Goal: Information Seeking & Learning: Learn about a topic

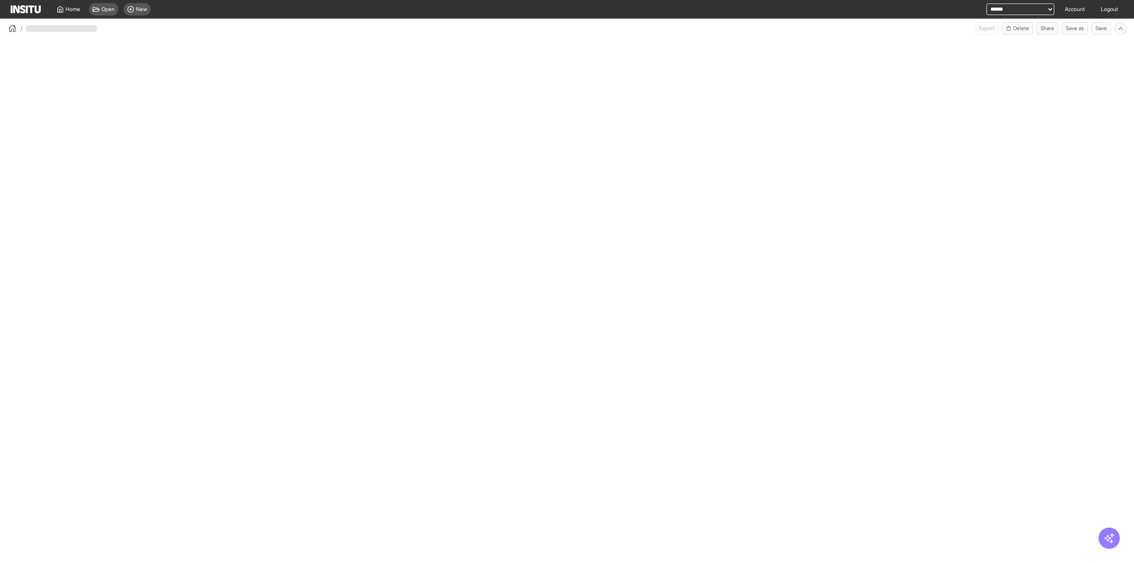
select select "**"
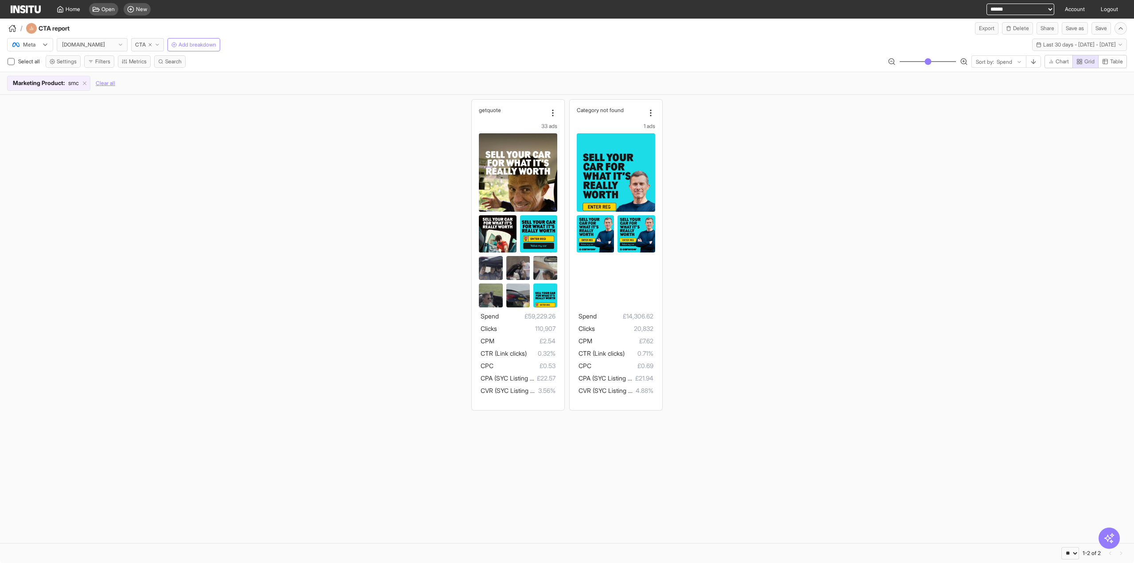
drag, startPoint x: 1124, startPoint y: 58, endPoint x: 1057, endPoint y: 74, distance: 68.9
click at [1123, 59] on button "Table" at bounding box center [1112, 61] width 29 height 13
click at [1092, 58] on span "Grid" at bounding box center [1089, 61] width 10 height 7
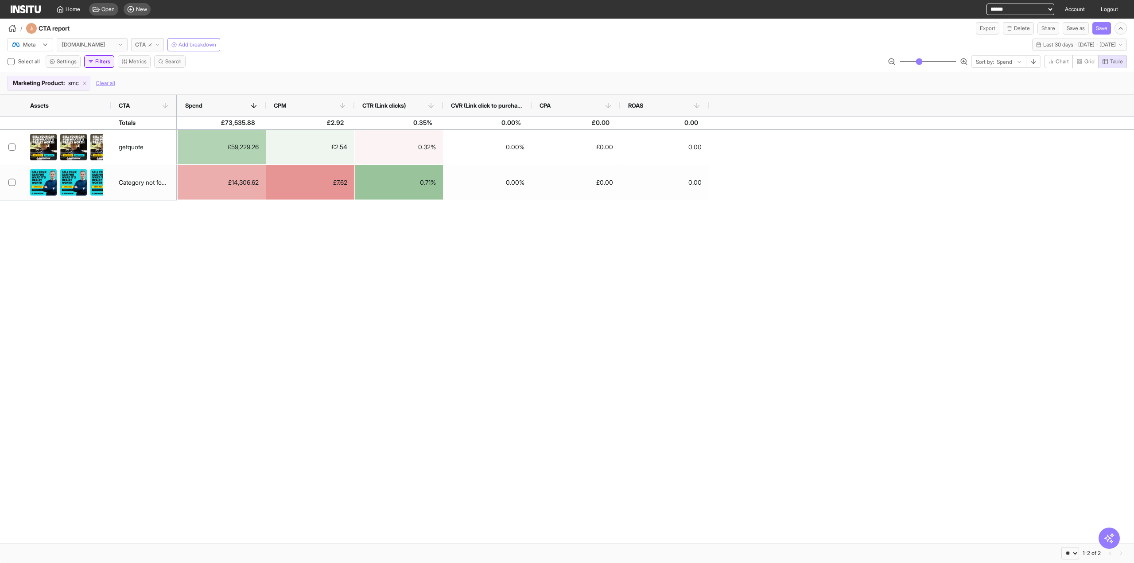
click at [101, 62] on button "Filters" at bounding box center [99, 61] width 30 height 12
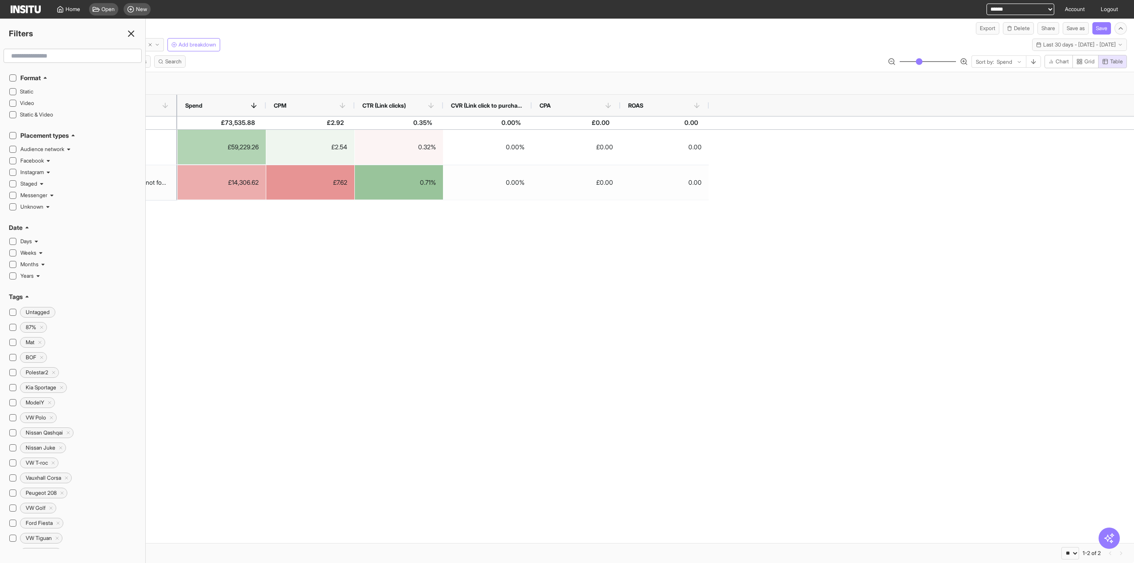
click at [22, 292] on h2 "Tags" at bounding box center [16, 296] width 14 height 9
click at [50, 328] on h2 "Creative Concept Name" at bounding box center [49, 331] width 58 height 7
click at [47, 347] on h2 "Ad Creative Format" at bounding box center [43, 350] width 47 height 7
click at [42, 365] on h2 "Presenter" at bounding box center [31, 368] width 23 height 7
click at [24, 408] on div "learnmore" at bounding box center [77, 414] width 119 height 12
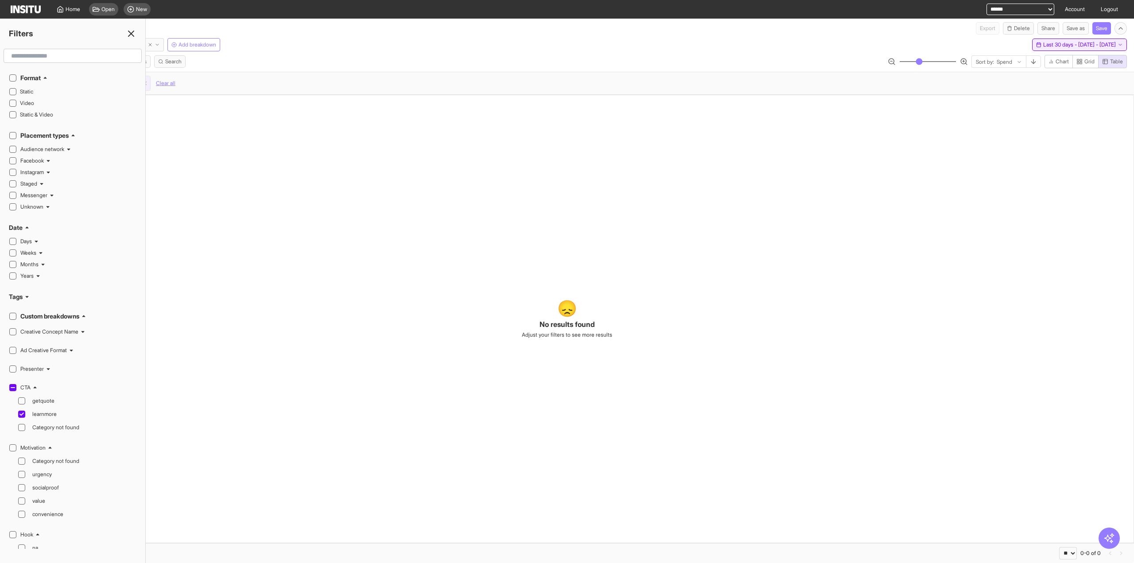
click at [1043, 46] on span "Last 30 days - [DATE] - [DATE]" at bounding box center [1079, 44] width 73 height 7
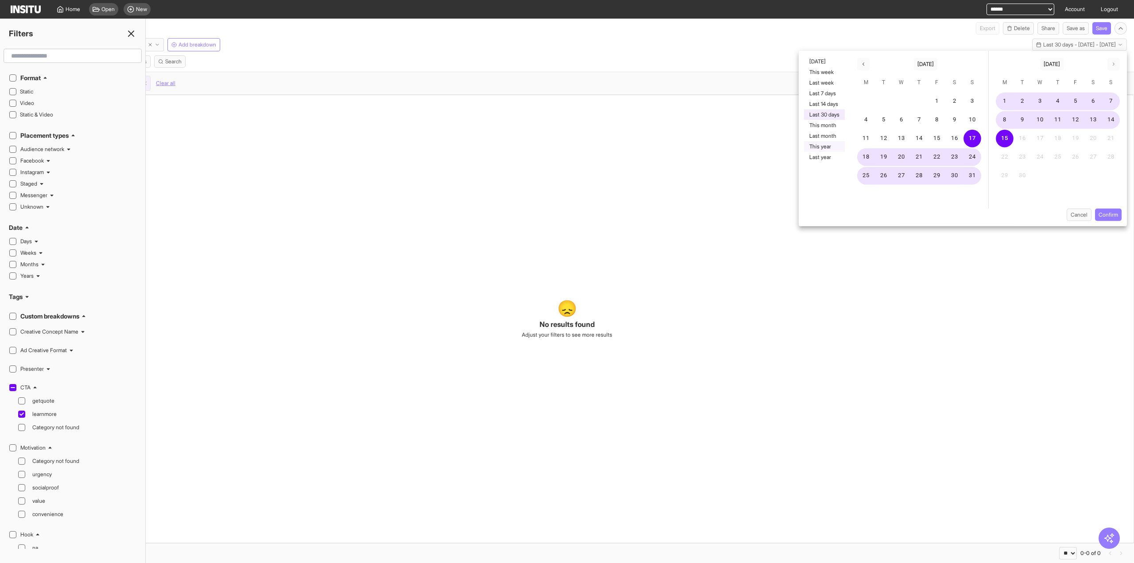
click at [827, 146] on button "This year" at bounding box center [824, 146] width 41 height 11
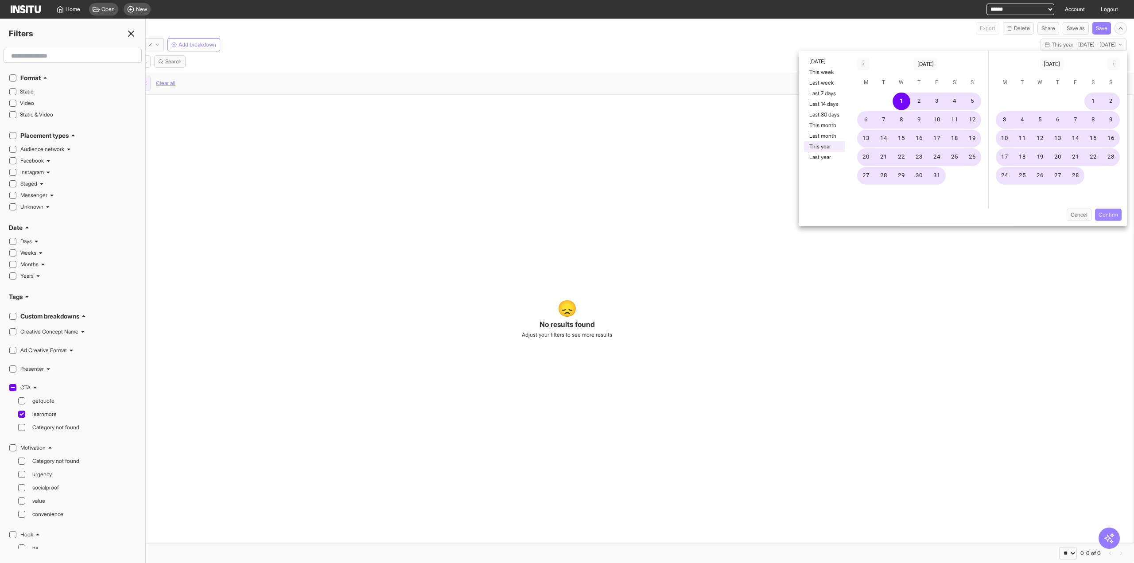
click at [1110, 213] on button "Confirm" at bounding box center [1108, 215] width 27 height 12
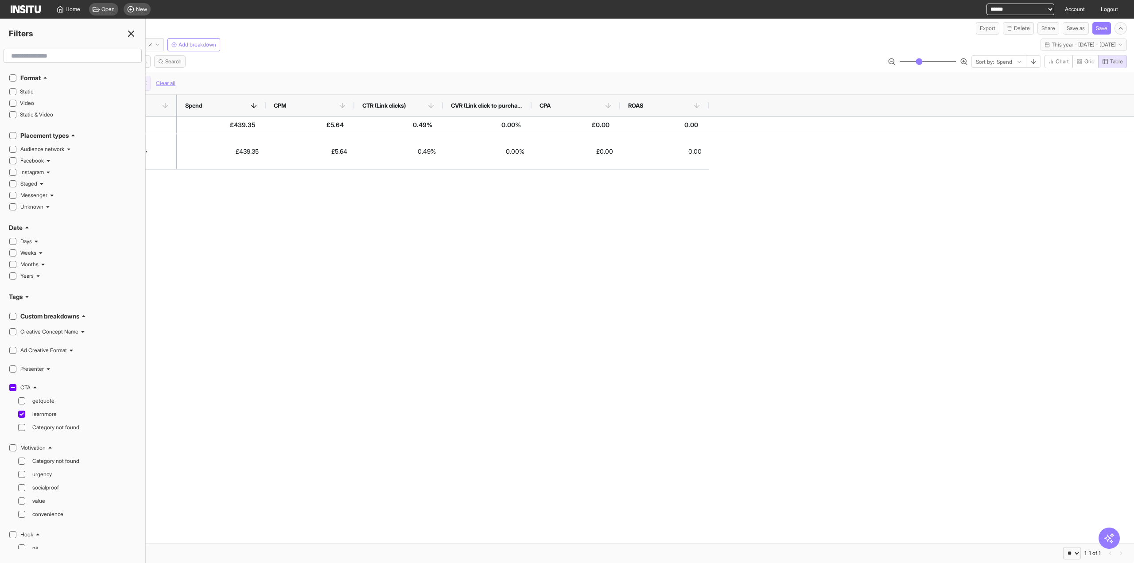
drag, startPoint x: 487, startPoint y: 404, endPoint x: 259, endPoint y: 343, distance: 236.2
drag, startPoint x: 134, startPoint y: 33, endPoint x: 140, endPoint y: 41, distance: 9.8
click at [134, 34] on icon at bounding box center [131, 33] width 11 height 11
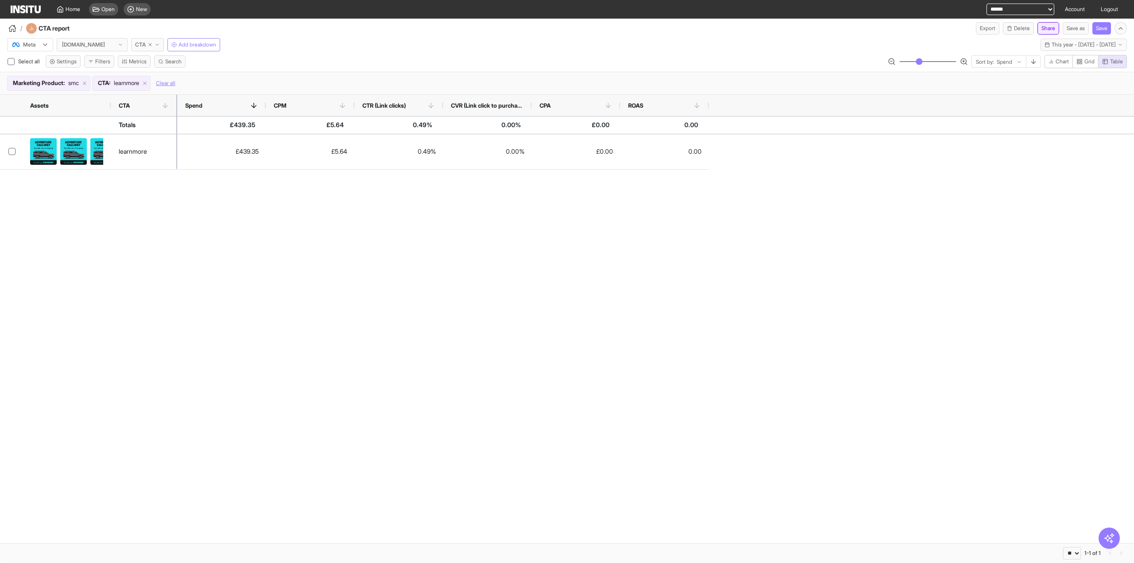
click at [1045, 31] on button "Share" at bounding box center [1049, 28] width 22 height 12
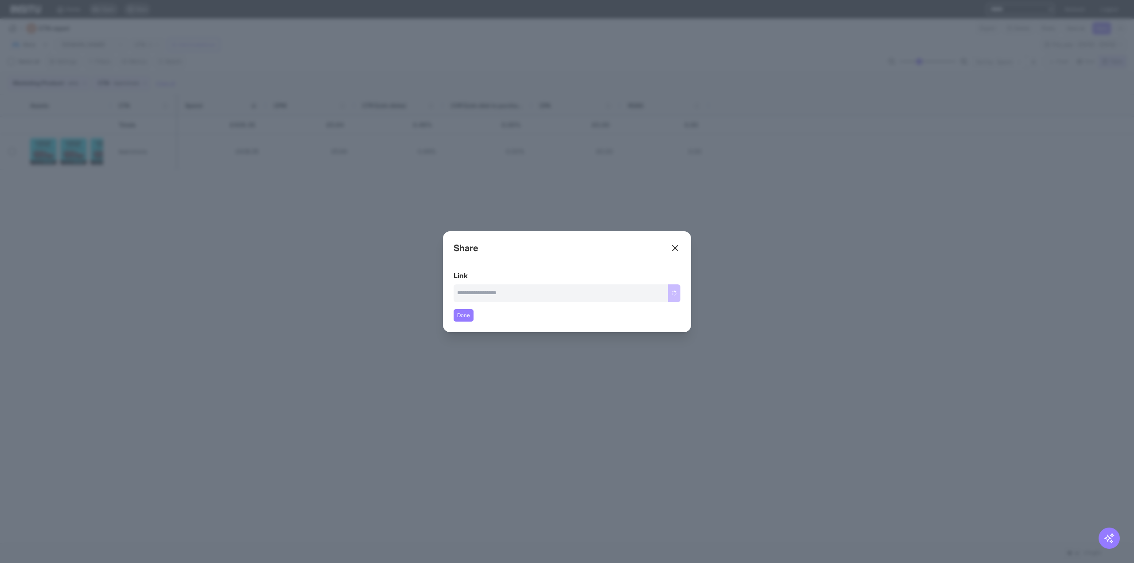
type input "**********"
click at [672, 285] on button "Copy link" at bounding box center [666, 293] width 30 height 18
click at [773, 295] on div "Close overlay" at bounding box center [567, 281] width 1134 height 563
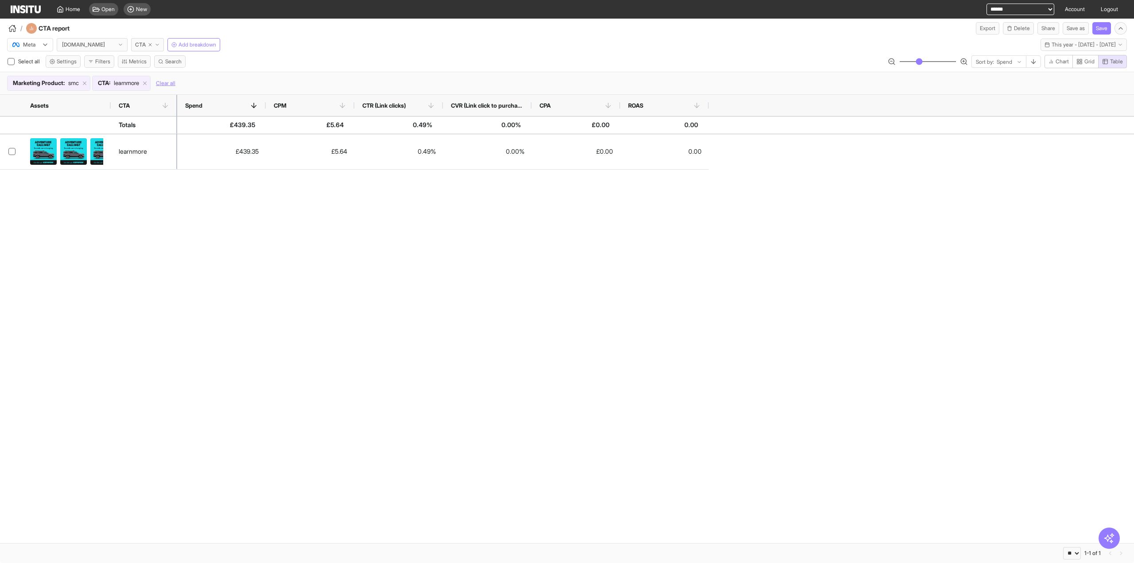
click at [295, 259] on div "learnmore £439.35 £5.64 0.49% 0.00% £0.00 0.00" at bounding box center [567, 338] width 1134 height 409
click at [137, 43] on span "CTA" at bounding box center [140, 44] width 11 height 7
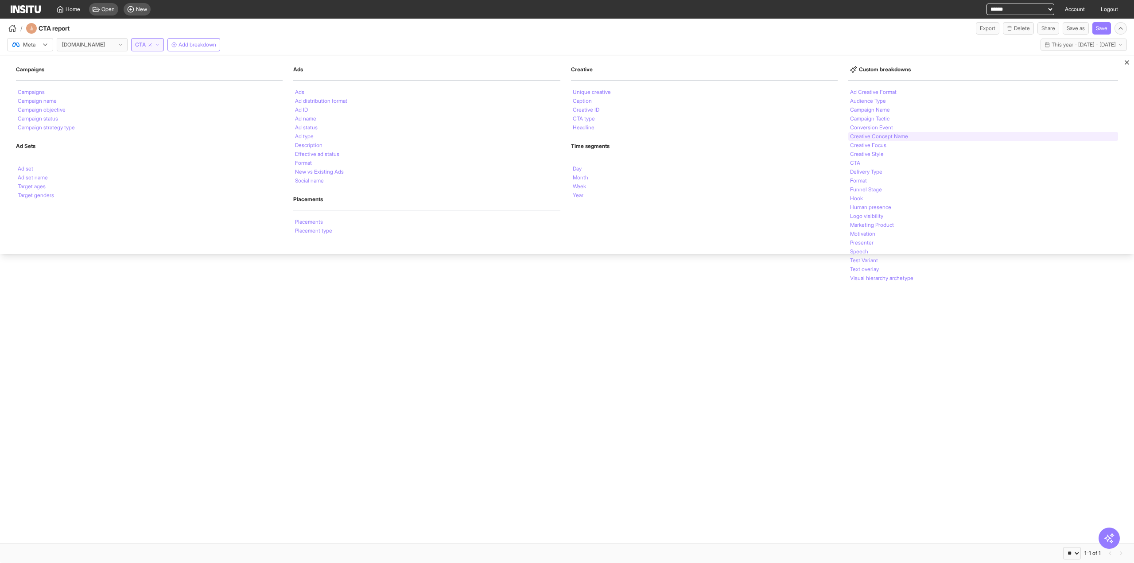
click at [884, 136] on li "Creative Concept Name" at bounding box center [879, 136] width 58 height 5
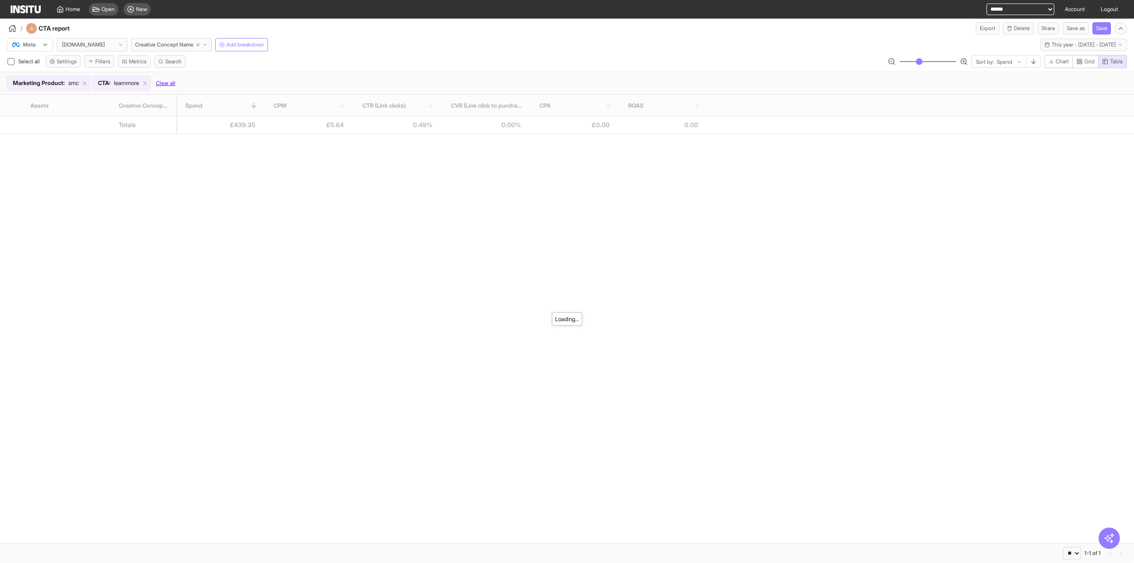
click at [148, 82] on icon at bounding box center [145, 83] width 6 height 6
click at [88, 83] on icon at bounding box center [85, 83] width 6 height 6
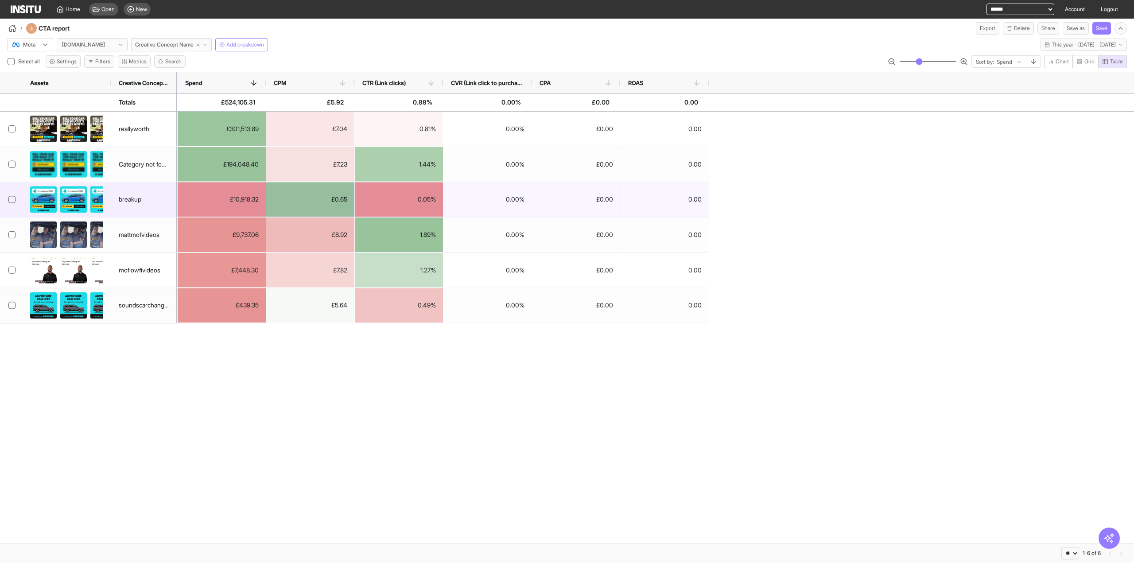
click at [159, 237] on div "mattmofvideos" at bounding box center [139, 235] width 41 height 18
click at [157, 236] on div "mattmofvideos" at bounding box center [139, 235] width 41 height 18
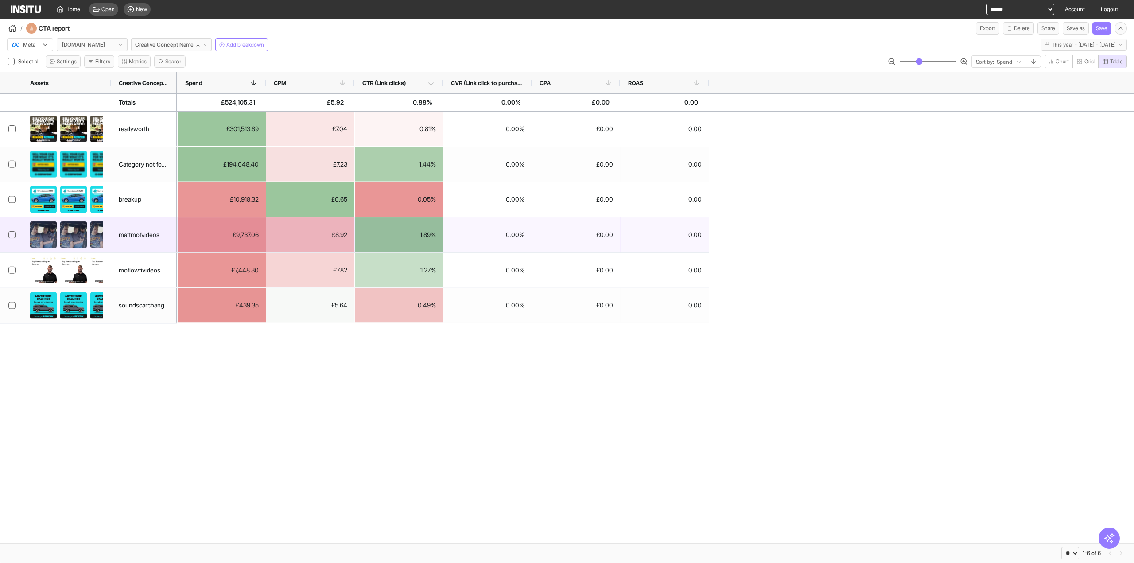
click at [159, 231] on div "mattmofvideos" at bounding box center [139, 235] width 41 height 18
drag, startPoint x: 162, startPoint y: 232, endPoint x: 148, endPoint y: 234, distance: 14.3
click at [148, 234] on div "mattmofvideos" at bounding box center [139, 235] width 41 height 18
click at [101, 62] on button "Filters" at bounding box center [99, 61] width 30 height 12
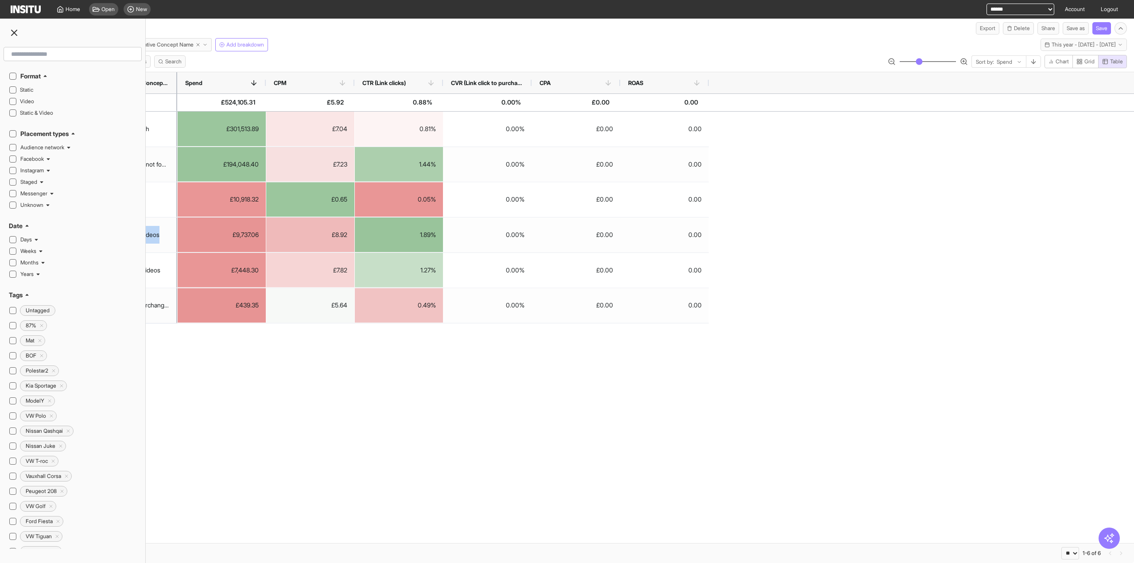
type input "**********"
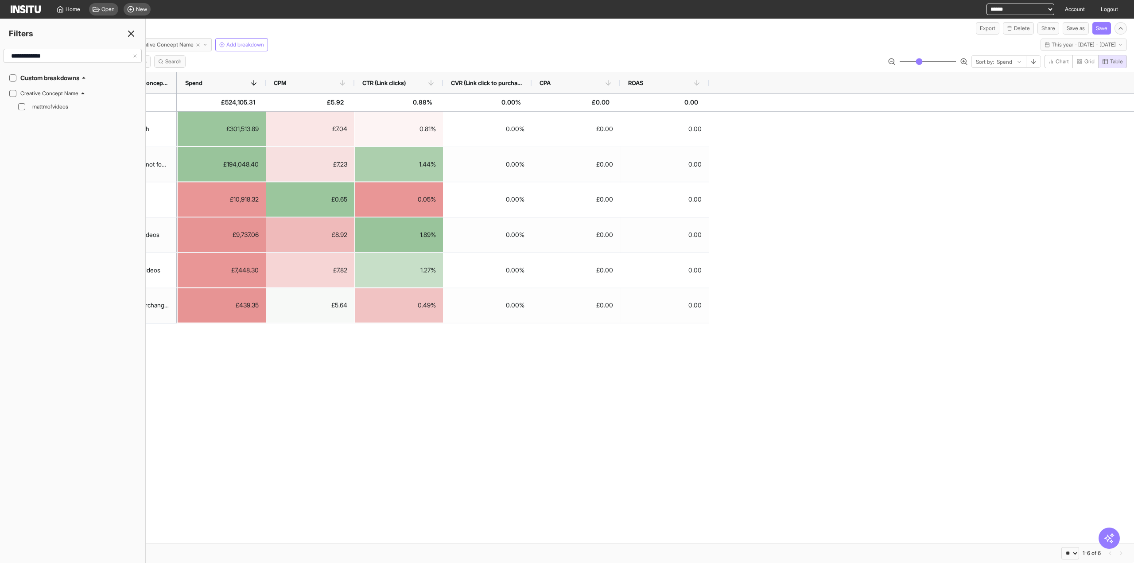
drag, startPoint x: 60, startPoint y: 107, endPoint x: 131, endPoint y: 33, distance: 102.1
click at [60, 107] on span "mattmofvideos" at bounding box center [83, 106] width 102 height 7
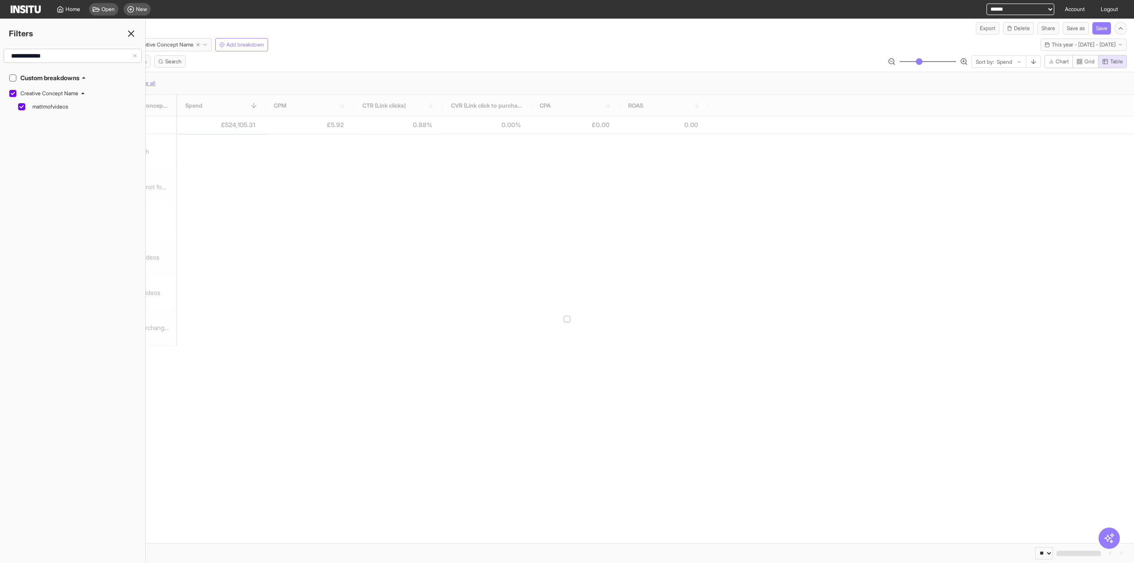
click at [131, 33] on line at bounding box center [130, 33] width 5 height 5
click at [151, 37] on div "Meta carwow.co.uk Creative Concept Name Add breakdown This year - Wed 1 Jan - M…" at bounding box center [567, 43] width 1134 height 17
click at [156, 43] on span "Creative Concept Name" at bounding box center [164, 44] width 58 height 7
click at [1051, 29] on button "Share" at bounding box center [1049, 28] width 22 height 12
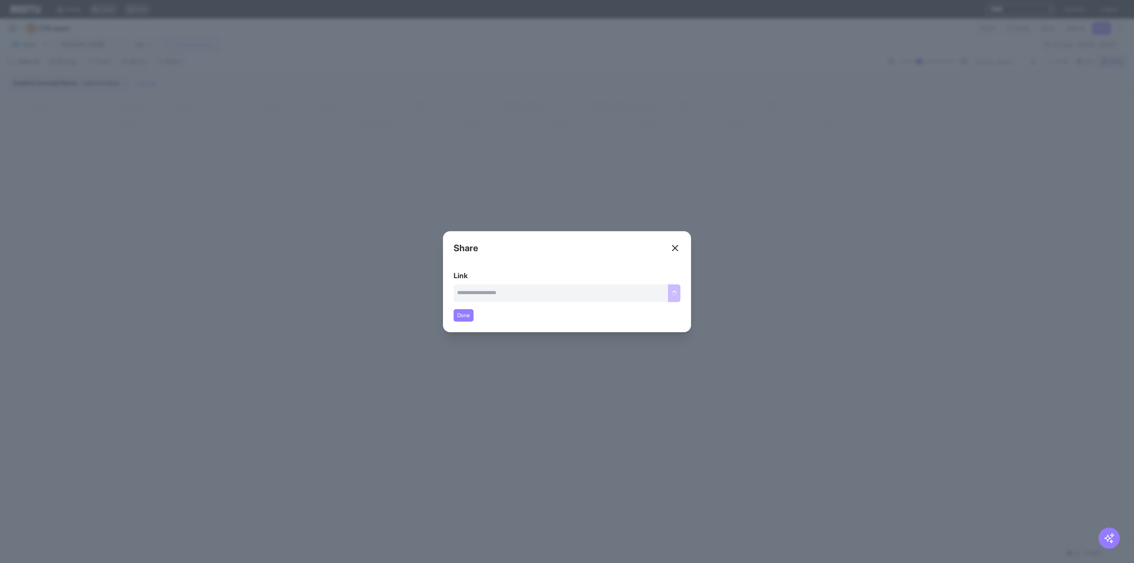
type input "**********"
click at [797, 241] on div "Close overlay" at bounding box center [567, 281] width 1134 height 563
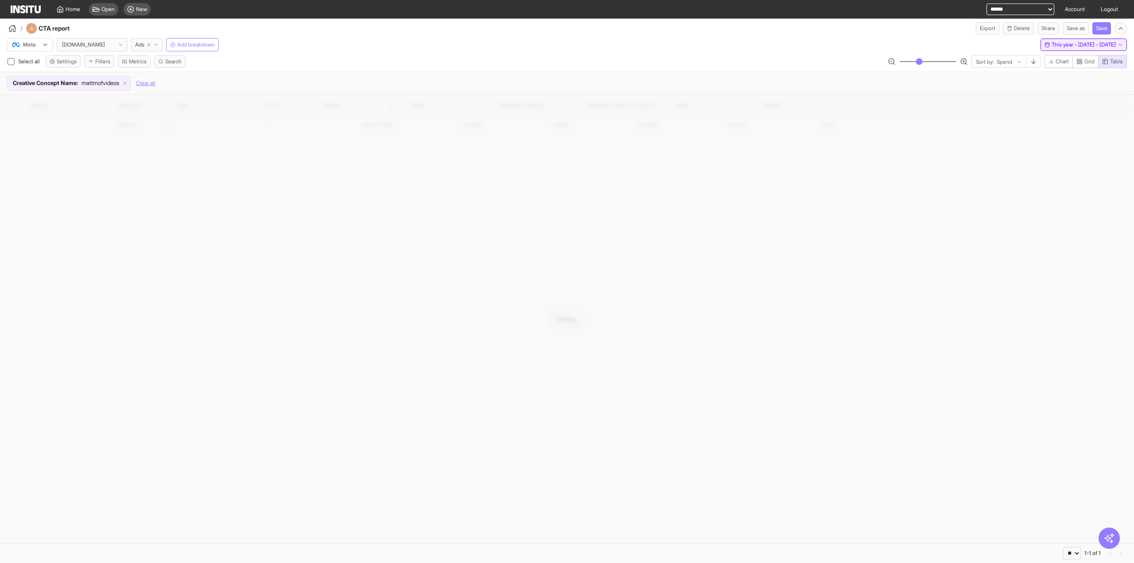
click at [1052, 45] on span "This year - Wed 1 Jan - Mon 15 Sep, 2025" at bounding box center [1084, 44] width 64 height 7
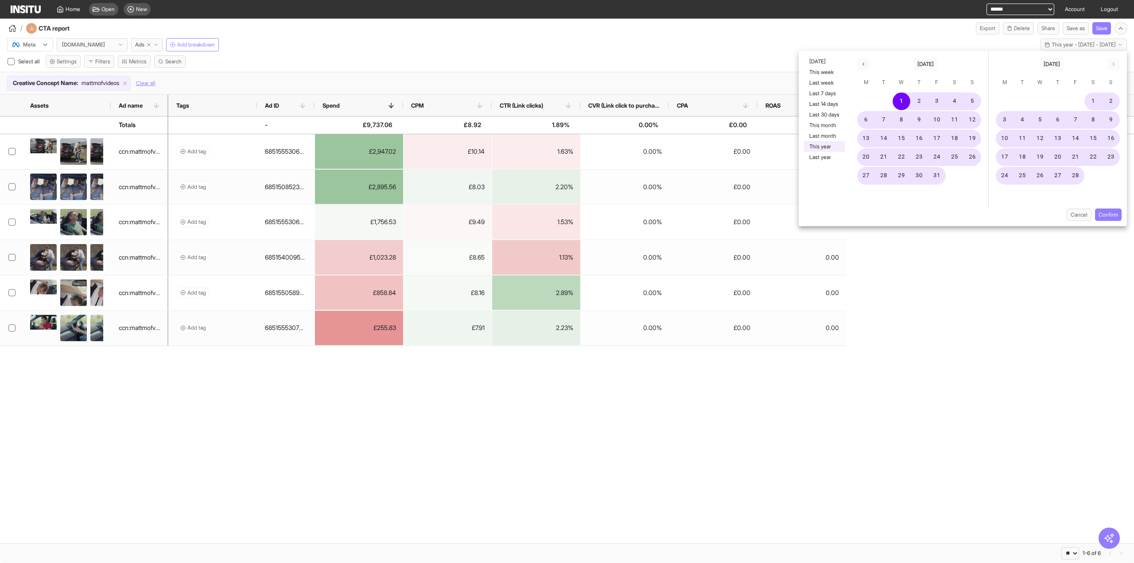
click at [549, 49] on div "Meta carwow.co.uk Ads Add breakdown This year - Wed 1 Jan - Mon 15 Sep, 2025 1 …" at bounding box center [567, 43] width 1134 height 17
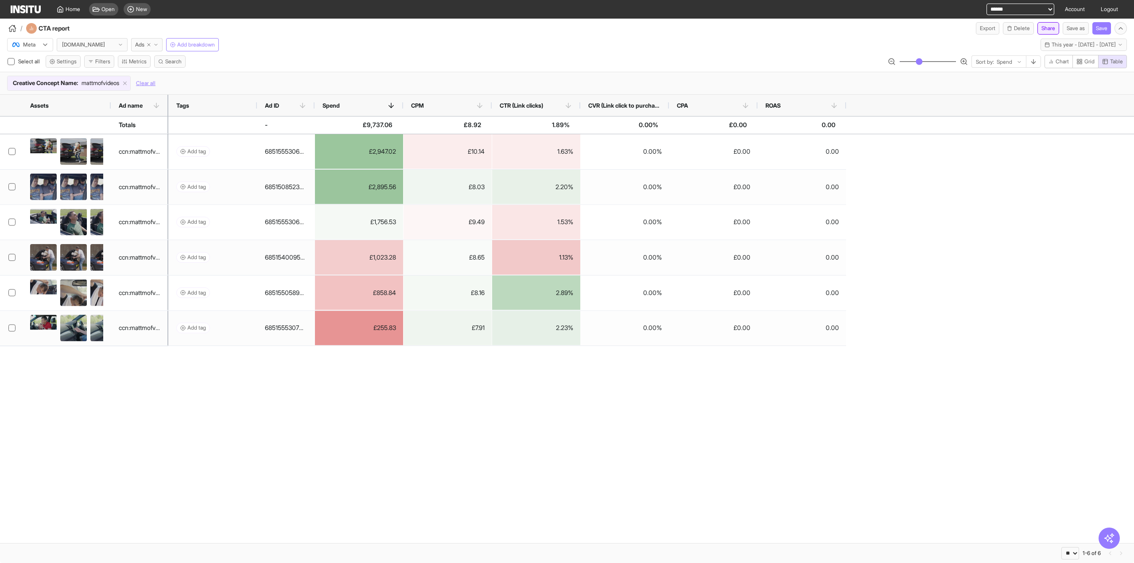
click at [1043, 29] on button "Share" at bounding box center [1049, 28] width 22 height 12
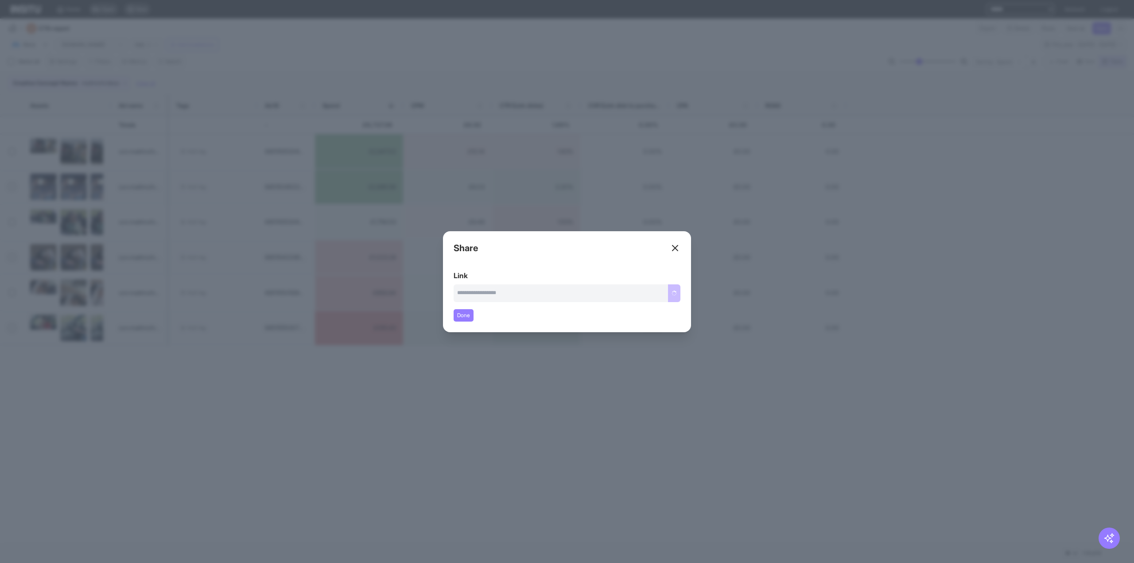
type input "**********"
click at [667, 299] on button "Copy link" at bounding box center [666, 293] width 30 height 18
click at [856, 396] on div "Close overlay" at bounding box center [567, 281] width 1134 height 563
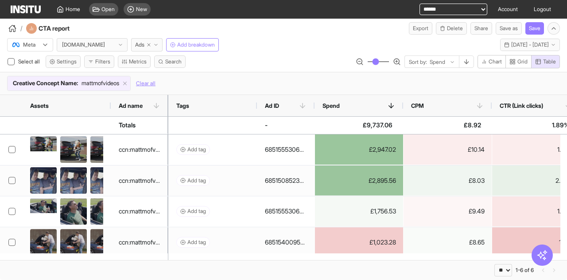
click at [151, 13] on div "New" at bounding box center [137, 9] width 27 height 12
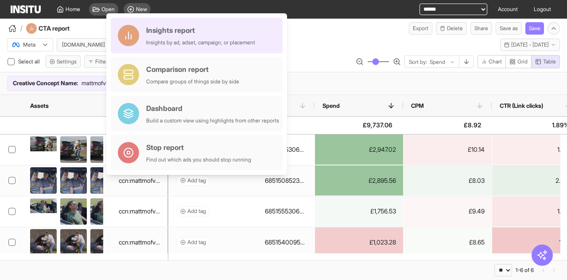
click at [156, 29] on div "Insights report" at bounding box center [200, 30] width 109 height 11
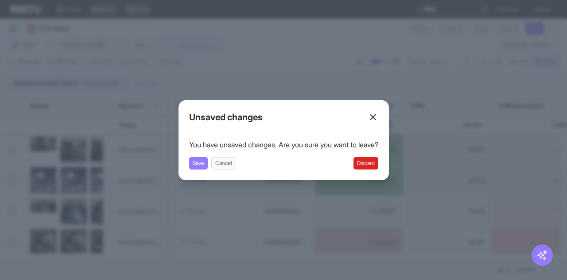
click at [378, 160] on button "Discard" at bounding box center [366, 163] width 25 height 12
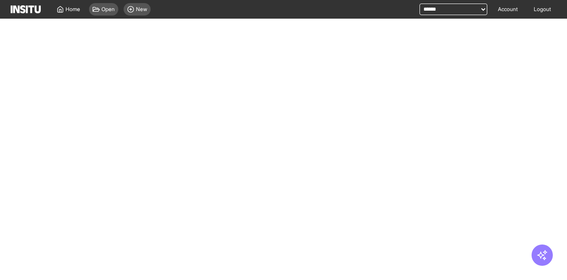
select select "**"
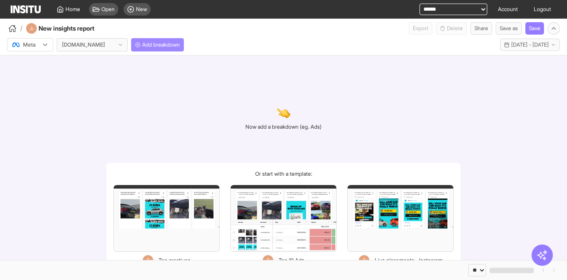
click at [163, 42] on span "Add breakdown" at bounding box center [161, 44] width 38 height 7
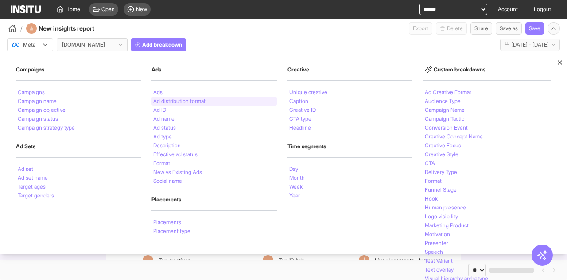
click at [158, 97] on div "Ad distribution format" at bounding box center [214, 101] width 125 height 9
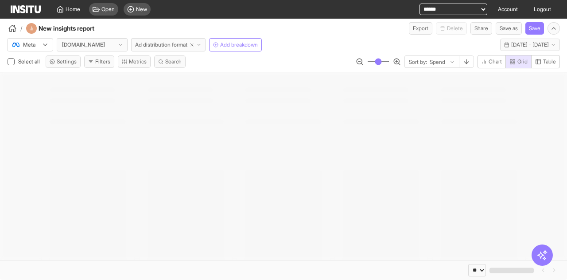
click at [157, 89] on div at bounding box center [283, 165] width 567 height 187
click at [170, 43] on span "Ad distribution format" at bounding box center [161, 44] width 52 height 7
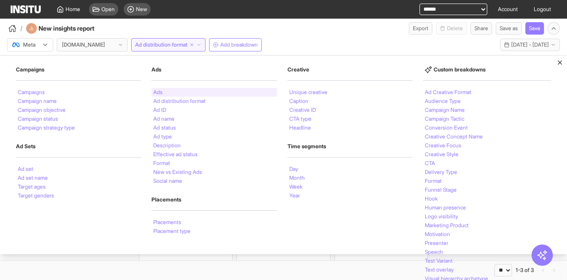
click at [163, 94] on div "Ads" at bounding box center [214, 92] width 125 height 9
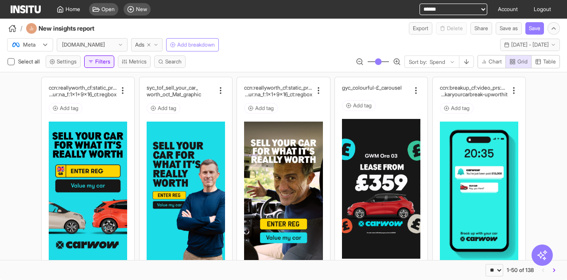
click at [94, 64] on button "Filters" at bounding box center [99, 61] width 30 height 12
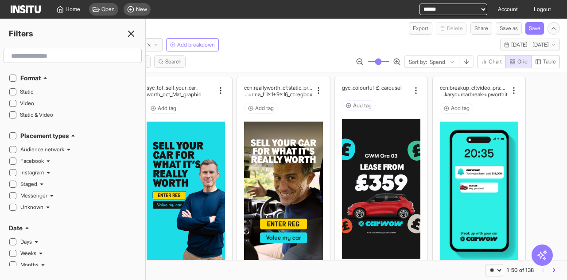
click at [55, 54] on input "text" at bounding box center [73, 56] width 130 height 16
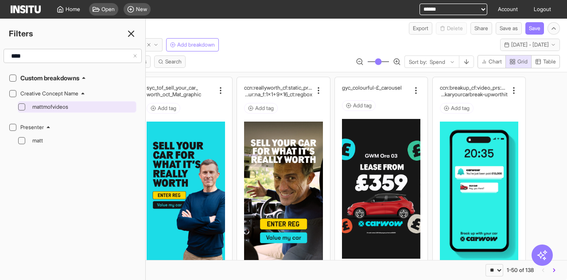
type input "****"
click at [46, 109] on span "mattmofvideos" at bounding box center [83, 106] width 102 height 7
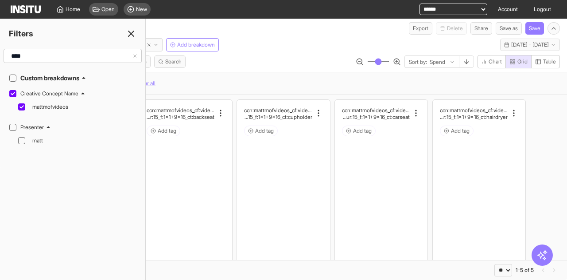
click at [130, 34] on icon at bounding box center [131, 33] width 11 height 11
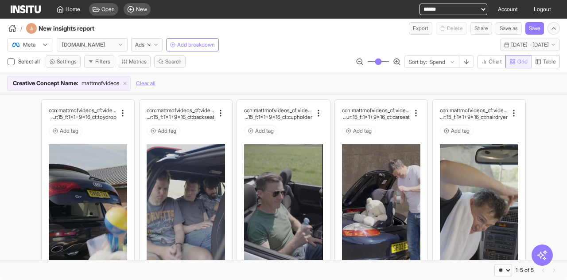
click at [543, 61] on span "Table" at bounding box center [549, 61] width 13 height 7
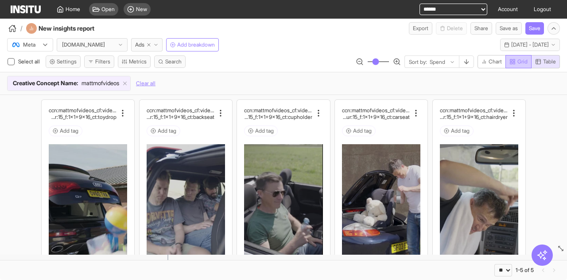
click at [525, 59] on span "Grid" at bounding box center [522, 61] width 10 height 7
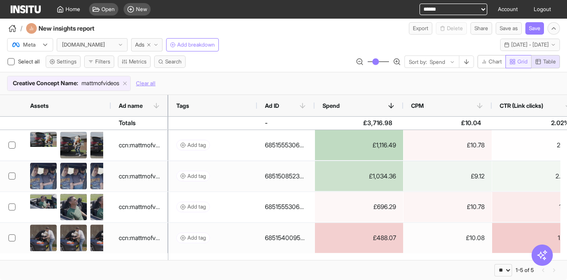
click at [517, 60] on span "Grid" at bounding box center [522, 61] width 10 height 7
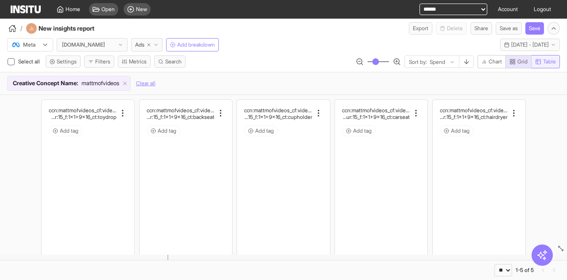
click at [553, 63] on span "Table" at bounding box center [549, 61] width 13 height 7
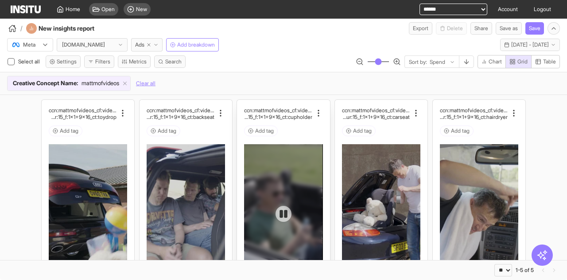
type button "table"
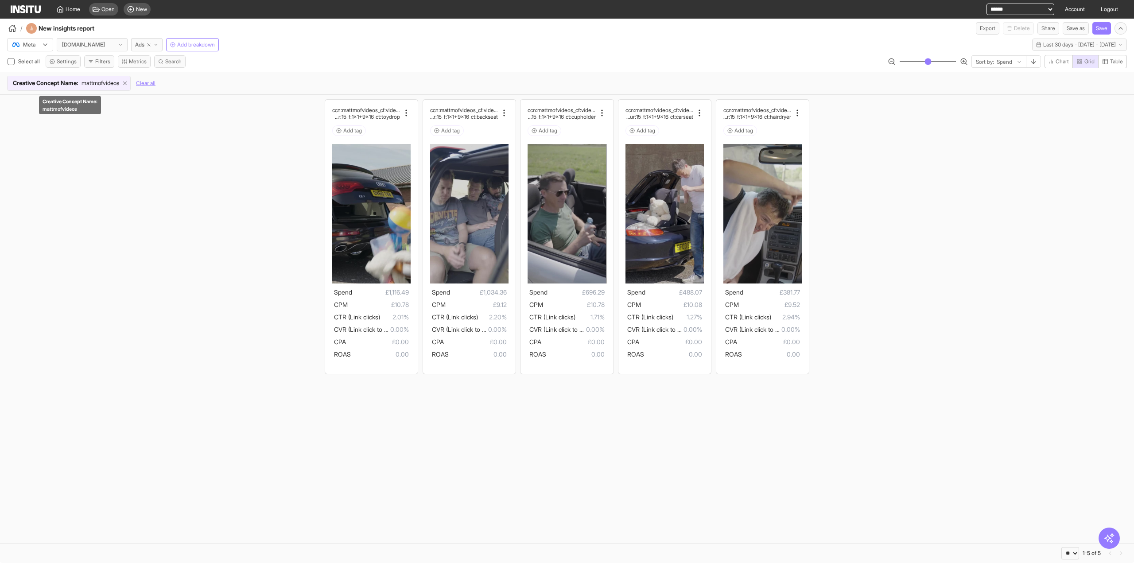
click at [127, 82] on line at bounding box center [125, 83] width 3 height 3
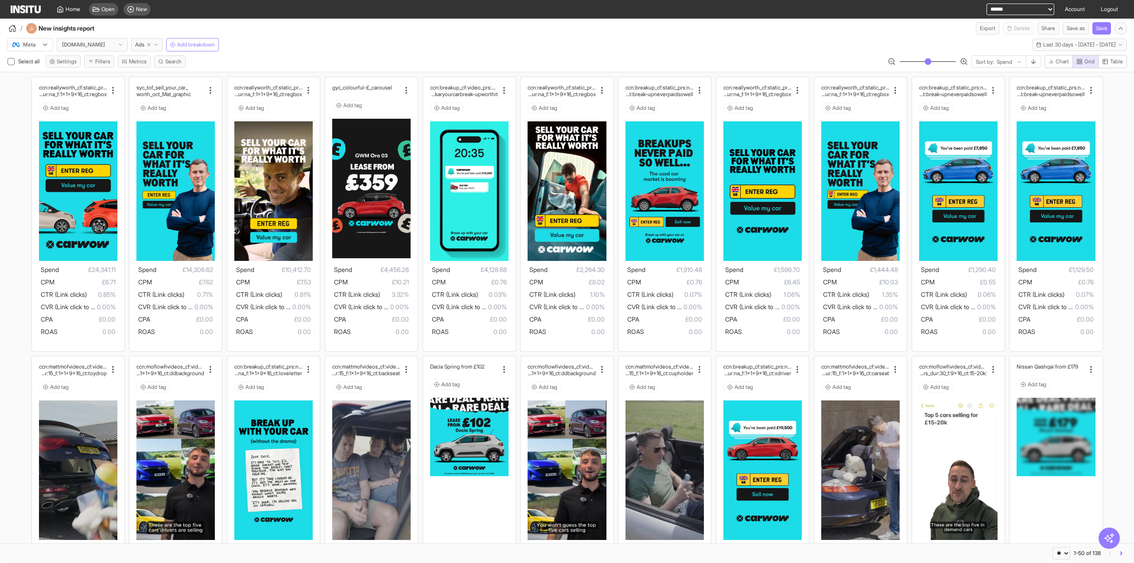
click at [1006, 8] on select "**********" at bounding box center [1021, 10] width 68 height 12
select select "**********"
click at [987, 4] on select "**********" at bounding box center [1021, 10] width 68 height 12
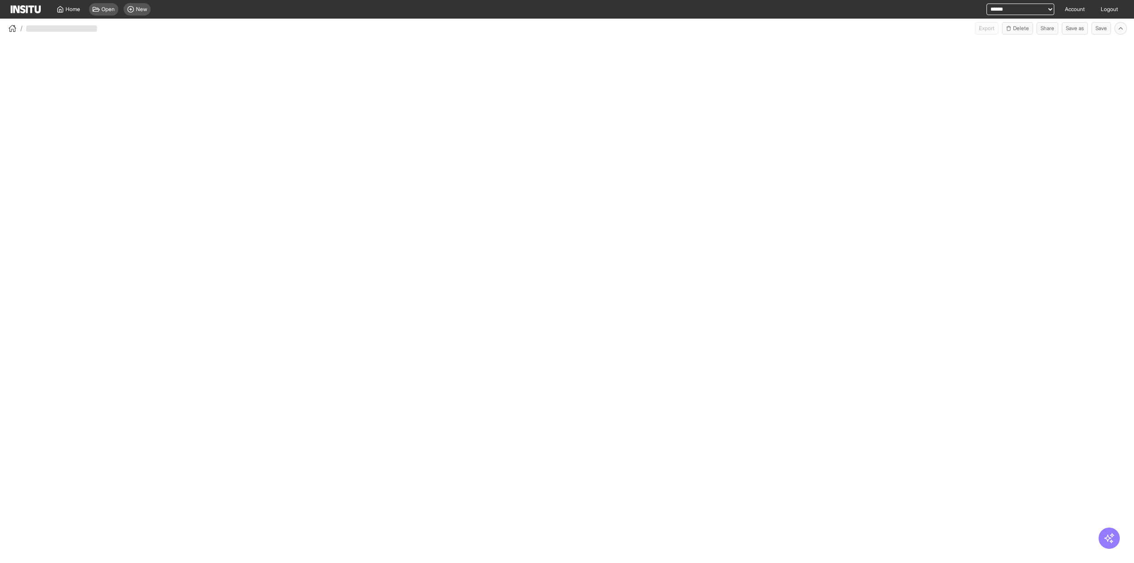
select select "**"
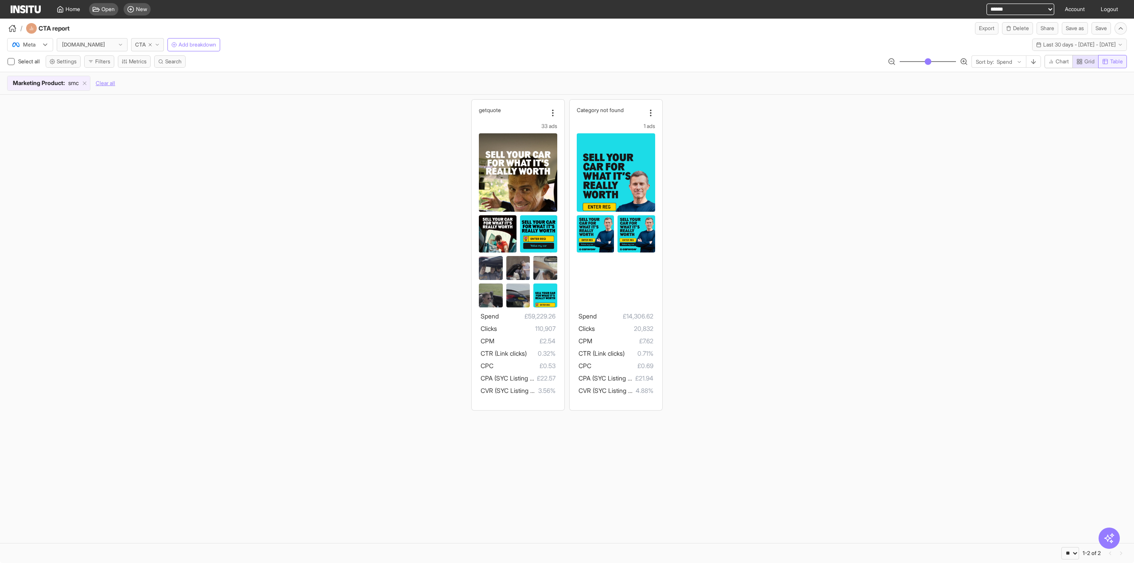
click at [1108, 61] on span "Table" at bounding box center [1112, 61] width 21 height 7
click at [1091, 61] on span "Grid" at bounding box center [1089, 61] width 10 height 7
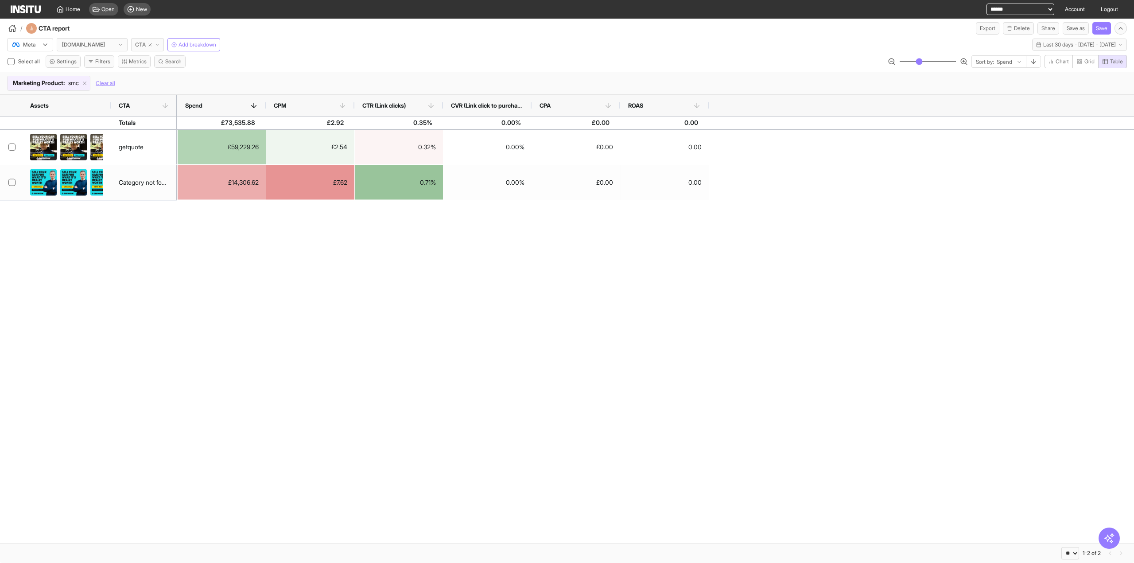
click at [141, 46] on span "CTA" at bounding box center [140, 44] width 11 height 7
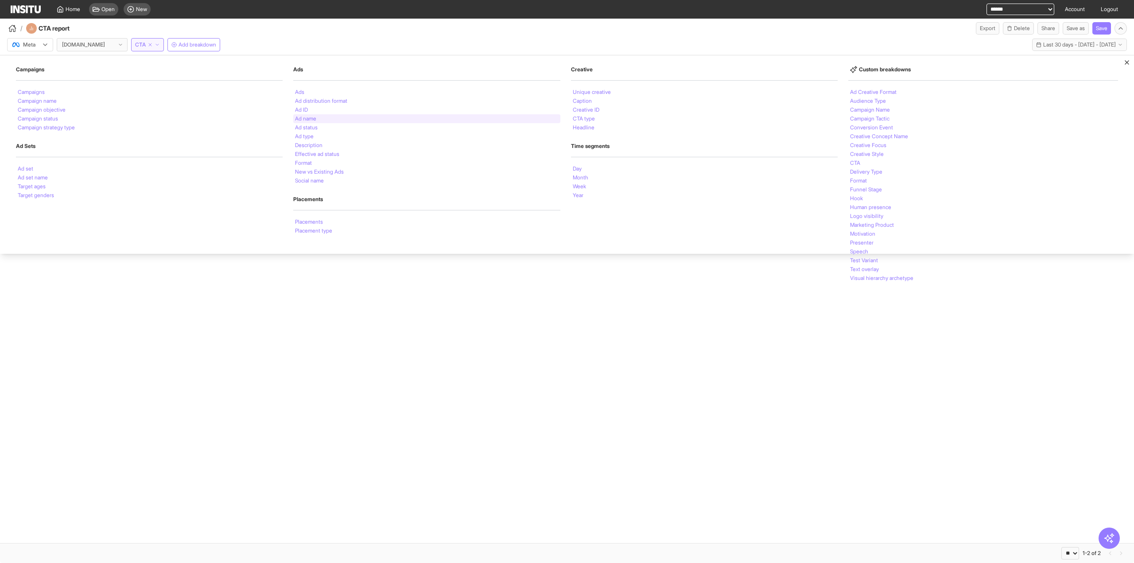
click at [307, 116] on li "Ad name" at bounding box center [305, 118] width 21 height 5
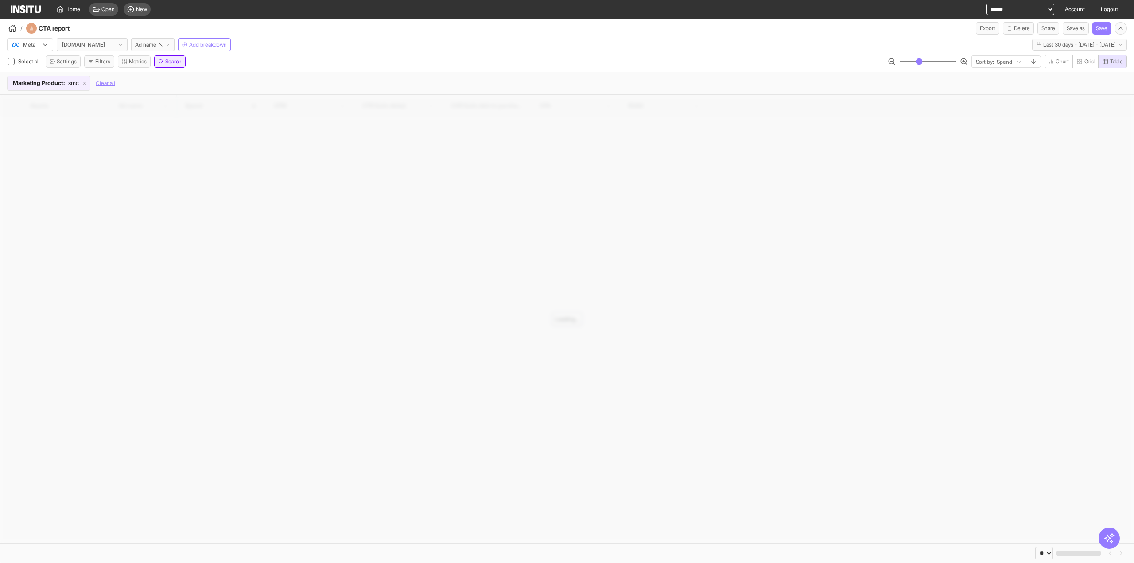
click at [179, 63] on span "Search" at bounding box center [173, 61] width 16 height 7
type input "*********"
click input "**" at bounding box center [143, 72] width 14 height 12
click at [1049, 29] on button "Share" at bounding box center [1049, 28] width 22 height 12
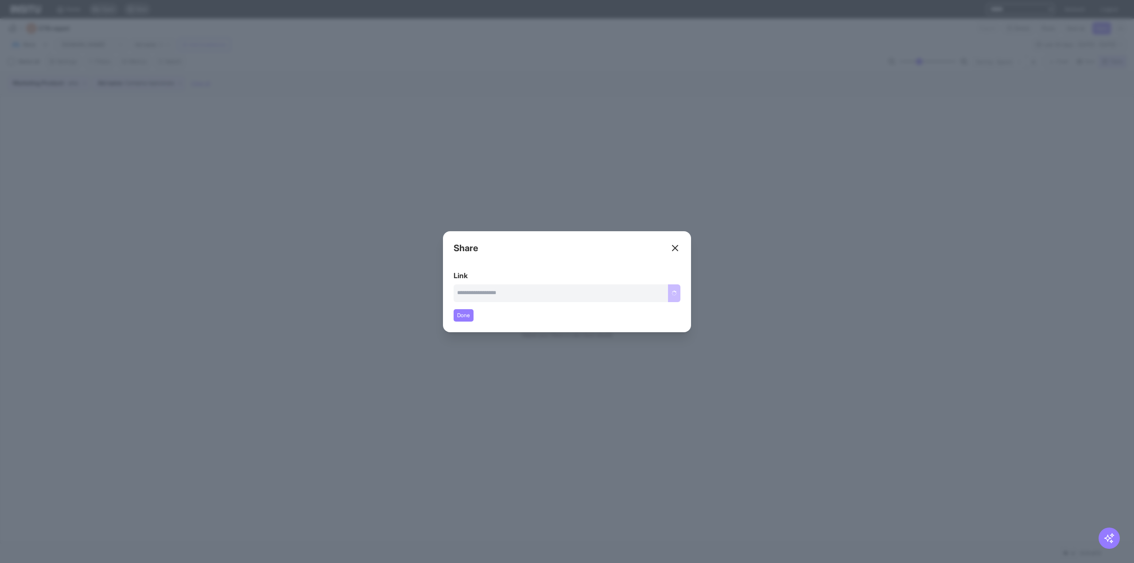
type input "**********"
click at [665, 291] on button "Copy link" at bounding box center [666, 293] width 30 height 18
click at [827, 296] on div "Close overlay" at bounding box center [567, 281] width 1134 height 563
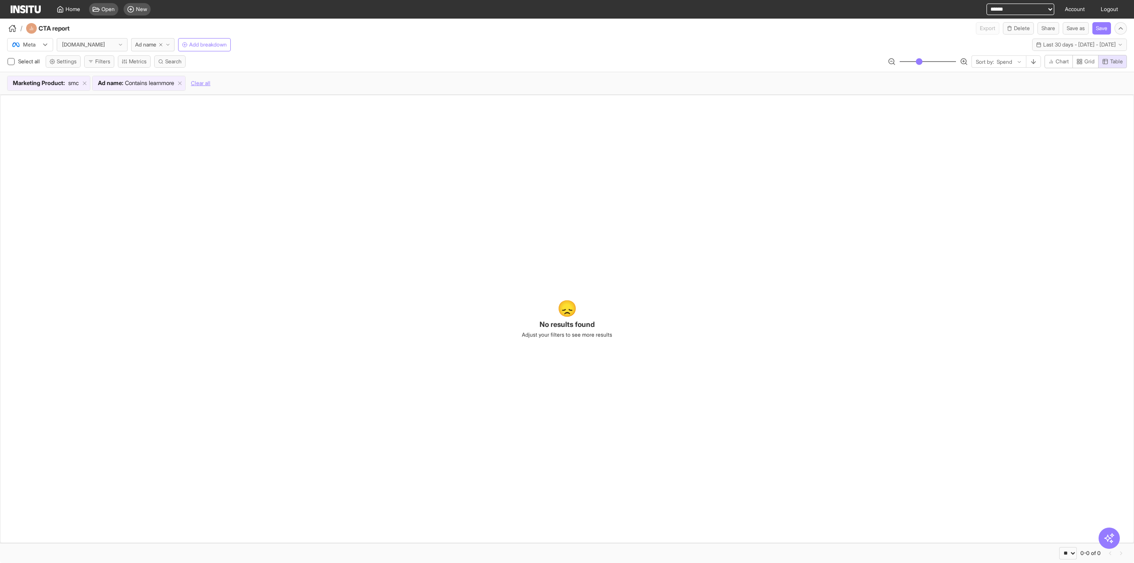
click at [622, 284] on div "😞 No results found Adjust your filters to see more results" at bounding box center [567, 319] width 1134 height 448
click at [737, 214] on div "😞 No results found Adjust your filters to see more results" at bounding box center [567, 319] width 1134 height 448
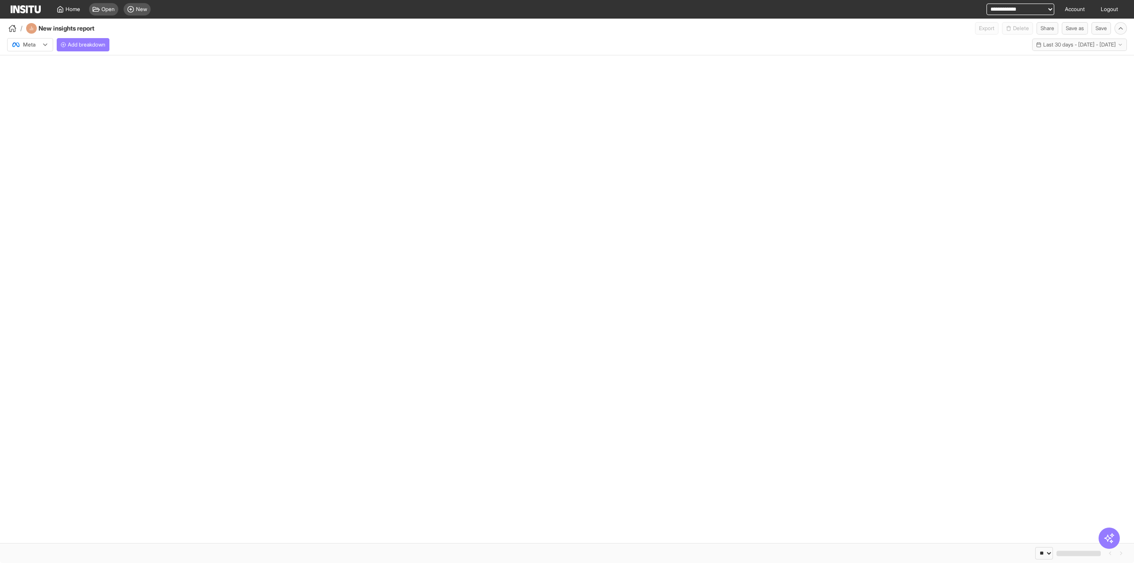
select select "**"
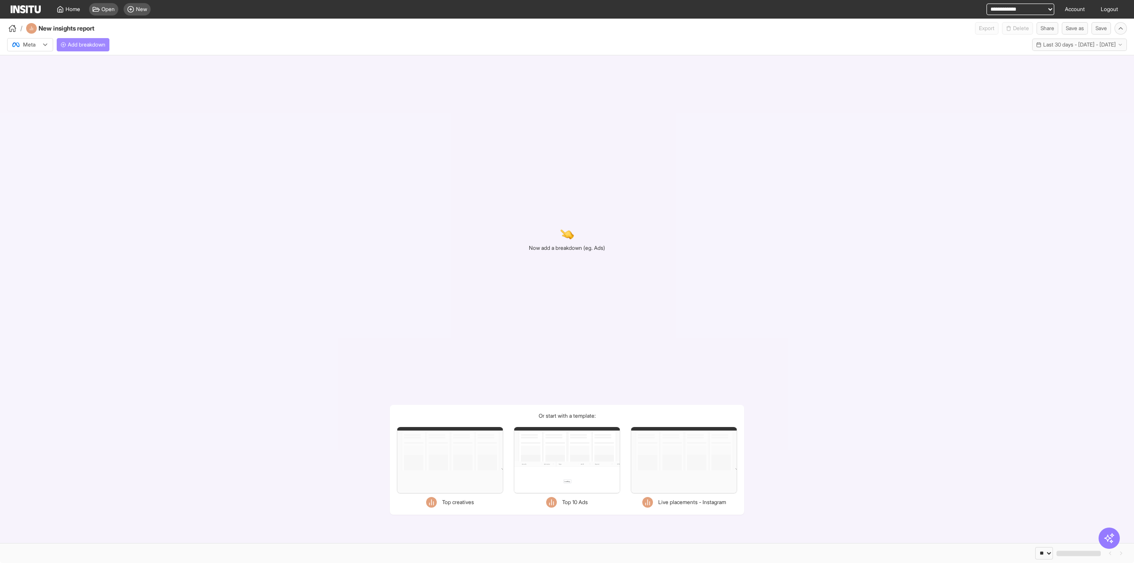
click at [88, 47] on span "Add breakdown" at bounding box center [87, 44] width 38 height 7
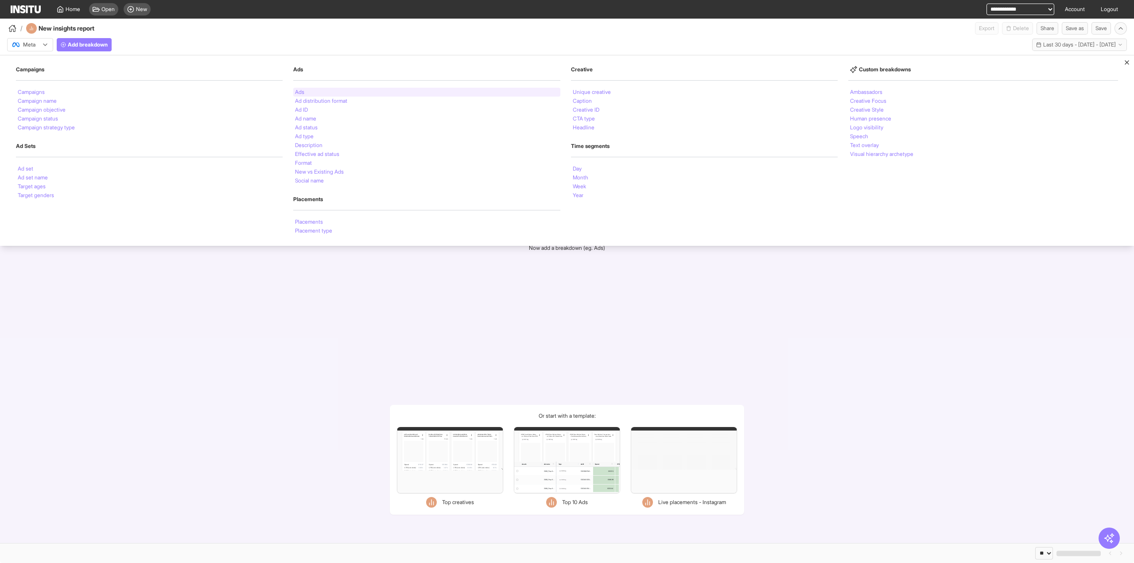
click at [317, 92] on div "Ads" at bounding box center [426, 92] width 267 height 9
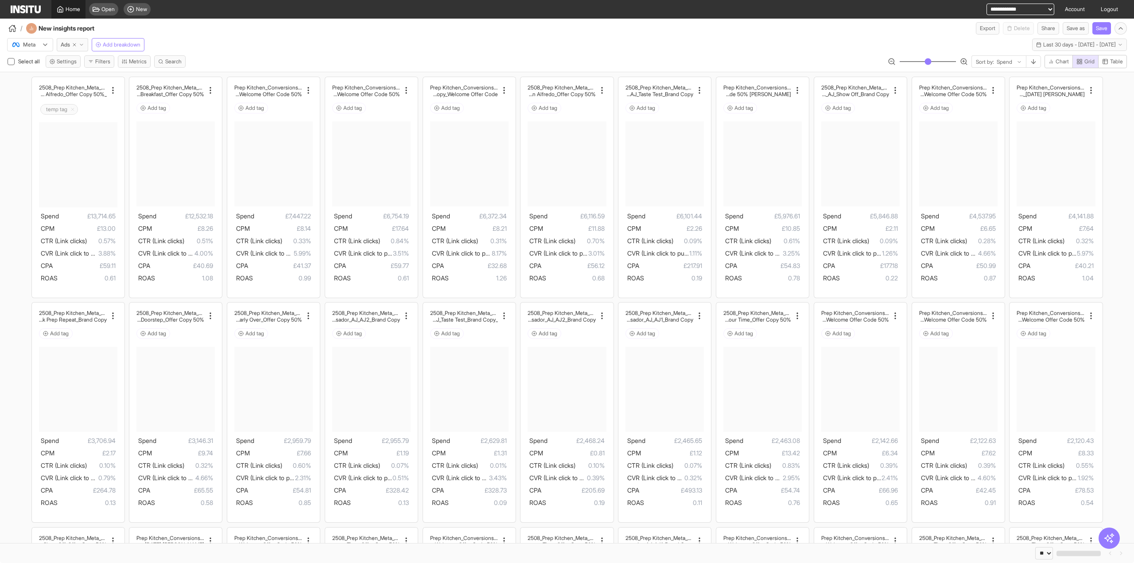
click at [74, 6] on span "Home" at bounding box center [73, 9] width 15 height 7
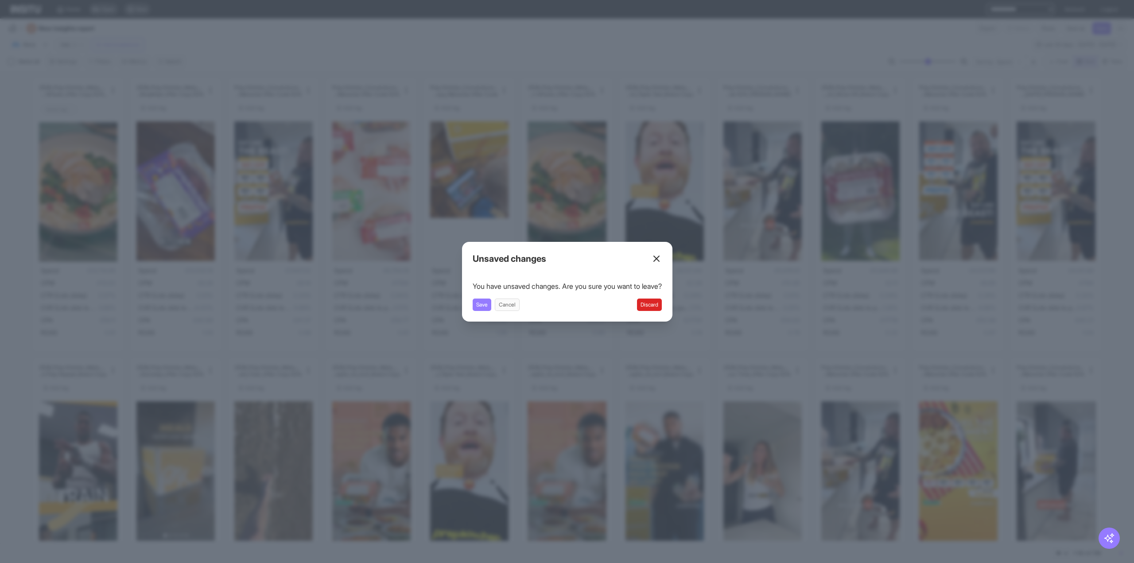
click at [662, 310] on button "Discard" at bounding box center [649, 305] width 25 height 12
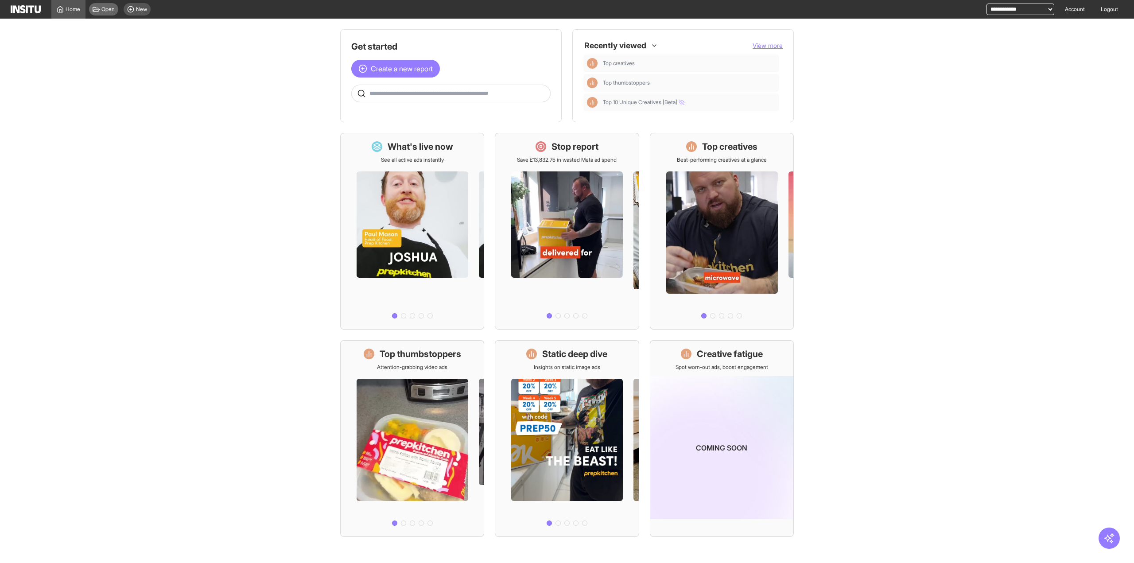
click at [98, 11] on icon at bounding box center [96, 9] width 7 height 5
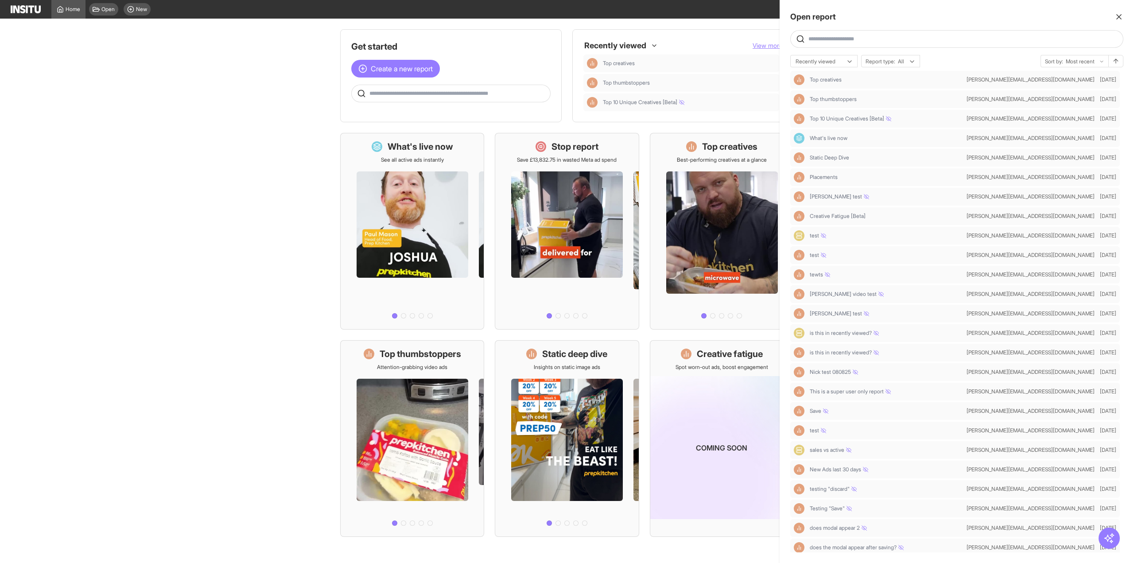
click at [1122, 19] on icon "button" at bounding box center [1119, 16] width 9 height 9
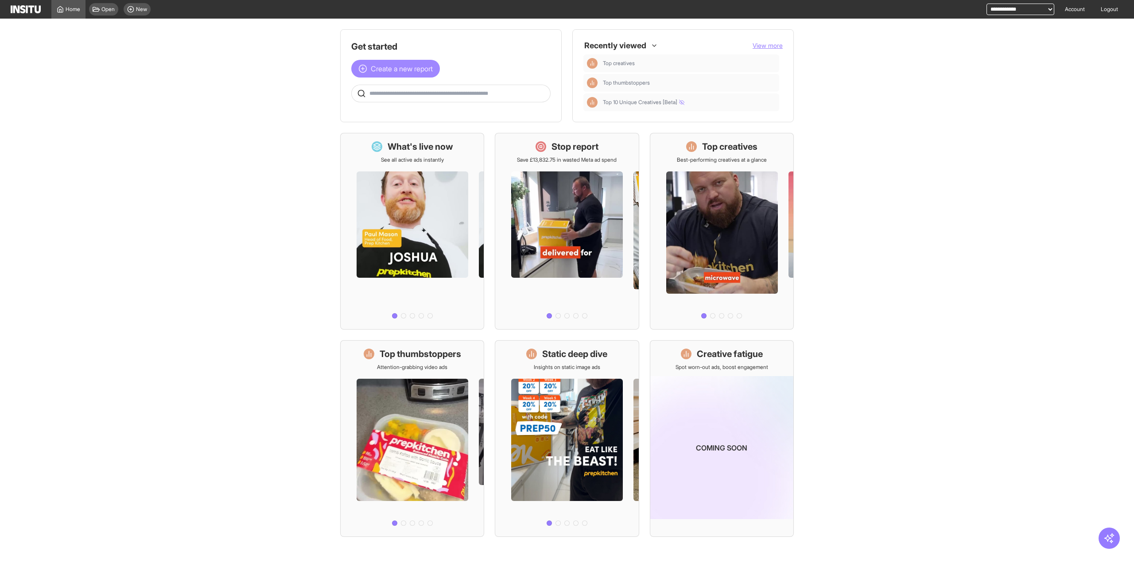
click at [408, 72] on span "Create a new report" at bounding box center [402, 68] width 62 height 11
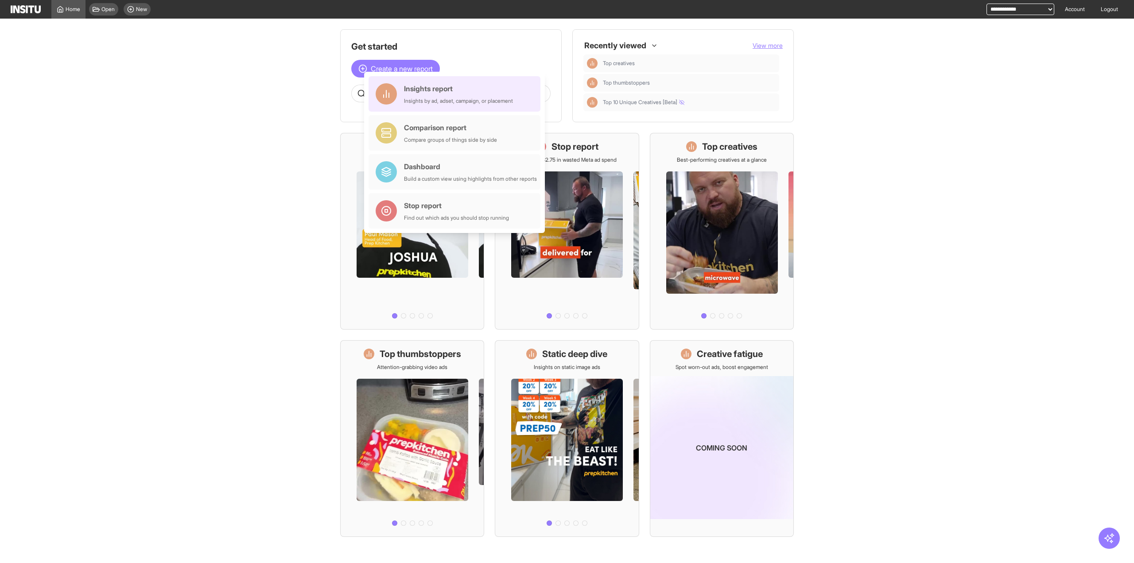
click at [423, 97] on div "Insights by ad, adset, campaign, or placement" at bounding box center [458, 100] width 109 height 7
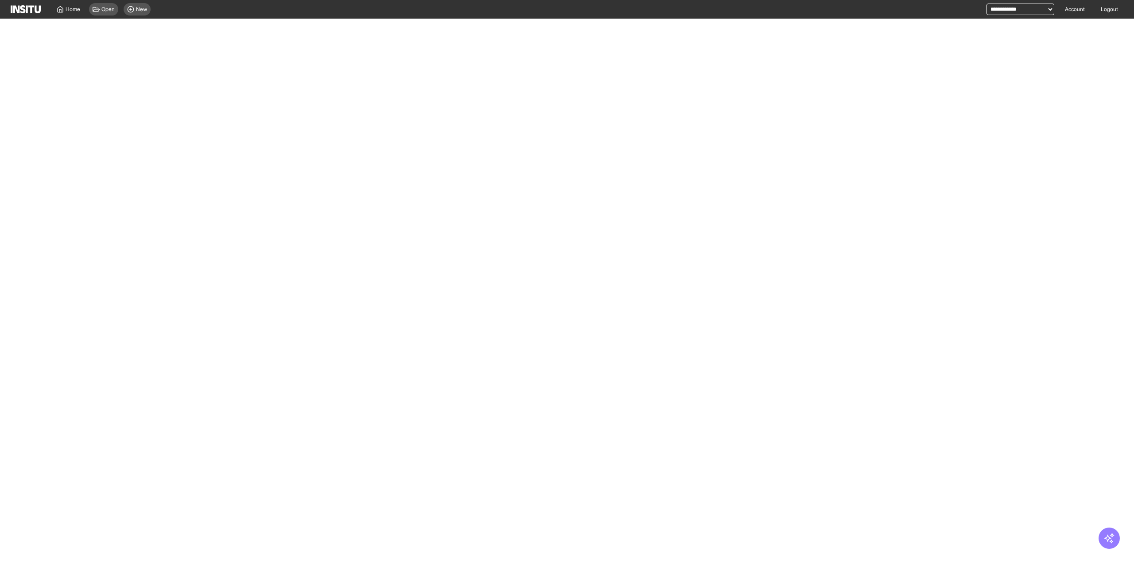
select select "**"
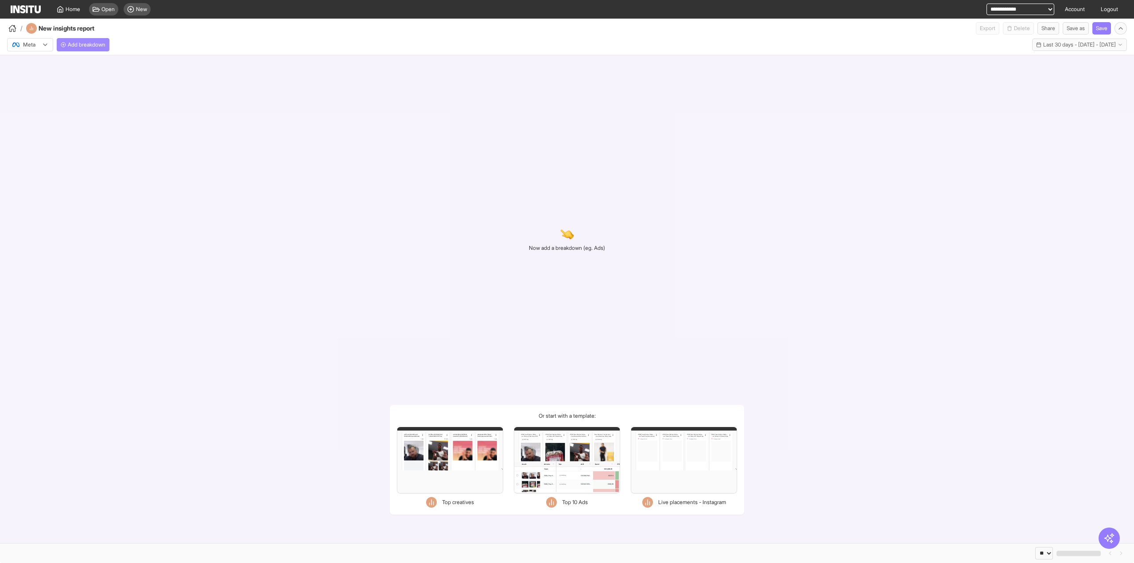
click at [88, 47] on span "Add breakdown" at bounding box center [87, 44] width 38 height 7
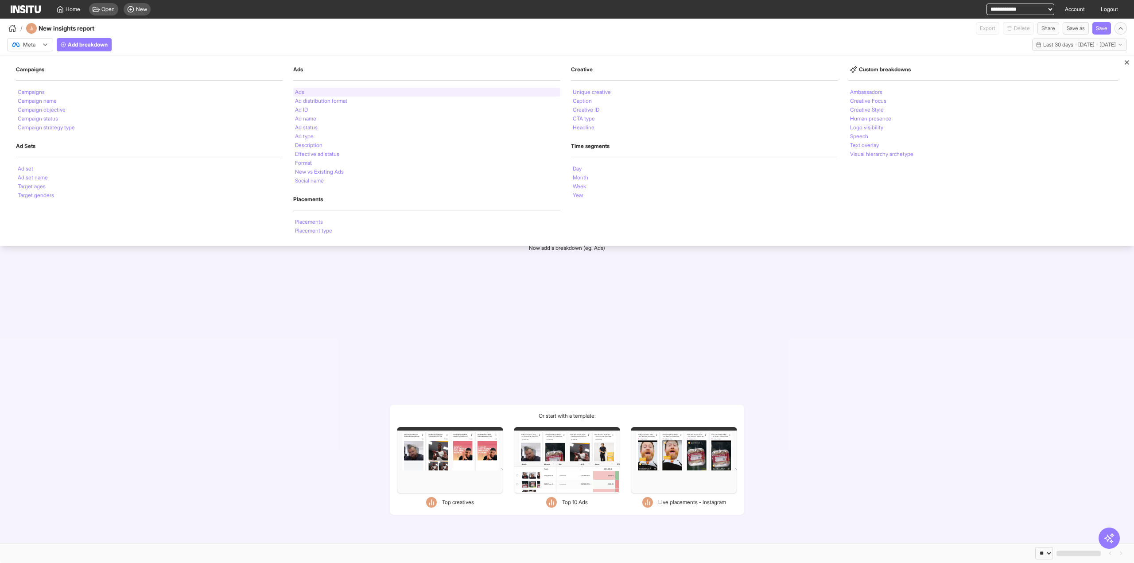
click at [319, 89] on div "Ads" at bounding box center [426, 92] width 267 height 9
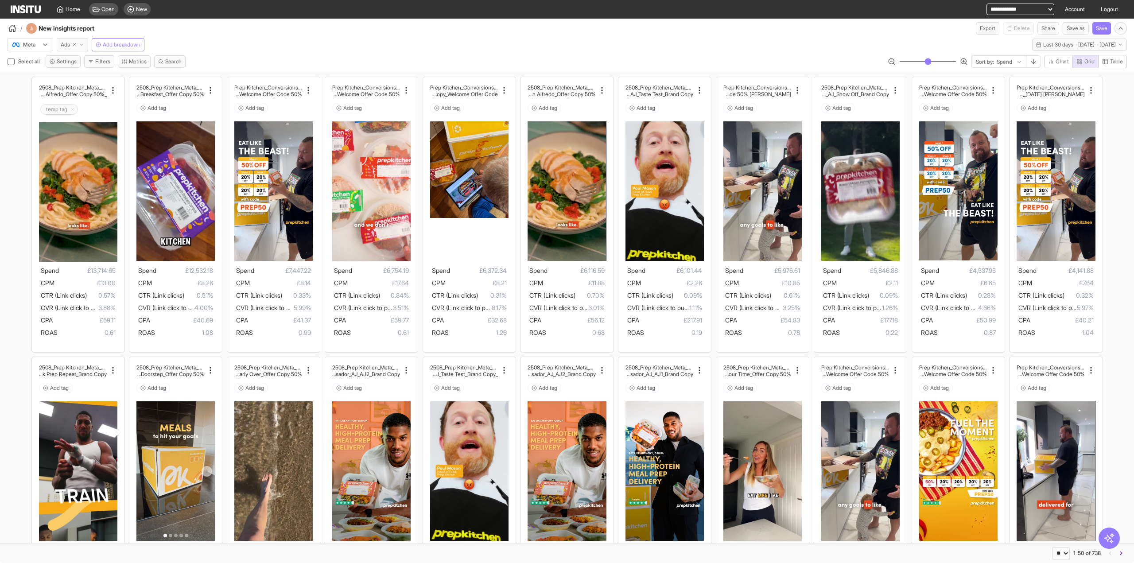
click at [68, 47] on span "Ads" at bounding box center [65, 44] width 9 height 7
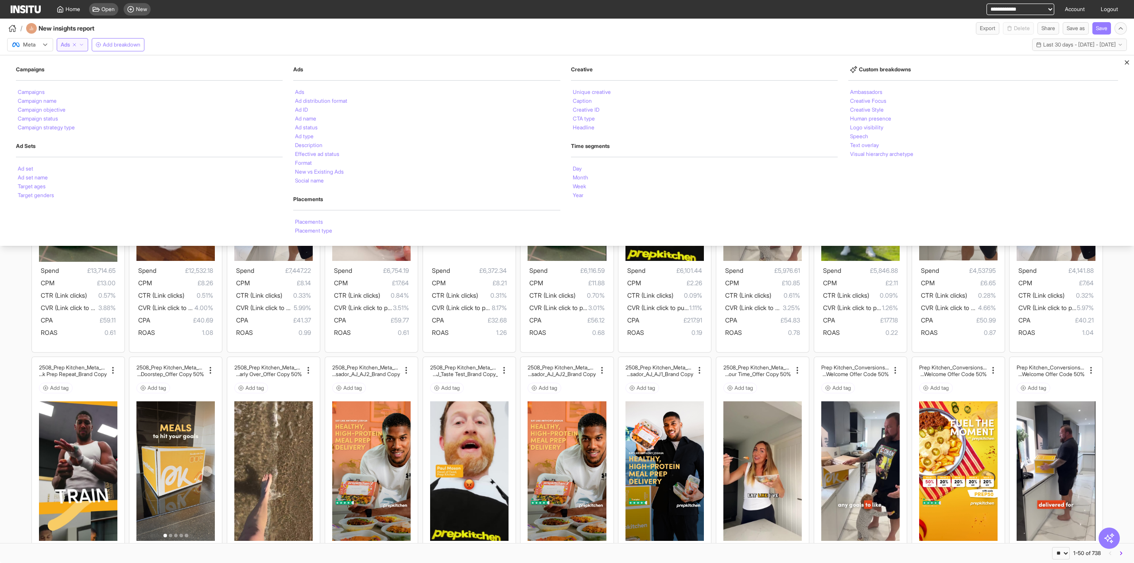
click at [368, 43] on div "Meta Ads Campaigns Campaigns Campaign name Campaign objective Campaign status C…" at bounding box center [567, 43] width 1134 height 17
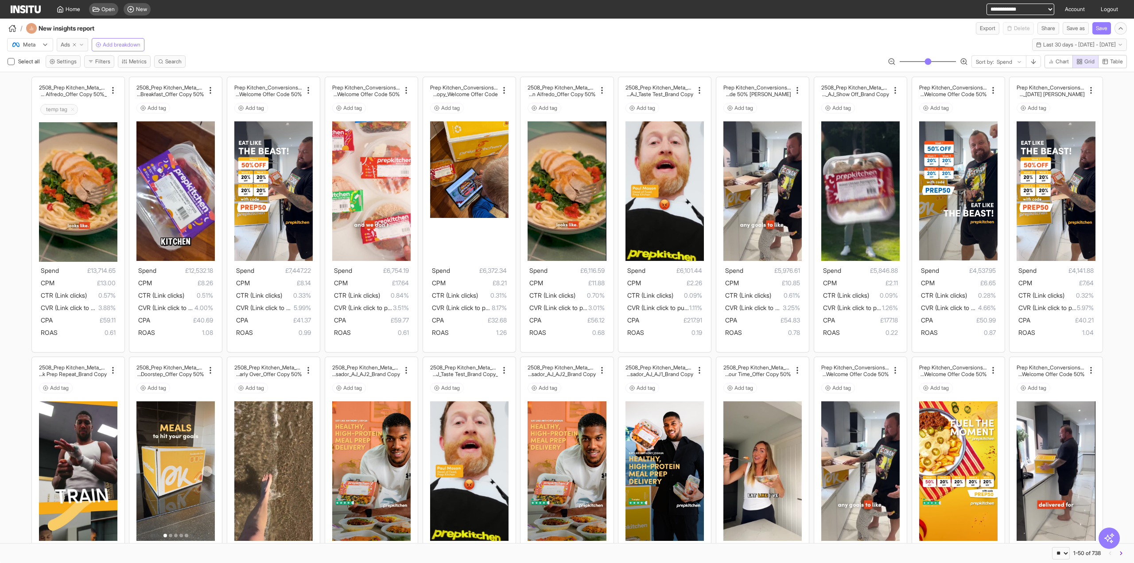
click at [71, 45] on button "Ads" at bounding box center [72, 44] width 31 height 13
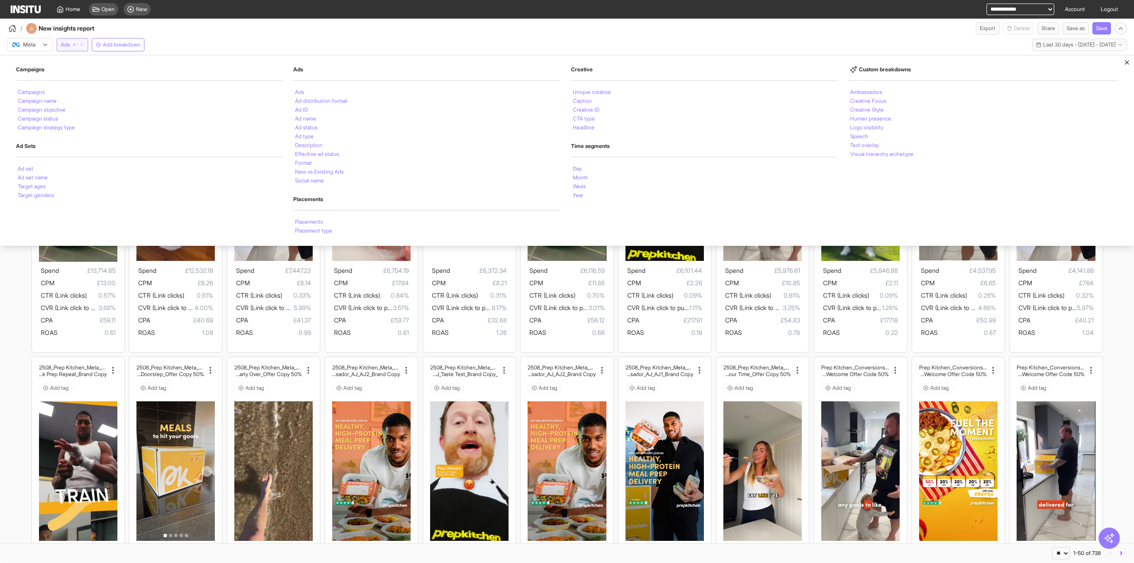
click at [74, 45] on icon "button" at bounding box center [74, 44] width 5 height 5
select select "**"
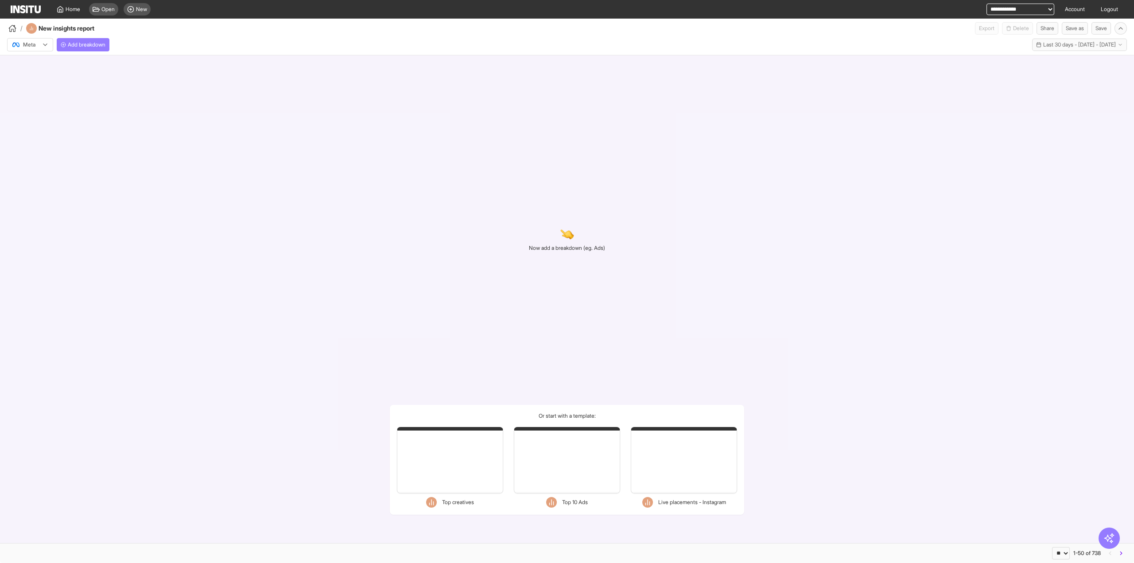
click at [272, 41] on div "Meta Add breakdown Last 30 days - Sun 17 Aug - Mon 15 Sep, 2025 17 Aug 25 - 15 …" at bounding box center [567, 43] width 1134 height 17
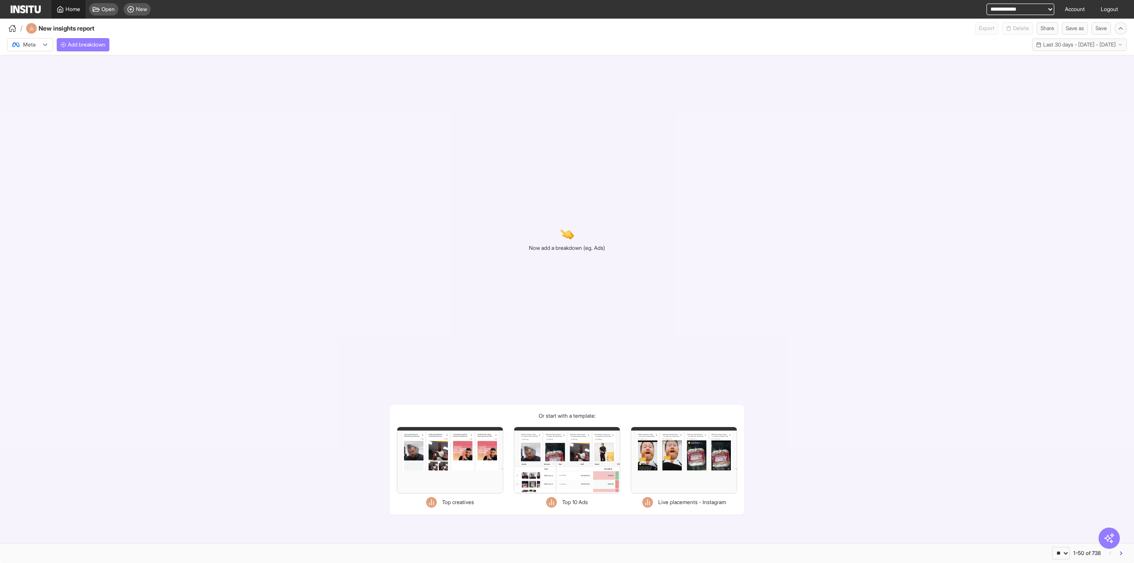
click at [66, 15] on link "Home" at bounding box center [68, 9] width 34 height 19
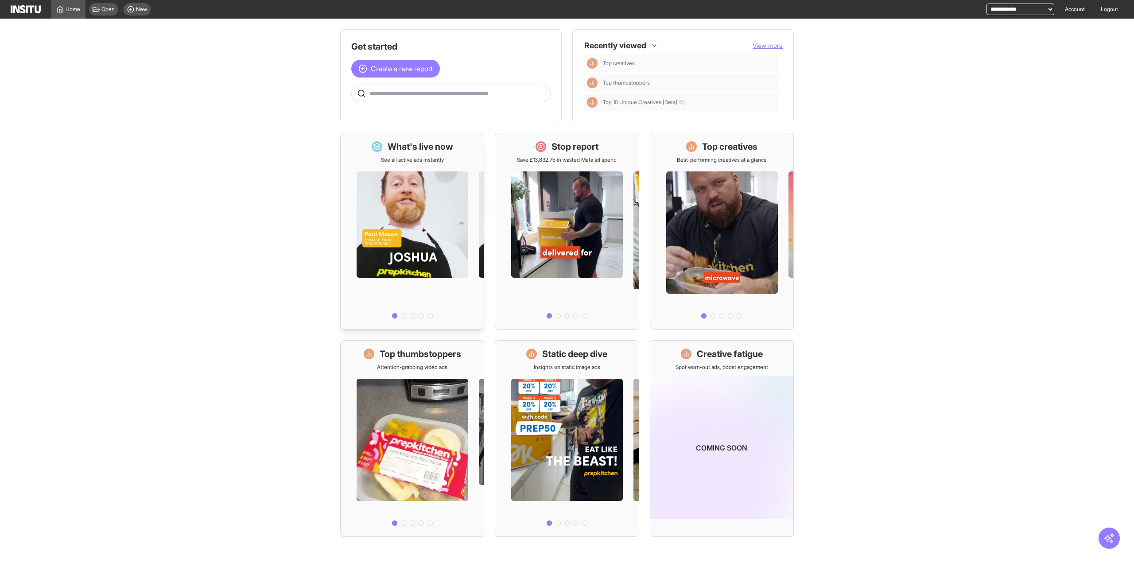
click at [385, 207] on div at bounding box center [412, 242] width 143 height 159
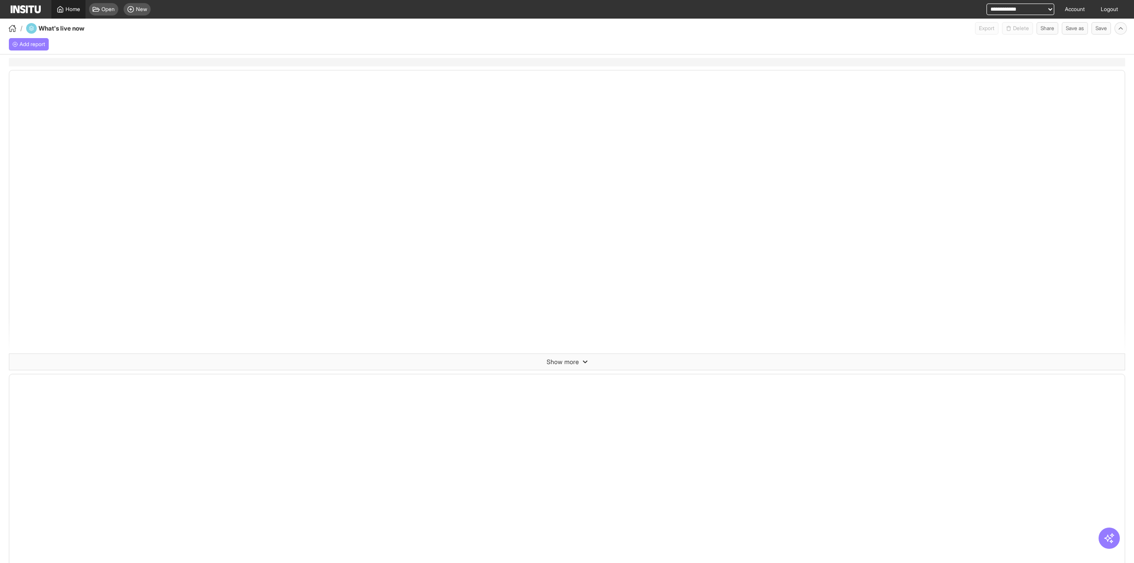
select select "**"
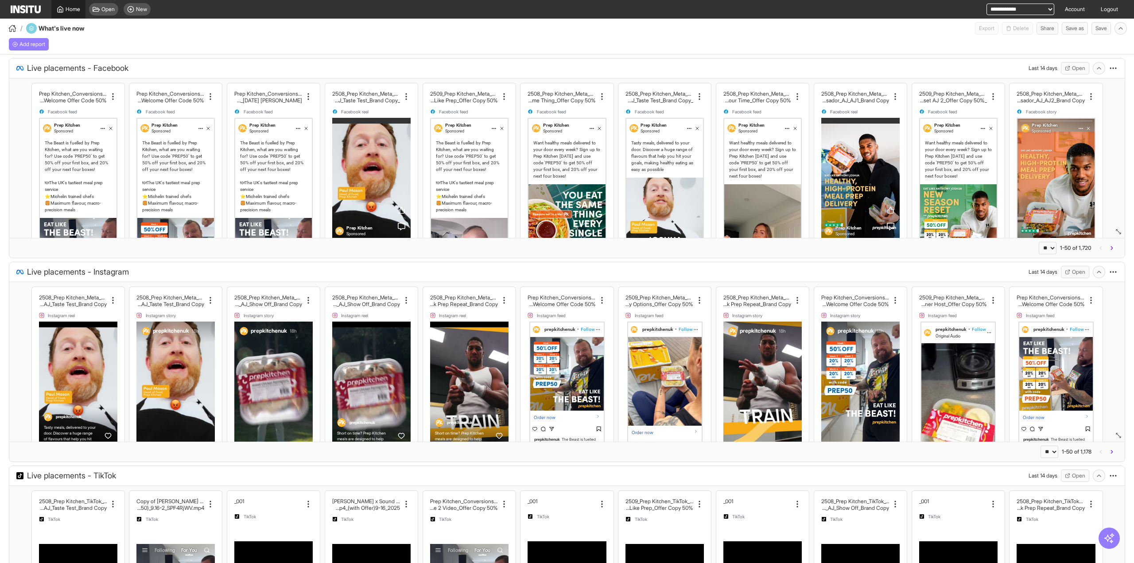
click at [82, 10] on link "Home" at bounding box center [68, 9] width 34 height 19
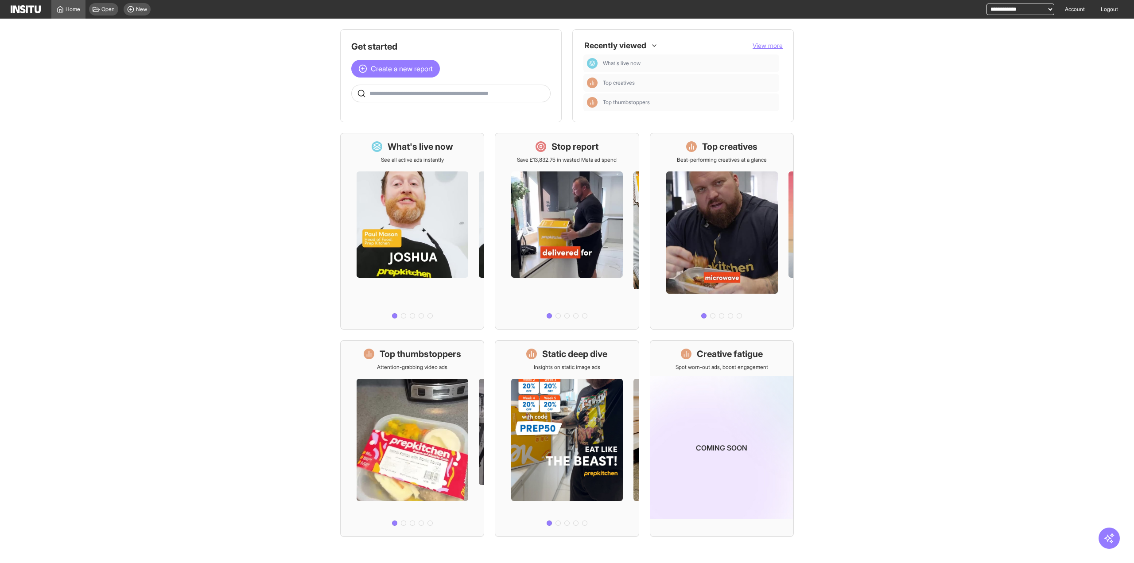
click at [277, 289] on main "Get started Create a new report Ask questions like: Which campaigns had the hig…" at bounding box center [567, 291] width 1134 height 544
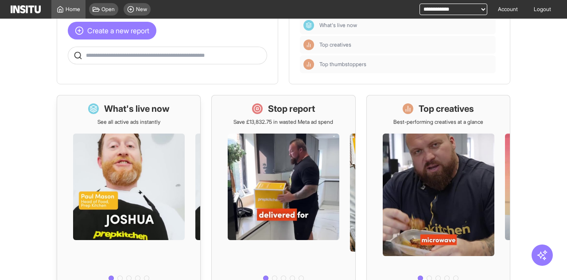
scroll to position [44, 0]
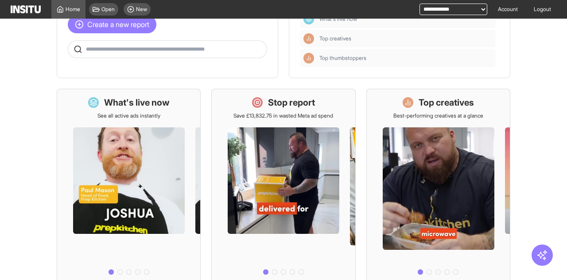
click at [431, 161] on div at bounding box center [438, 198] width 143 height 159
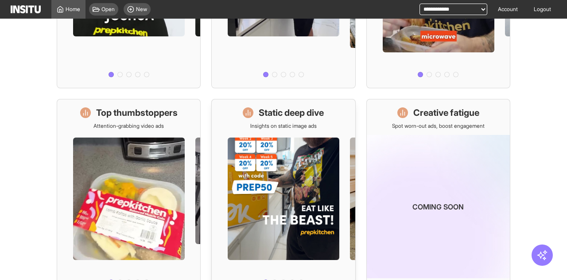
scroll to position [288, 0]
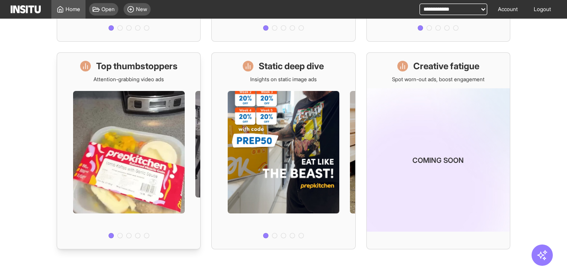
click at [140, 156] on div at bounding box center [128, 162] width 143 height 159
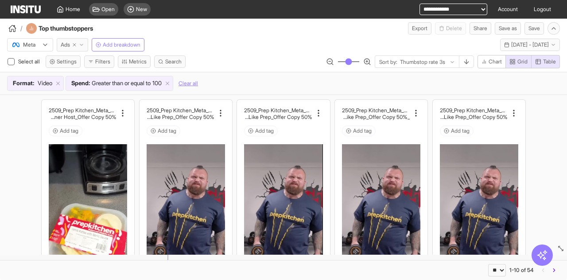
click at [67, 47] on span "Ads" at bounding box center [65, 44] width 9 height 7
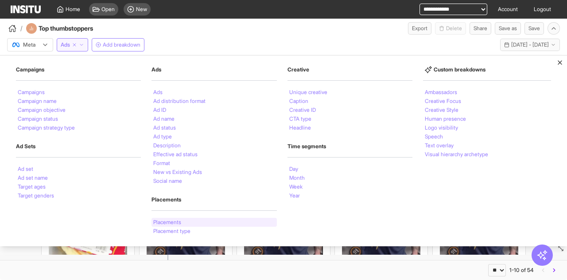
click at [174, 219] on li "Placements" at bounding box center [167, 221] width 28 height 5
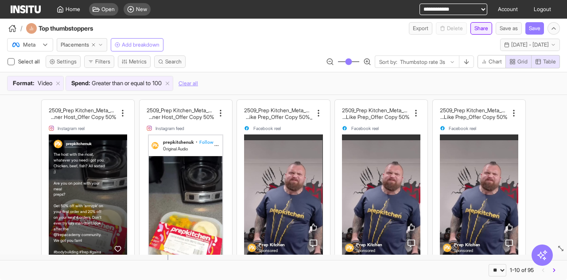
click at [477, 29] on button "Share" at bounding box center [481, 28] width 22 height 12
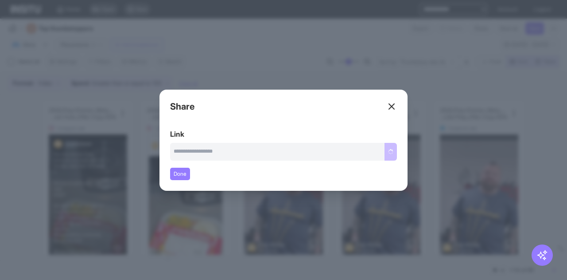
type input "**********"
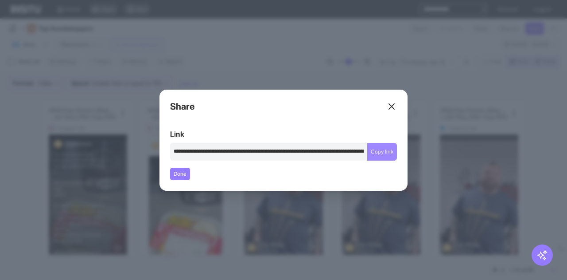
drag, startPoint x: 386, startPoint y: 152, endPoint x: 378, endPoint y: 151, distance: 8.5
click at [386, 152] on button "Copy link" at bounding box center [382, 152] width 30 height 18
click at [394, 104] on icon at bounding box center [391, 106] width 11 height 11
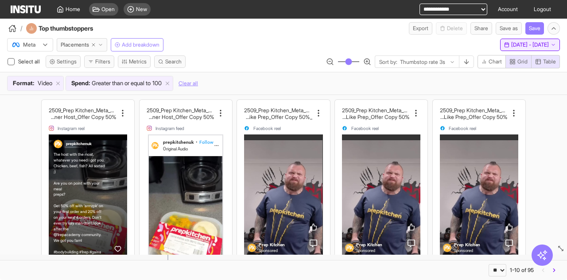
click at [526, 46] on span "2 Sep 25 - 15 Sep 25" at bounding box center [530, 44] width 38 height 7
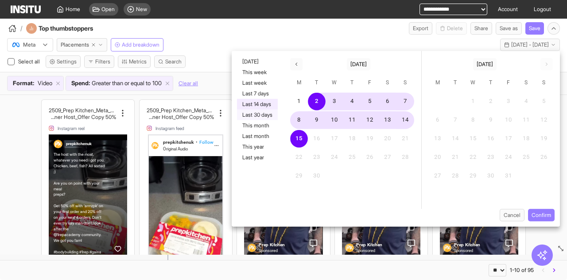
click at [275, 114] on button "Last 30 days" at bounding box center [257, 114] width 41 height 11
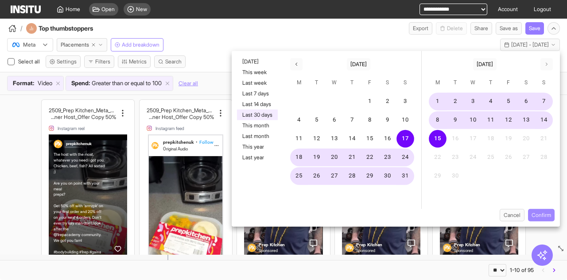
click at [547, 212] on button "Confirm" at bounding box center [541, 215] width 27 height 12
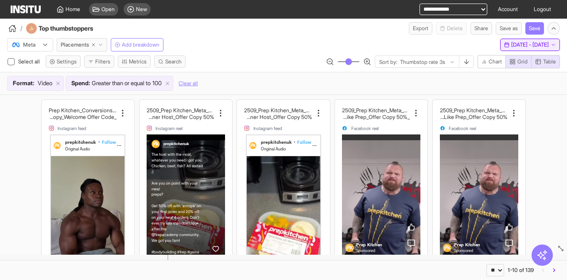
click at [528, 44] on span "17 Aug 25 - 15 Sep 25" at bounding box center [530, 44] width 38 height 7
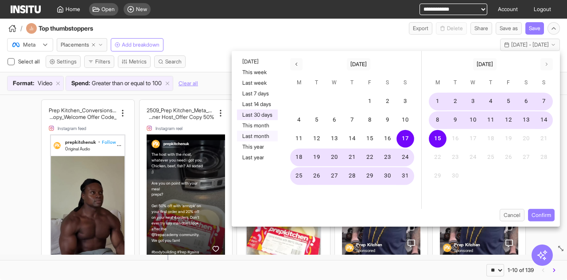
click at [260, 132] on button "Last month" at bounding box center [257, 136] width 41 height 11
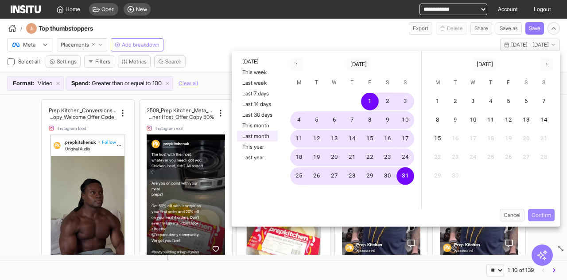
click at [540, 209] on button "Confirm" at bounding box center [541, 215] width 27 height 12
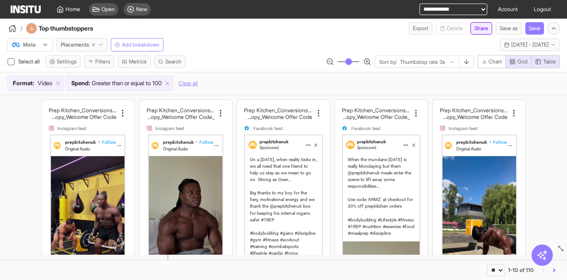
click at [479, 27] on button "Share" at bounding box center [481, 28] width 22 height 12
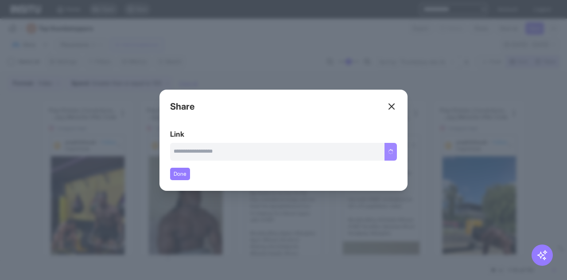
type input "**********"
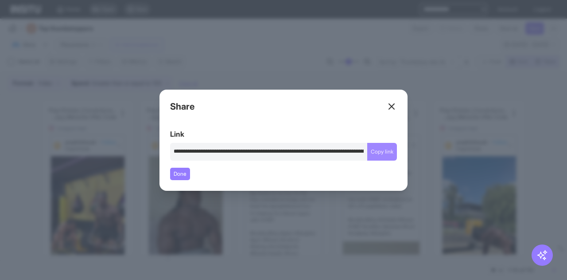
click at [391, 155] on button "Copy link" at bounding box center [382, 152] width 30 height 18
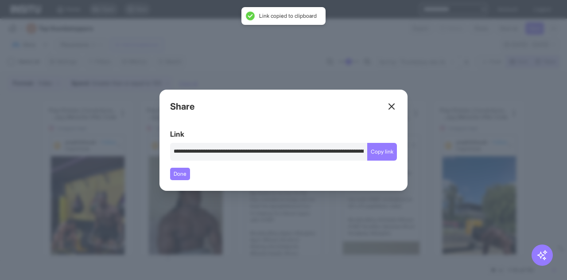
click at [266, 30] on div "Close overlay" at bounding box center [283, 140] width 567 height 280
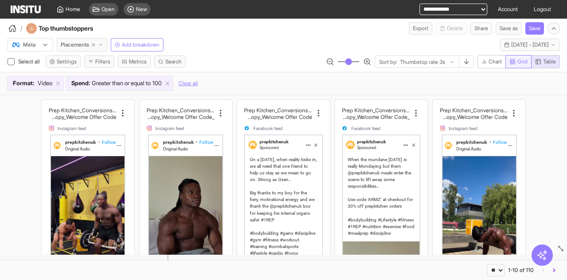
click at [518, 57] on button "Grid" at bounding box center [518, 61] width 26 height 13
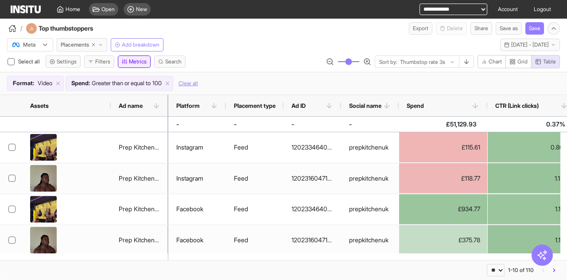
click at [131, 62] on button "Metrics" at bounding box center [134, 61] width 33 height 12
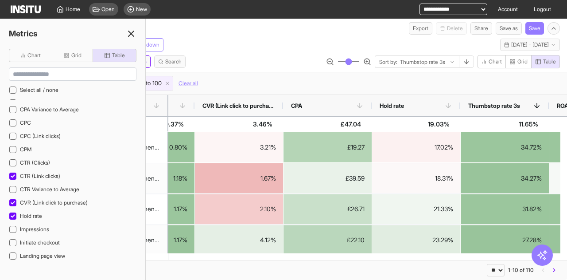
click at [132, 32] on icon at bounding box center [131, 33] width 11 height 11
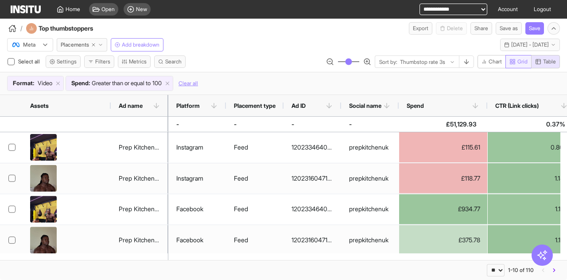
click at [524, 62] on span "Grid" at bounding box center [522, 61] width 10 height 7
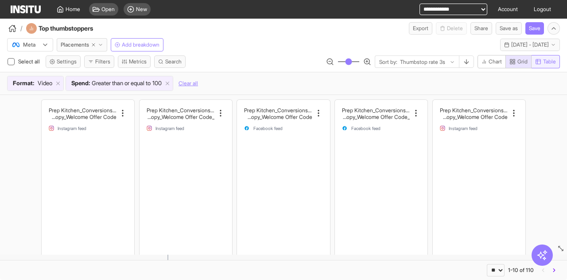
click at [546, 63] on span "Table" at bounding box center [549, 61] width 13 height 7
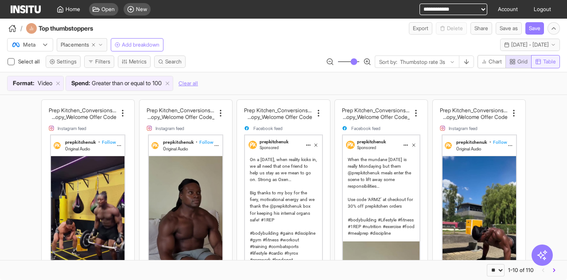
click at [554, 58] on span "Table" at bounding box center [549, 61] width 13 height 7
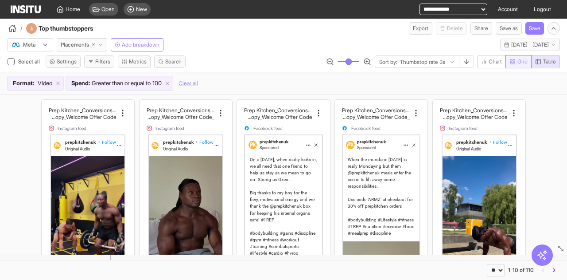
click at [519, 62] on span "Grid" at bounding box center [522, 61] width 10 height 7
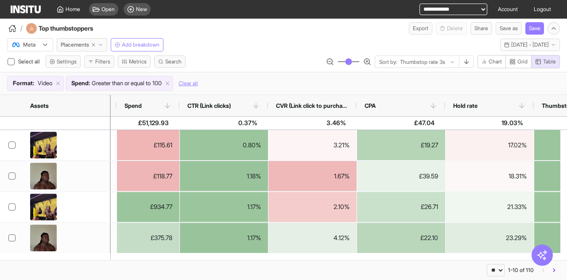
drag, startPoint x: 204, startPoint y: 104, endPoint x: 179, endPoint y: 103, distance: 25.7
click at [179, 103] on div at bounding box center [180, 105] width 4 height 21
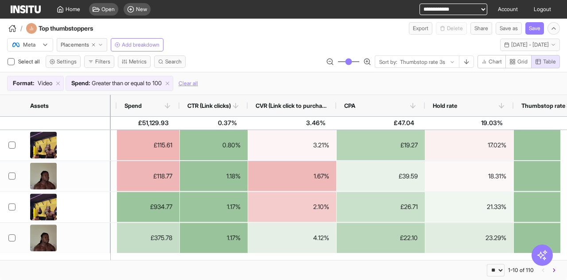
drag, startPoint x: 268, startPoint y: 105, endPoint x: 248, endPoint y: 101, distance: 20.7
click at [248, 101] on div at bounding box center [248, 105] width 4 height 21
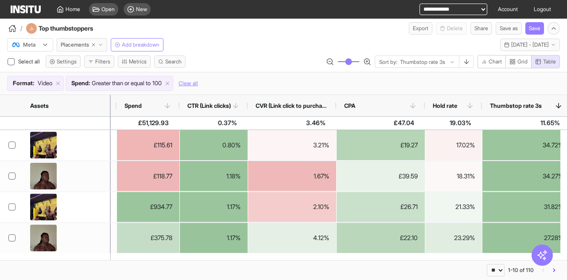
drag, startPoint x: 513, startPoint y: 102, endPoint x: 482, endPoint y: 107, distance: 31.9
click at [482, 107] on div at bounding box center [482, 105] width 4 height 21
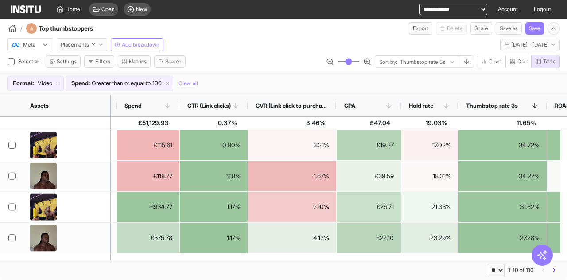
drag, startPoint x: 424, startPoint y: 103, endPoint x: 391, endPoint y: 100, distance: 33.8
click at [399, 100] on div at bounding box center [401, 105] width 4 height 21
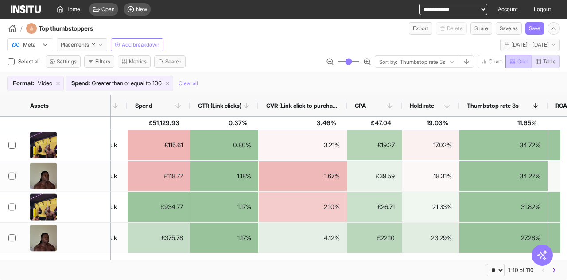
click at [521, 65] on button "Grid" at bounding box center [518, 61] width 26 height 13
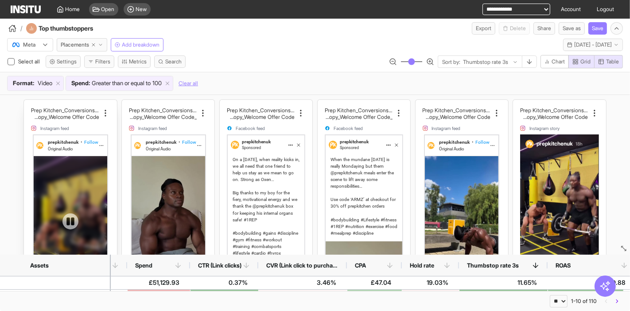
click at [66, 156] on div at bounding box center [71, 221] width 74 height 131
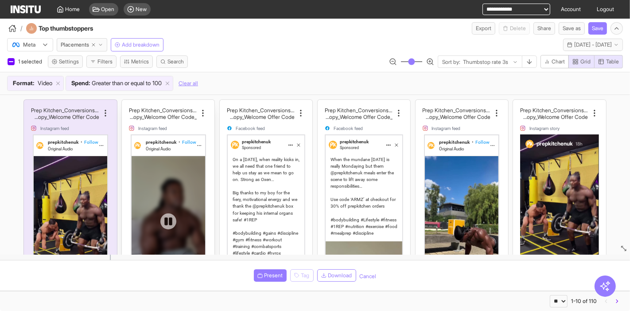
click at [169, 168] on div at bounding box center [169, 221] width 74 height 131
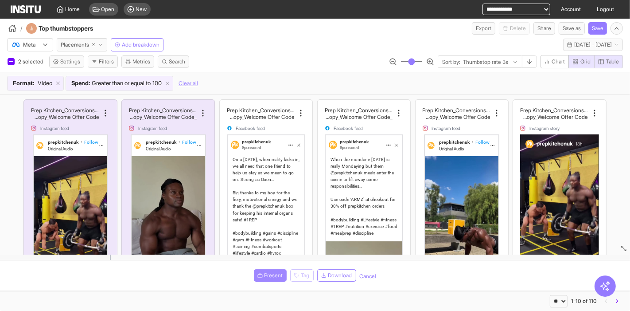
click at [269, 276] on span "Present" at bounding box center [273, 275] width 19 height 7
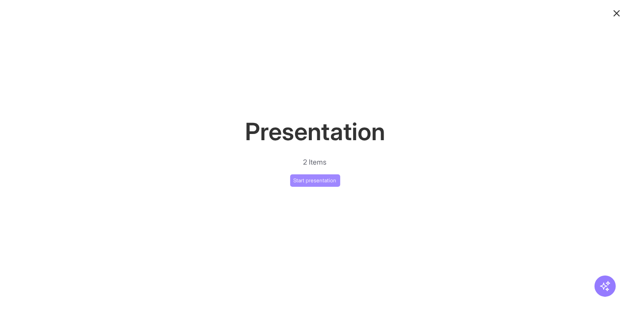
click at [306, 181] on button "Start presentation" at bounding box center [315, 180] width 50 height 12
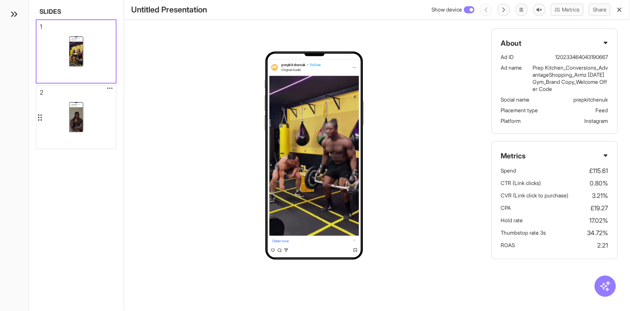
click at [92, 103] on div "prepkitchenuk • Follow Original Audio Order now prepkitchenuk When the mundane …" at bounding box center [76, 117] width 80 height 63
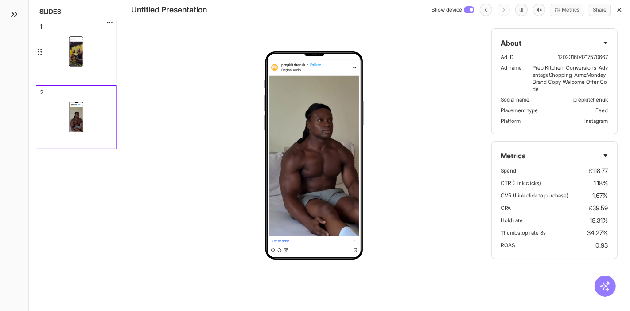
click at [95, 55] on div "prepkitchenuk • Follow Original Audio Order now prepkitchenuk On a Monday, when…" at bounding box center [76, 51] width 80 height 63
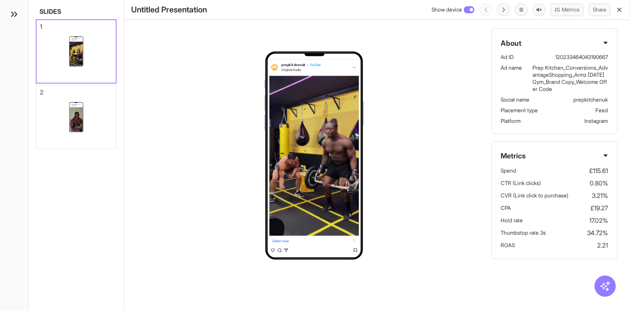
click at [193, 10] on h1 "Untitled Presentation" at bounding box center [169, 10] width 76 height 12
click at [198, 47] on div "prepkitchenuk • Follow Original Audio Order now prepkitchenuk On a Monday, when…" at bounding box center [377, 155] width 506 height 311
click at [71, 119] on div at bounding box center [76, 120] width 15 height 27
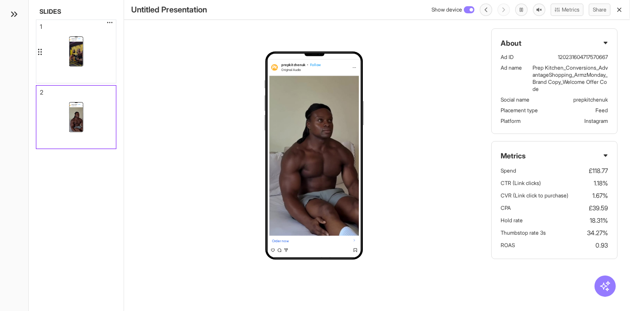
click at [80, 54] on div at bounding box center [76, 55] width 15 height 27
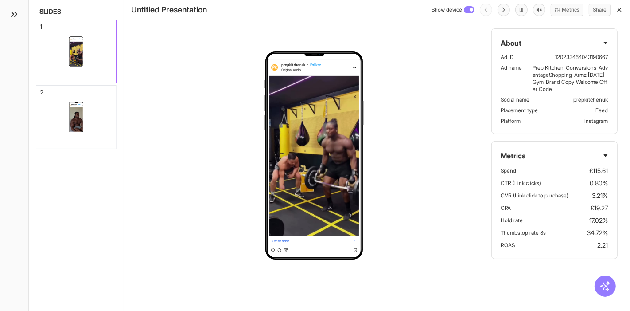
click at [617, 11] on icon "button" at bounding box center [619, 9] width 7 height 7
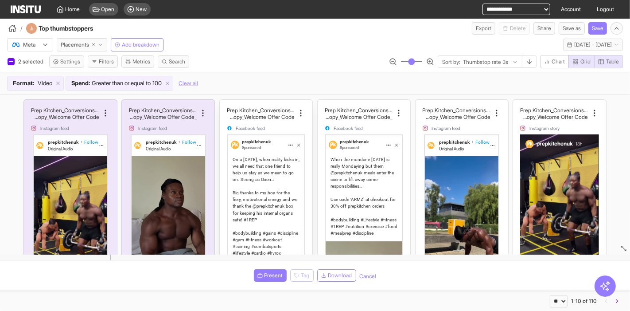
click at [244, 192] on div "On a Monday, when reality kicks in, we all need that one friend to help us stay…" at bounding box center [266, 209] width 67 height 107
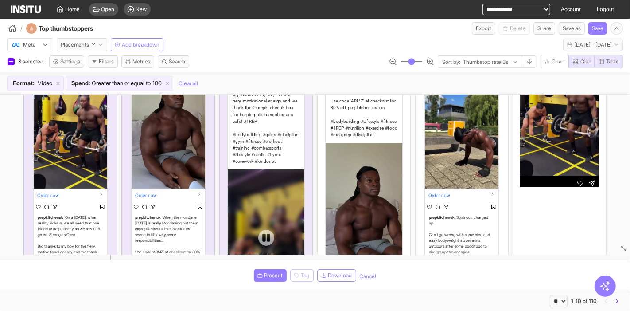
scroll to position [49, 0]
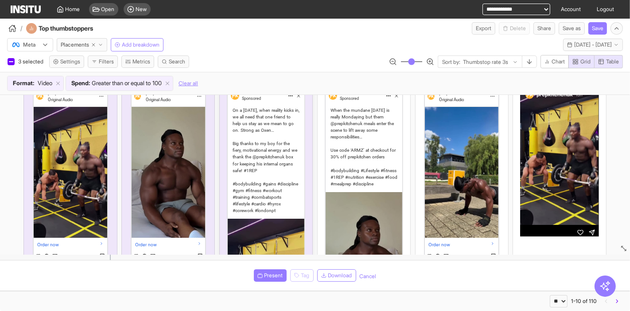
click at [277, 180] on div "On a Monday, when reality kicks in, we all need that one friend to help us stay…" at bounding box center [266, 160] width 67 height 107
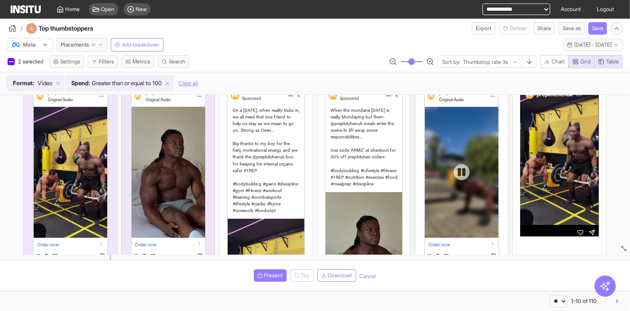
click at [461, 124] on div at bounding box center [462, 172] width 74 height 131
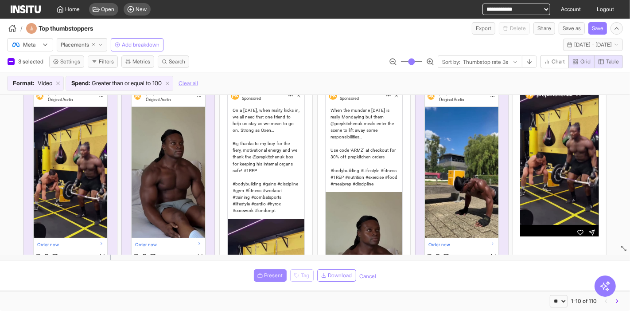
click at [264, 276] on span "Present" at bounding box center [273, 275] width 19 height 7
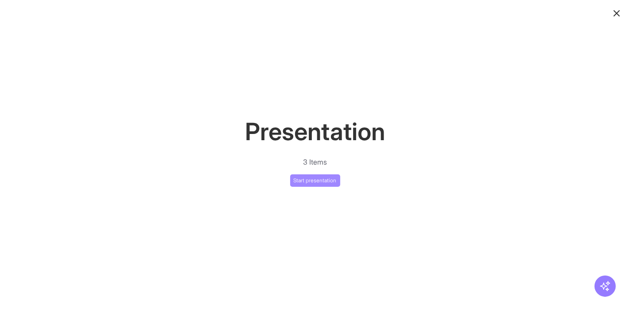
click at [328, 182] on button "Start presentation" at bounding box center [315, 180] width 50 height 12
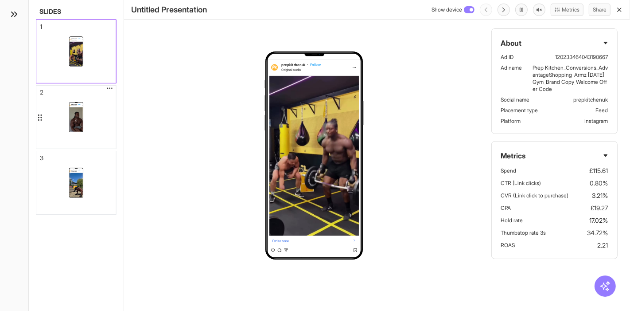
click at [74, 125] on div at bounding box center [76, 120] width 15 height 27
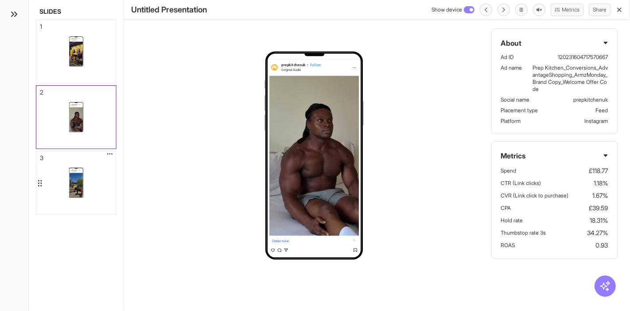
click at [90, 176] on div "prepkitchenuk • Follow Original Audio Order now prepkitchenuk Sun’s out, charge…" at bounding box center [76, 182] width 80 height 63
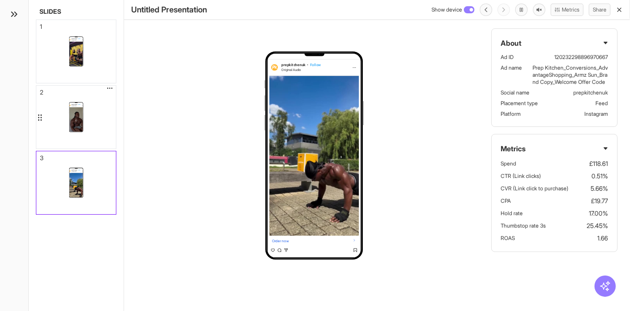
click at [89, 126] on div "prepkitchenuk • Follow Original Audio Order now prepkitchenuk When the mundane …" at bounding box center [76, 117] width 80 height 63
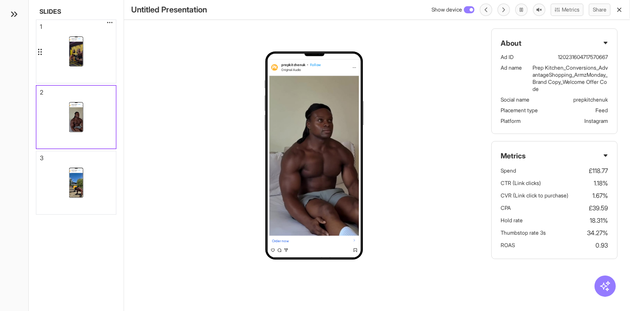
click at [85, 54] on div "prepkitchenuk • Follow Original Audio Order now prepkitchenuk On a Monday, when…" at bounding box center [76, 51] width 80 height 63
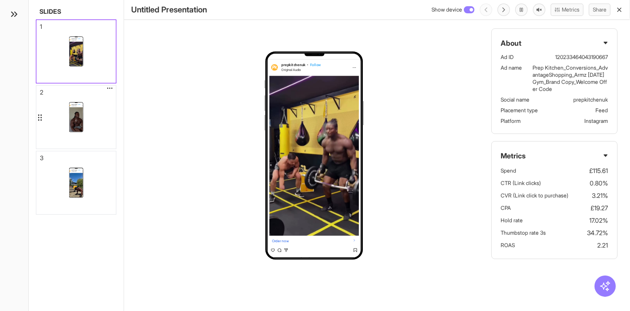
click at [96, 112] on div "prepkitchenuk • Follow Original Audio Order now prepkitchenuk When the mundane …" at bounding box center [76, 117] width 80 height 63
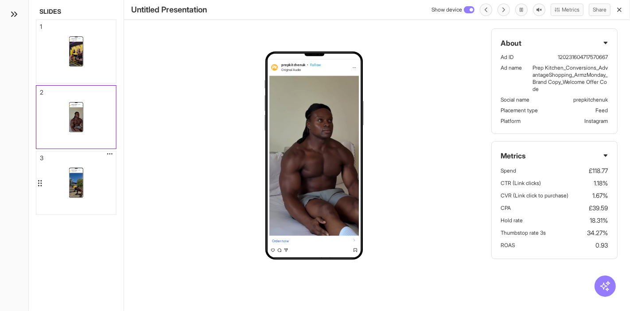
click at [90, 198] on div "prepkitchenuk • Follow Original Audio Order now prepkitchenuk Sun’s out, charge…" at bounding box center [76, 182] width 80 height 63
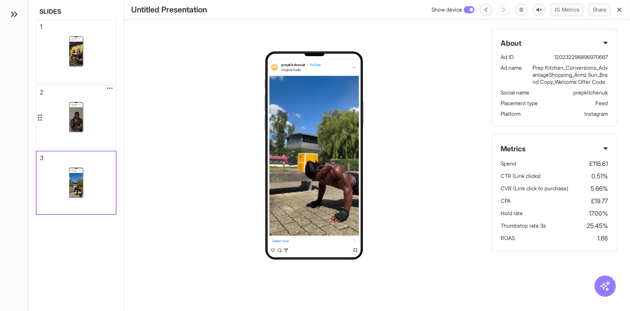
click at [98, 120] on div "prepkitchenuk • Follow Original Audio Order now prepkitchenuk When the mundane …" at bounding box center [76, 117] width 80 height 63
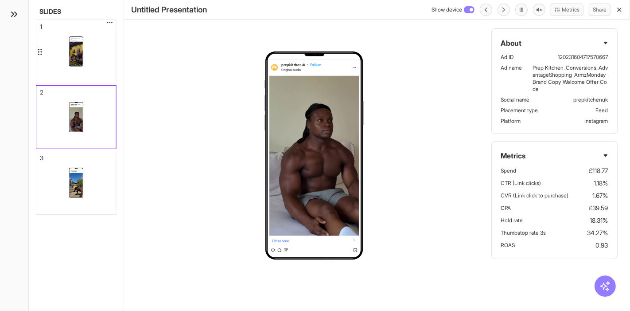
click at [89, 56] on div "prepkitchenuk • Follow Original Audio Order now prepkitchenuk On a Monday, when…" at bounding box center [76, 51] width 80 height 63
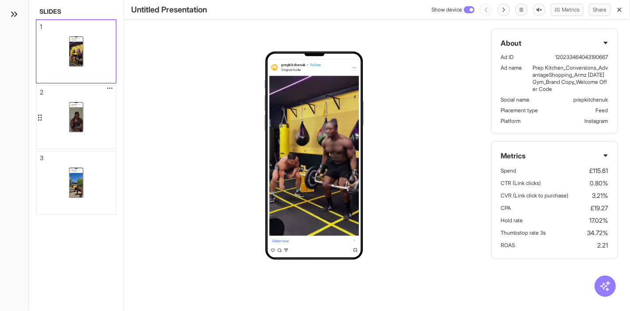
click at [101, 111] on div "prepkitchenuk • Follow Original Audio Order now prepkitchenuk When the mundane …" at bounding box center [76, 117] width 80 height 63
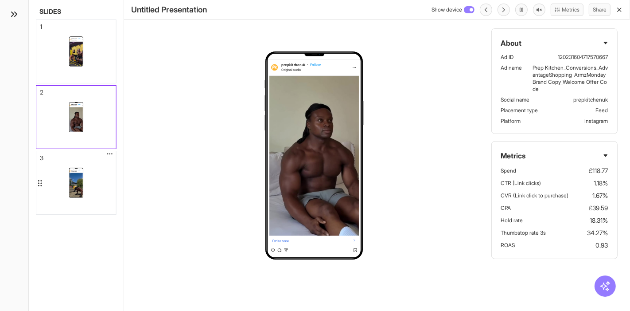
click at [94, 194] on div "prepkitchenuk • Follow Original Audio Order now prepkitchenuk Sun’s out, charge…" at bounding box center [76, 182] width 80 height 63
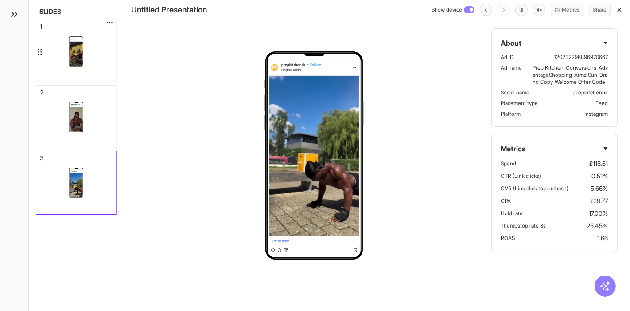
click at [89, 42] on div "prepkitchenuk • Follow Original Audio Order now prepkitchenuk On a Monday, when…" at bounding box center [76, 51] width 80 height 63
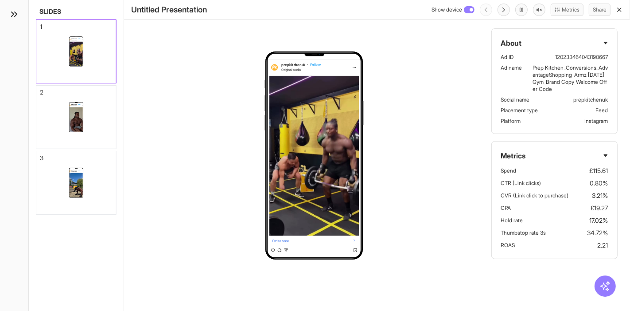
click at [620, 8] on line "button" at bounding box center [620, 10] width 4 height 4
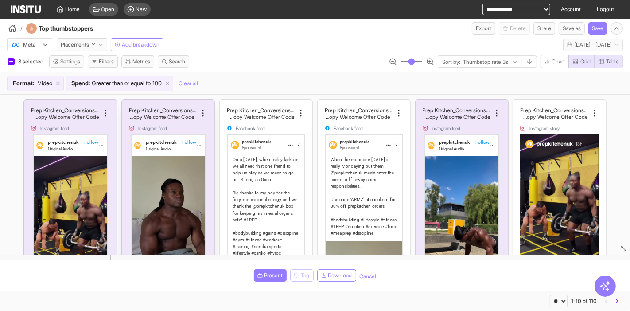
click at [131, 134] on div "prepkitchenuk • Follow Original Audio Order now prepkitchenuk When the mundane …" at bounding box center [168, 260] width 75 height 252
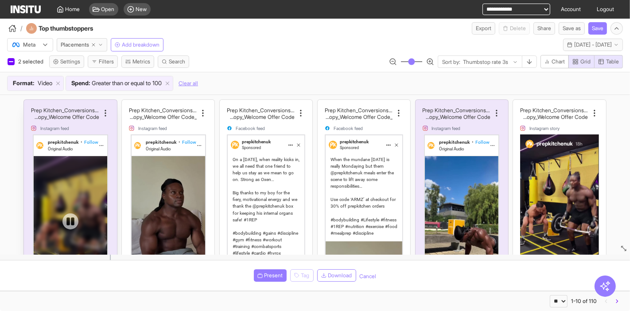
click at [71, 156] on div at bounding box center [71, 221] width 74 height 131
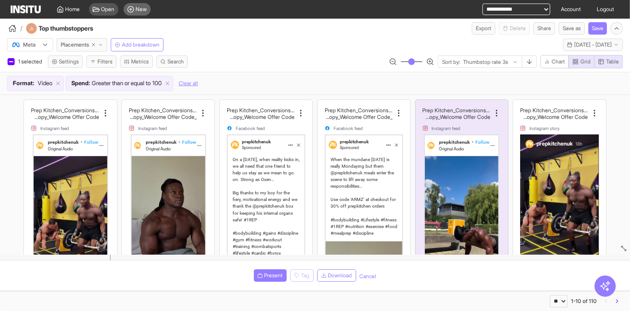
click at [142, 11] on span "New" at bounding box center [141, 9] width 11 height 7
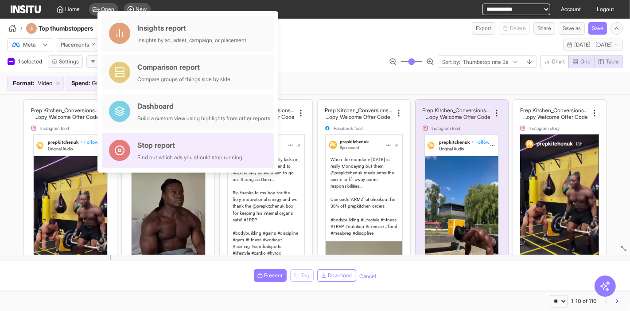
click at [183, 157] on div "Find out which ads you should stop running" at bounding box center [189, 157] width 105 height 7
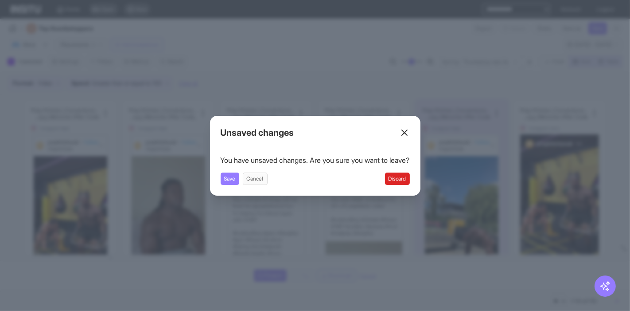
click at [405, 177] on button "Discard" at bounding box center [397, 178] width 25 height 12
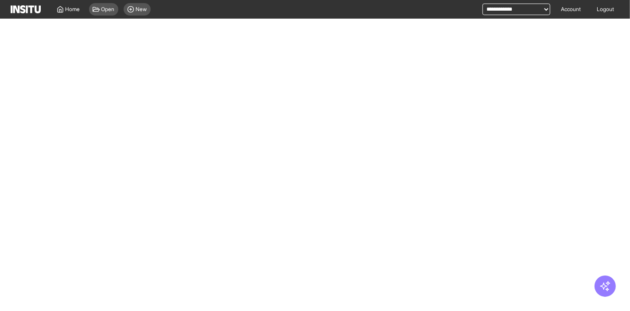
select select "**"
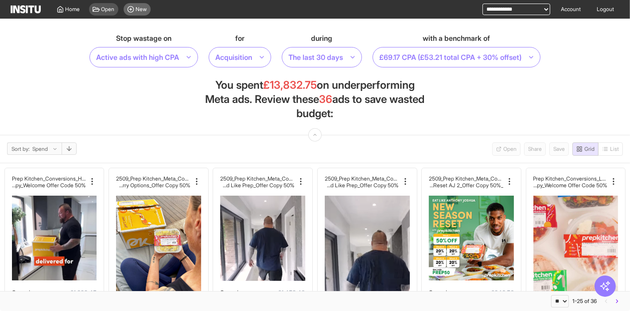
click at [142, 7] on span "New" at bounding box center [141, 9] width 11 height 7
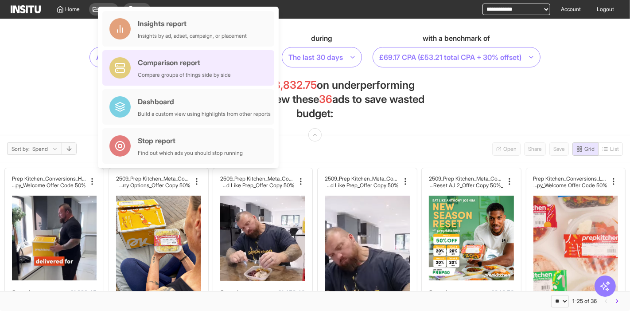
click at [164, 64] on div "Comparison report" at bounding box center [184, 62] width 93 height 11
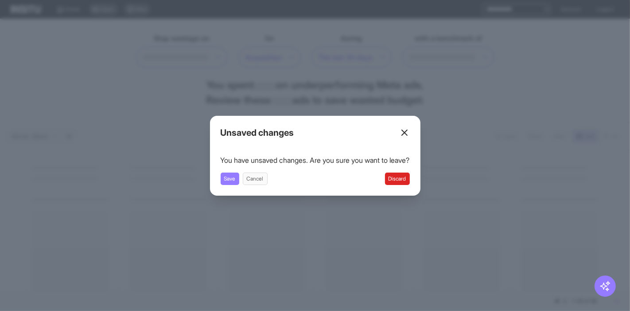
click at [406, 176] on button "Discard" at bounding box center [397, 178] width 25 height 12
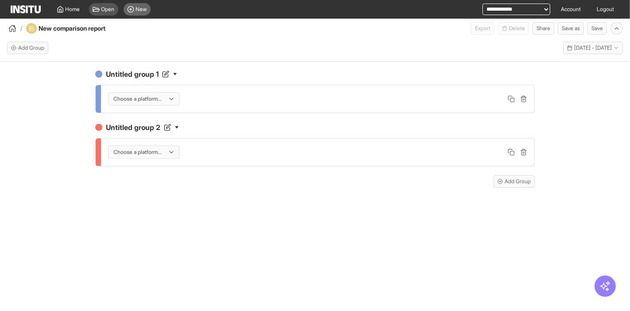
click at [141, 8] on span "New" at bounding box center [141, 9] width 11 height 7
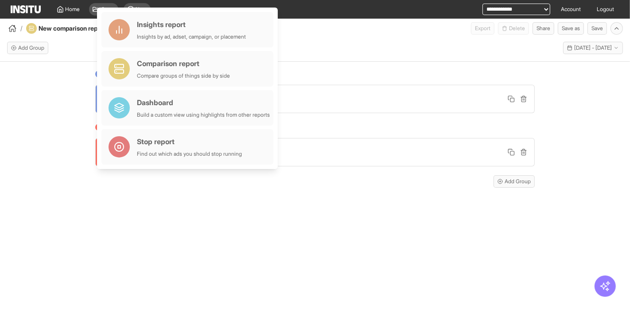
click at [353, 49] on div "Add Group Last 30 days - Sun 17 Aug - Mon 15 Sep, 2025 17 Aug 25 - 15 Sep 25" at bounding box center [315, 48] width 616 height 12
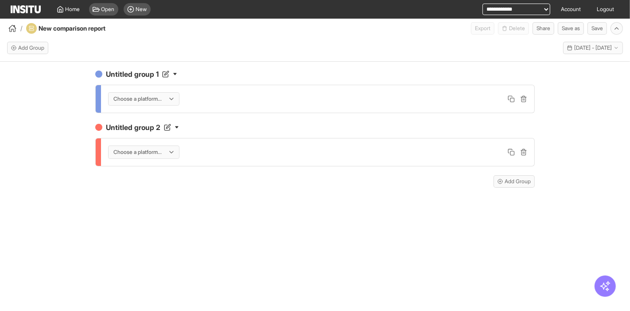
click at [145, 98] on div at bounding box center [138, 98] width 50 height 9
click at [153, 120] on span "Meta" at bounding box center [145, 117] width 62 height 8
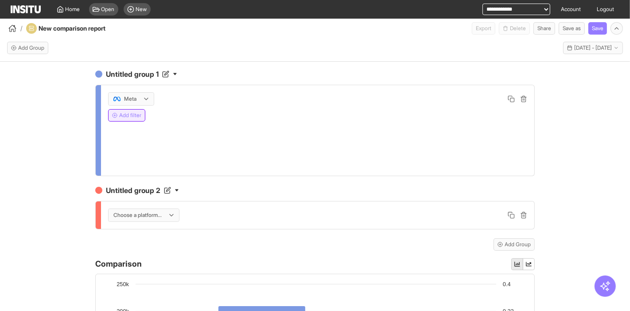
click at [124, 114] on button "Add filter" at bounding box center [126, 115] width 37 height 12
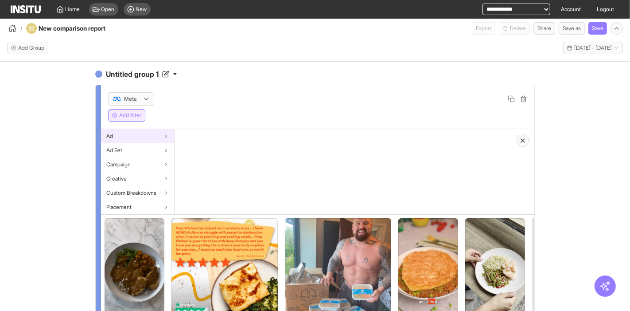
click at [152, 134] on div "Ad" at bounding box center [137, 136] width 73 height 14
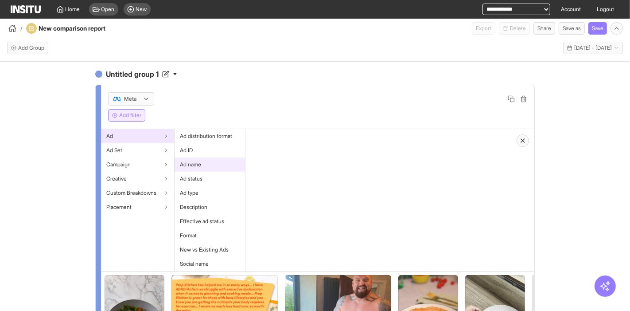
click at [201, 163] on div "Ad name" at bounding box center [210, 164] width 70 height 14
click at [289, 144] on div at bounding box center [274, 142] width 35 height 11
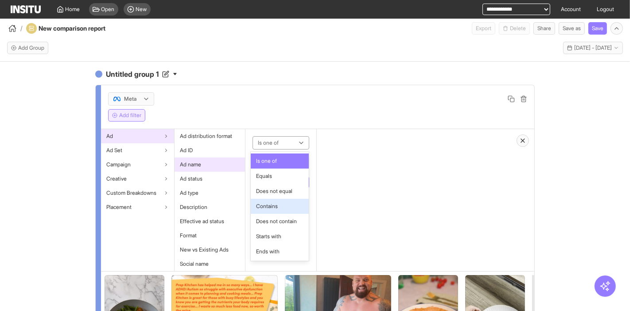
click at [288, 204] on span "Contains" at bounding box center [279, 206] width 47 height 8
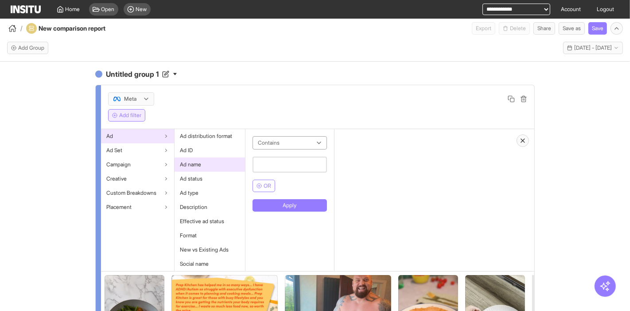
click at [286, 160] on input "text" at bounding box center [290, 164] width 74 height 16
type input "*****"
click at [327, 206] on button "Apply" at bounding box center [290, 205] width 74 height 12
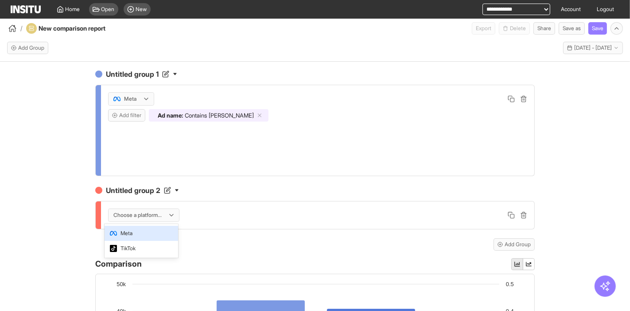
click at [132, 211] on div at bounding box center [138, 214] width 50 height 9
click at [140, 245] on span "TikTok" at bounding box center [141, 248] width 62 height 8
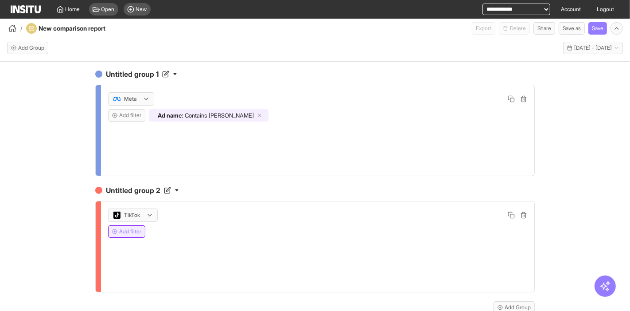
click at [128, 231] on button "Add filter" at bounding box center [126, 231] width 37 height 12
click at [146, 251] on div "Ad" at bounding box center [136, 252] width 70 height 14
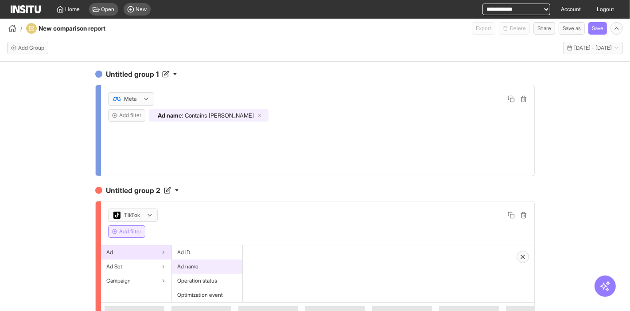
click at [199, 265] on div "Ad name" at bounding box center [207, 266] width 70 height 14
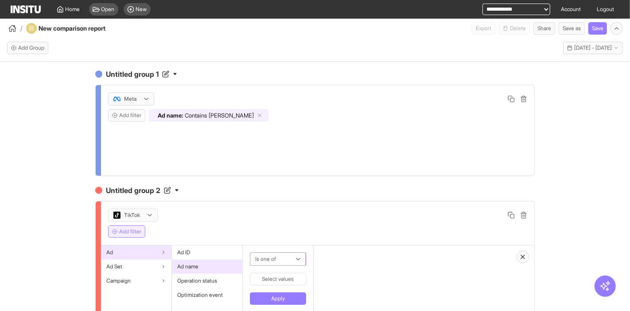
click at [271, 259] on div at bounding box center [271, 258] width 35 height 11
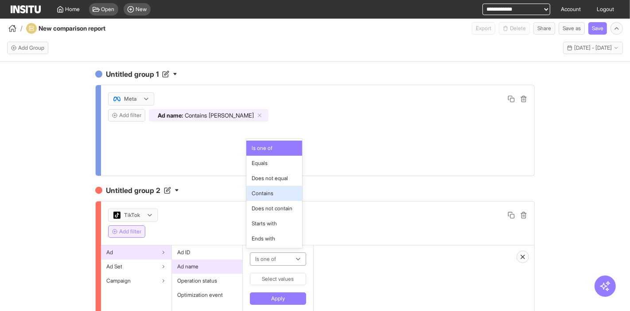
click at [280, 191] on span "Contains" at bounding box center [274, 193] width 45 height 8
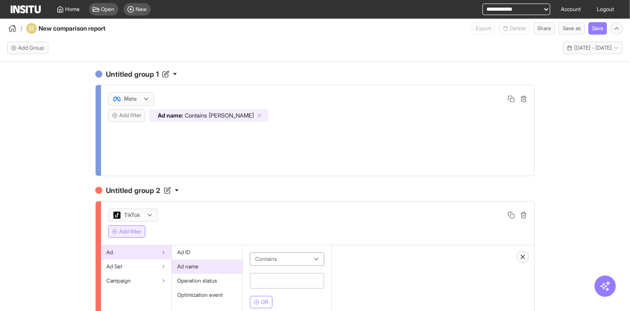
click at [281, 280] on input "text" at bounding box center [287, 280] width 74 height 16
type input "*****"
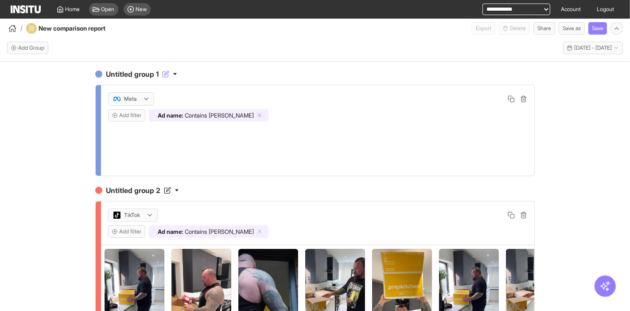
click at [117, 70] on h4 "Untitled group 1" at bounding box center [314, 74] width 439 height 11
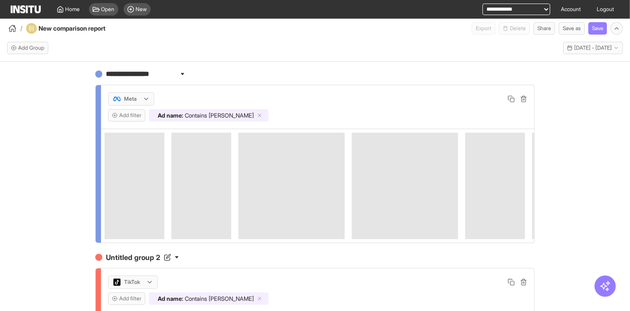
click at [117, 70] on input "**********" at bounding box center [141, 74] width 74 height 11
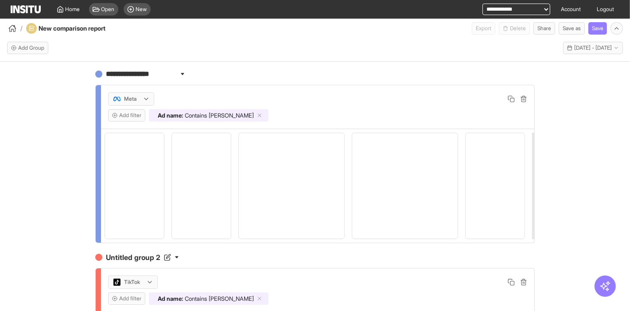
click at [117, 70] on input "**********" at bounding box center [141, 74] width 74 height 11
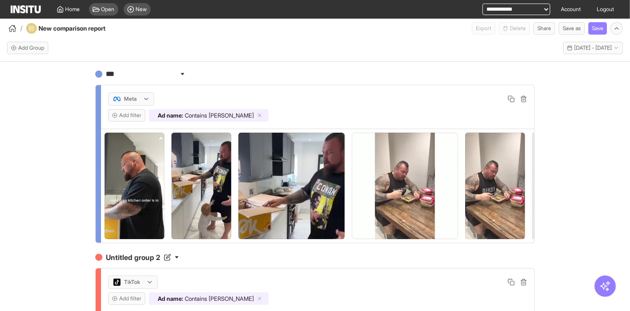
type input "****"
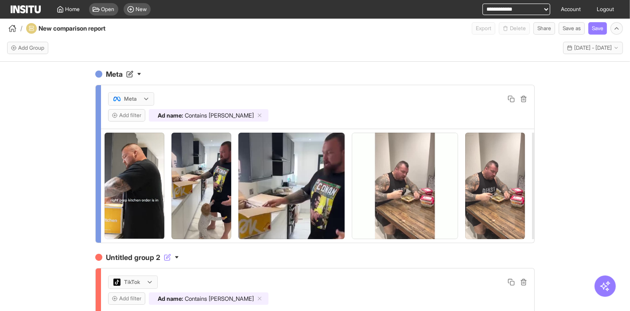
click at [137, 260] on h4 "Untitled group 2" at bounding box center [314, 257] width 439 height 11
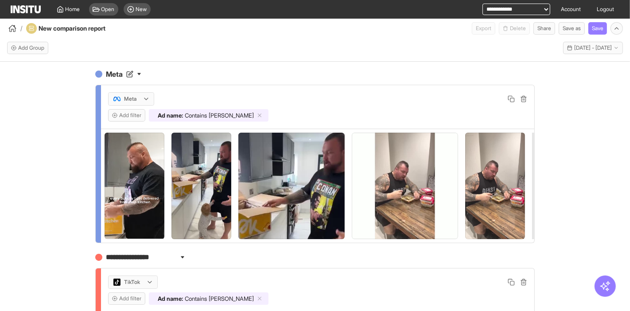
click at [137, 260] on input "**********" at bounding box center [141, 257] width 74 height 11
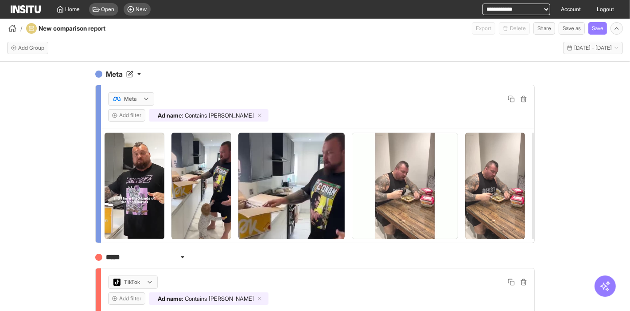
type input "******"
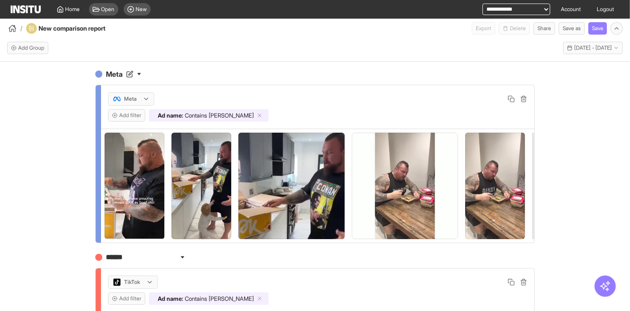
click at [38, 241] on div "Meta Meta Add filter Ad name : Contains Eddie ****** TikTok Add filter Ad name …" at bounding box center [315, 194] width 630 height 265
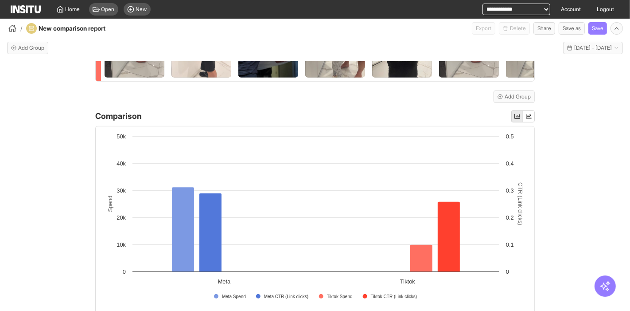
scroll to position [462, 0]
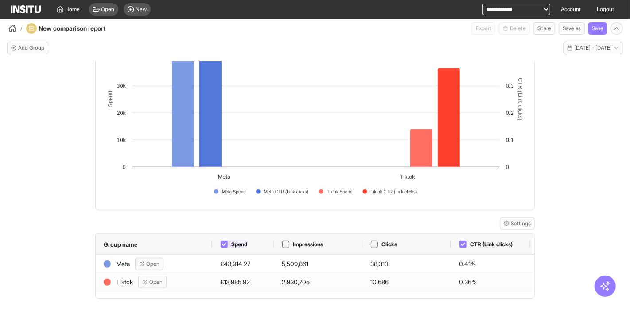
click at [222, 241] on div at bounding box center [224, 244] width 7 height 7
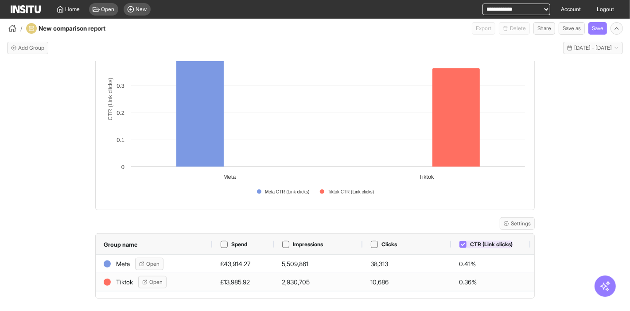
click at [461, 245] on icon at bounding box center [463, 243] width 4 height 3
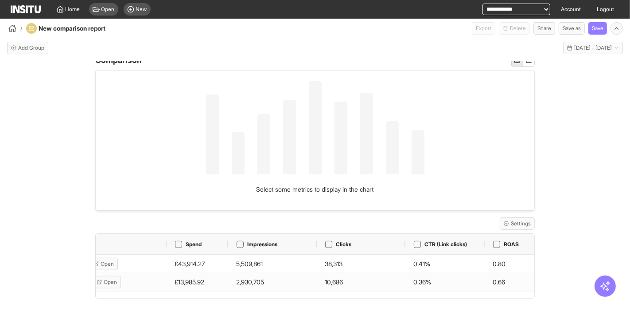
scroll to position [0, 0]
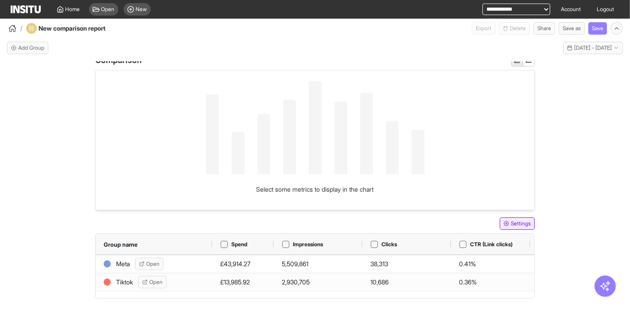
click at [510, 225] on button "Settings" at bounding box center [517, 223] width 35 height 12
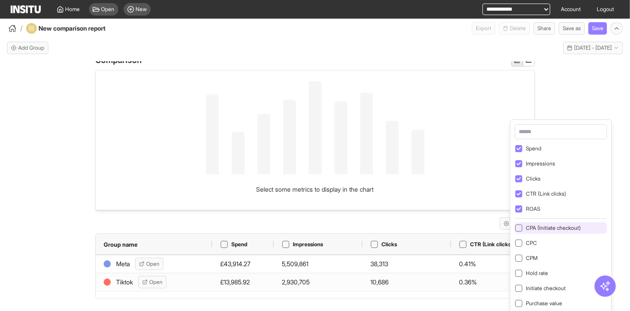
click at [551, 222] on div "CPA (Initiate checkout)" at bounding box center [561, 228] width 92 height 12
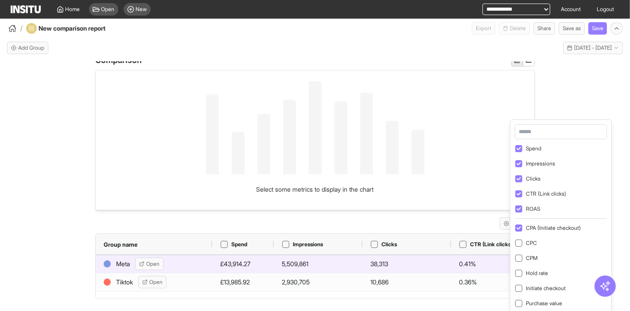
scroll to position [412, 0]
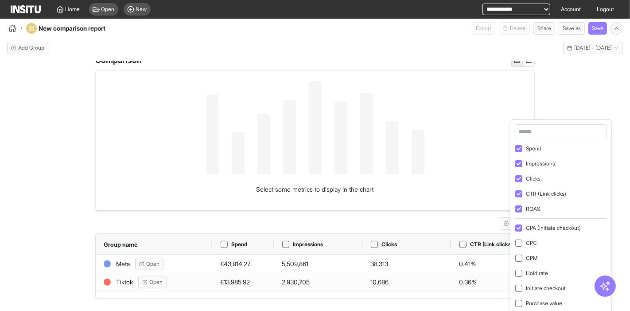
drag, startPoint x: 385, startPoint y: 290, endPoint x: 433, endPoint y: 294, distance: 48.9
click at [433, 294] on div "Group name Spend Impressions Clicks CTR (Link clicks) ROAS CPA (Initiate checko…" at bounding box center [315, 265] width 439 height 64
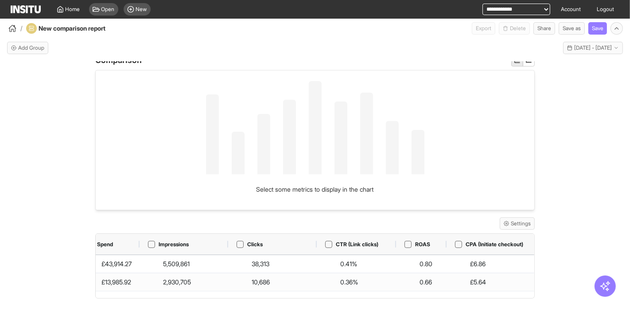
scroll to position [0, 134]
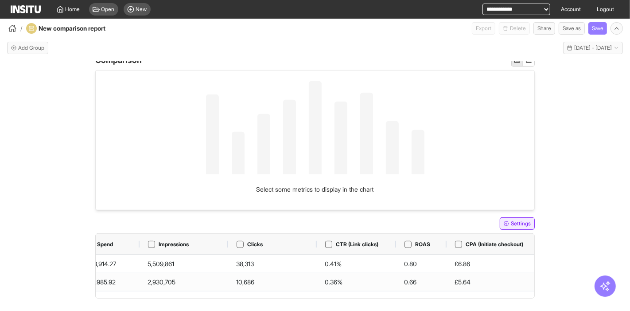
click at [504, 226] on icon "button" at bounding box center [506, 223] width 5 height 5
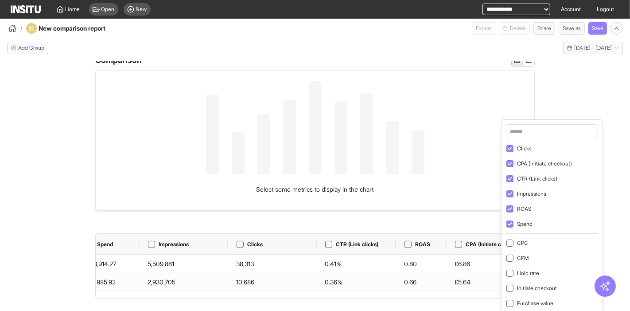
click at [445, 176] on div at bounding box center [315, 139] width 439 height 139
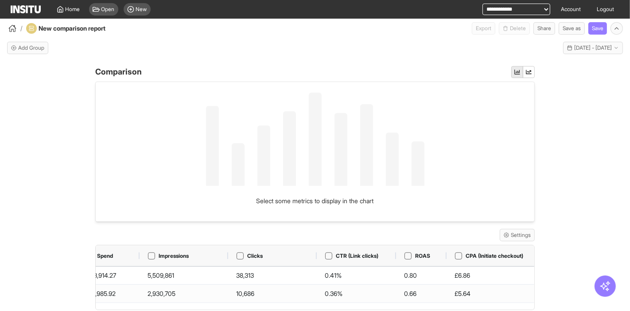
scroll to position [412, 0]
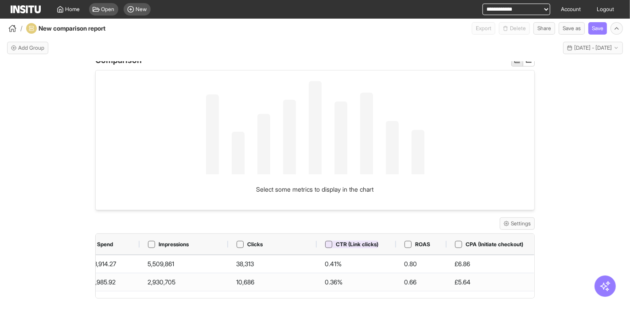
click at [327, 247] on div "CTR (Link clicks)" at bounding box center [352, 244] width 54 height 8
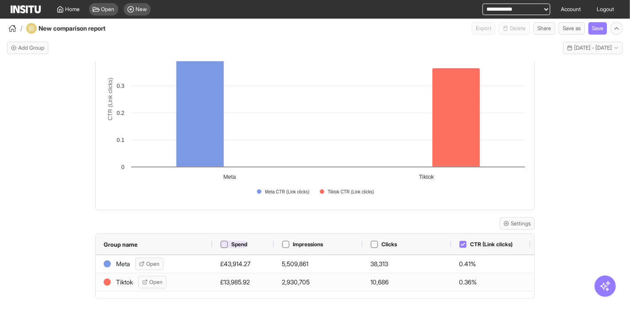
click at [222, 245] on icon at bounding box center [224, 244] width 4 height 4
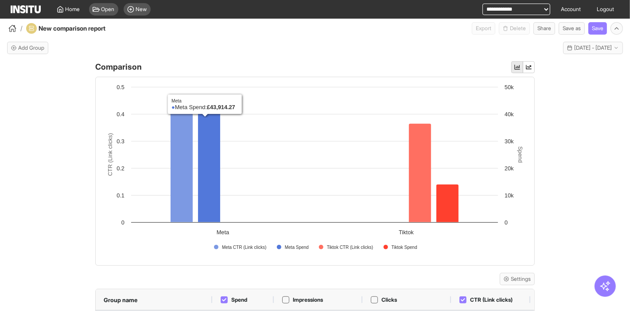
click at [66, 243] on div "Meta Meta Add filter Ad name : Contains Eddie Tiktok TikTok Add filter Ad name …" at bounding box center [315, 194] width 630 height 265
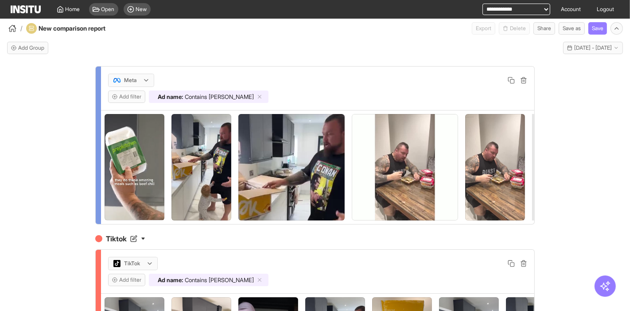
scroll to position [0, 0]
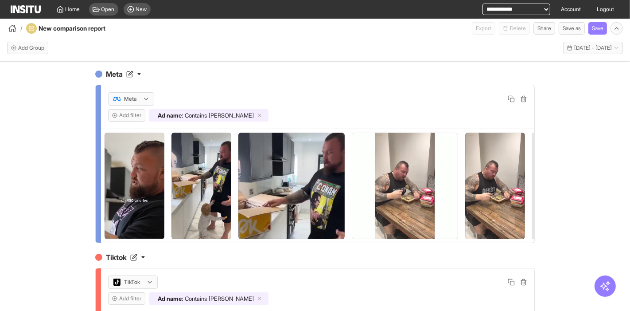
click at [201, 105] on div "Meta Add filter Ad name : Contains Eddie" at bounding box center [317, 106] width 433 height 43
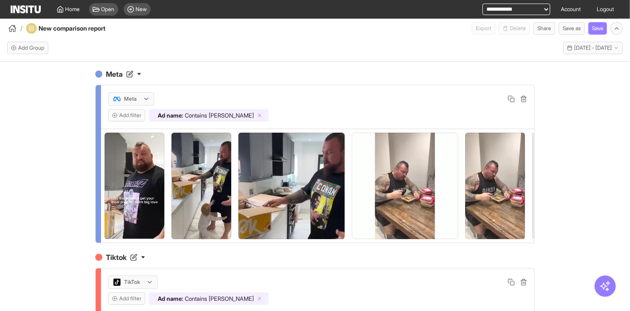
click at [233, 115] on div "Ad name : Contains Eddie" at bounding box center [209, 115] width 120 height 12
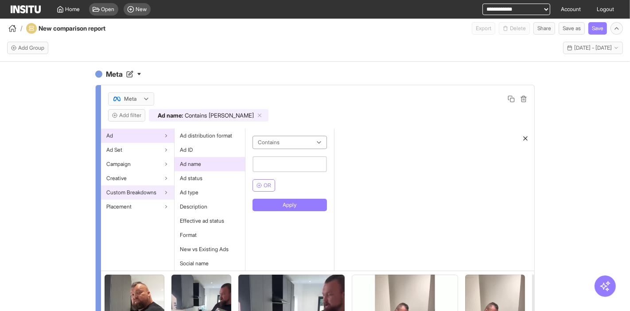
click at [148, 191] on span "Custom Breakdowns" at bounding box center [131, 192] width 50 height 7
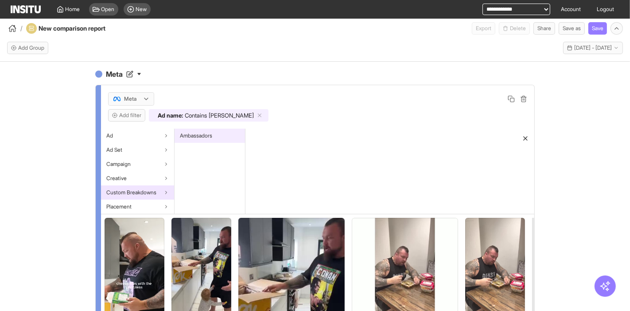
click at [206, 136] on span "Ambassadors" at bounding box center [196, 135] width 32 height 7
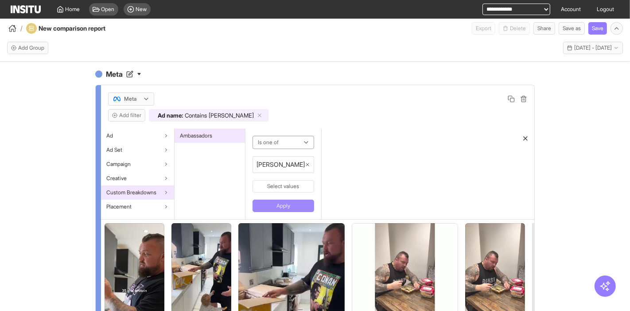
click at [264, 200] on button "Apply" at bounding box center [284, 205] width 62 height 12
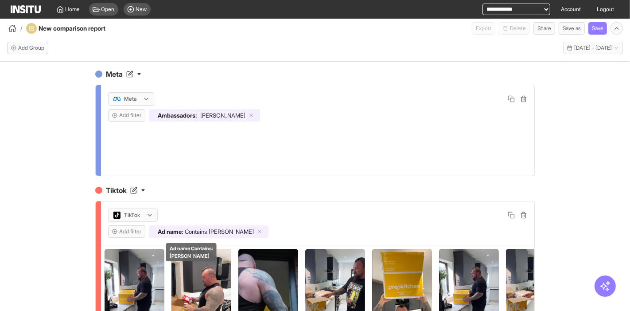
click at [169, 232] on span "Ad name :" at bounding box center [170, 231] width 25 height 7
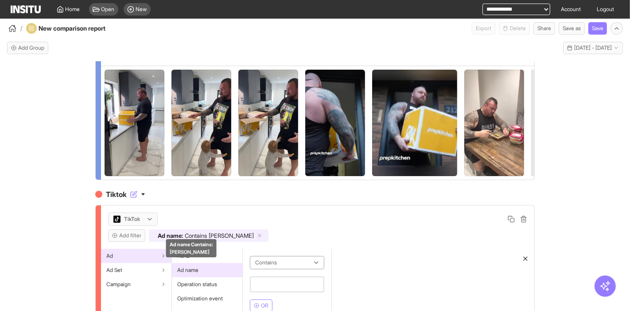
scroll to position [98, 0]
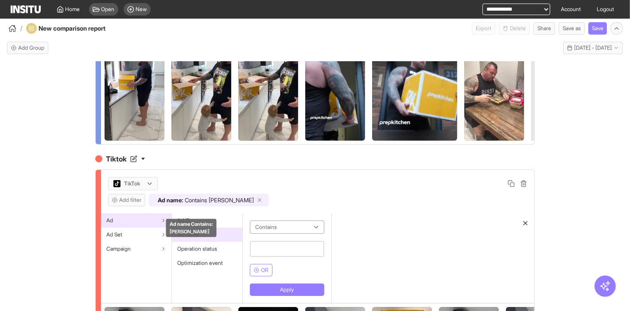
click at [258, 202] on line at bounding box center [259, 199] width 3 height 3
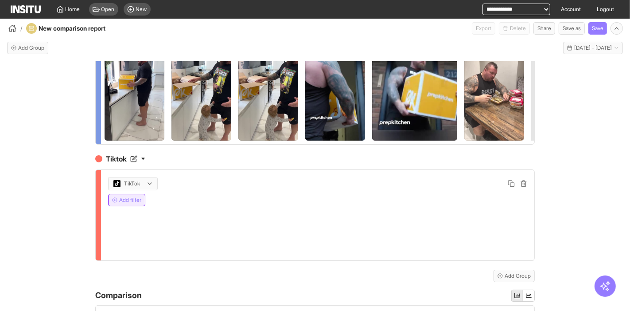
click at [115, 206] on button "Add filter" at bounding box center [126, 200] width 37 height 12
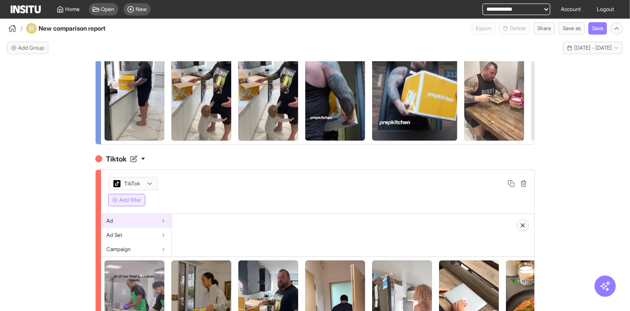
click at [156, 227] on div "Ad" at bounding box center [136, 221] width 70 height 14
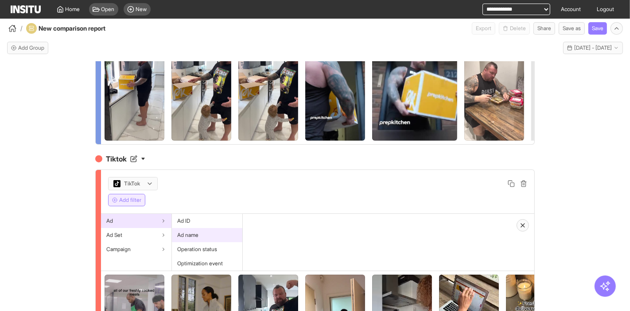
click at [209, 236] on div "Ad name" at bounding box center [207, 235] width 70 height 14
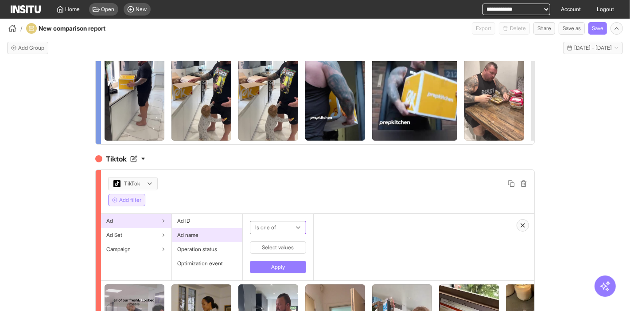
click at [276, 232] on div at bounding box center [271, 227] width 35 height 11
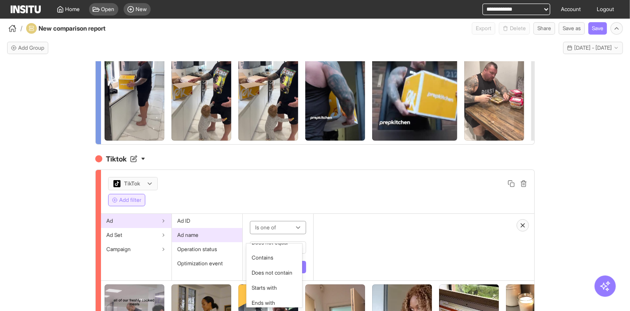
scroll to position [61, 0]
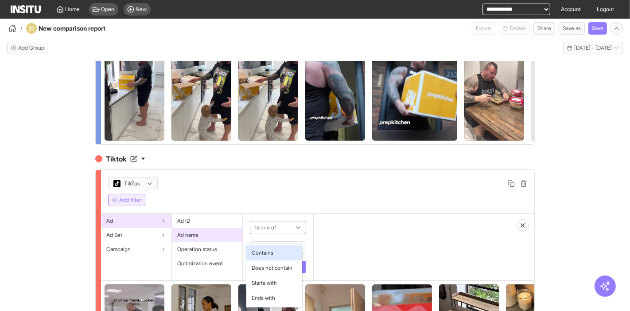
click at [276, 249] on div "Contains" at bounding box center [274, 252] width 56 height 15
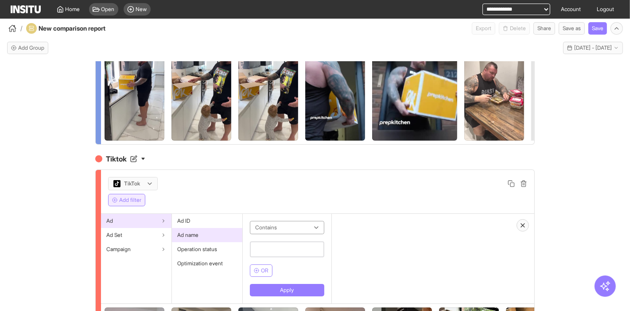
click at [278, 257] on input "text" at bounding box center [287, 249] width 74 height 16
type input "*****"
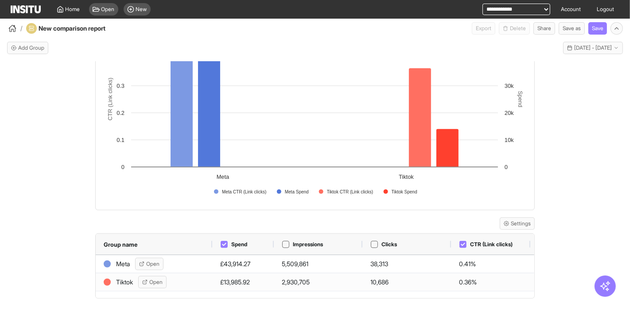
scroll to position [462, 0]
click at [461, 245] on icon at bounding box center [463, 243] width 4 height 3
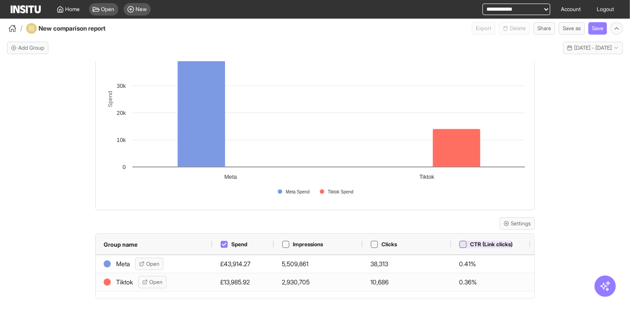
click at [459, 247] on div at bounding box center [462, 244] width 7 height 7
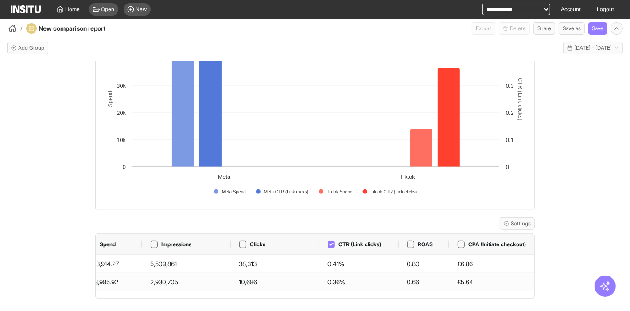
scroll to position [0, 134]
click at [406, 243] on icon at bounding box center [408, 243] width 4 height 3
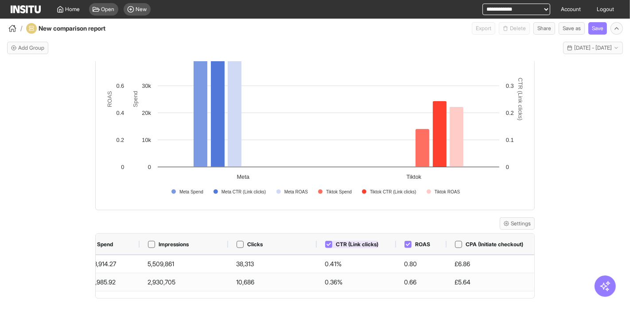
click at [327, 242] on icon at bounding box center [329, 244] width 4 height 4
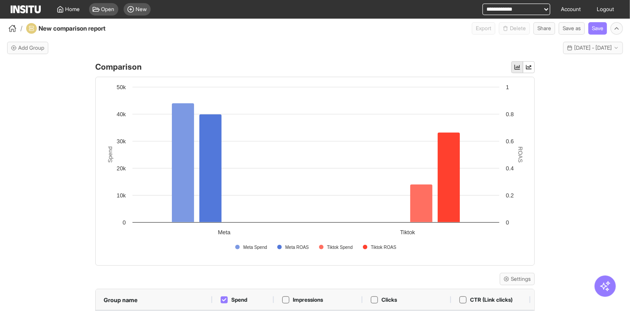
scroll to position [443, 0]
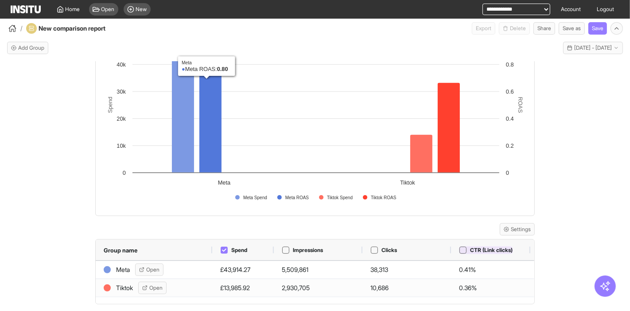
click at [460, 254] on div "CTR (Link clicks)" at bounding box center [486, 250] width 54 height 8
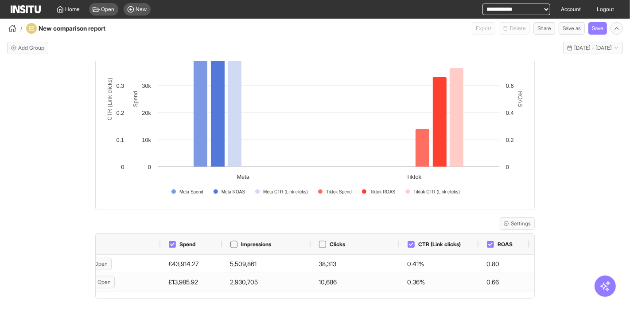
scroll to position [0, 55]
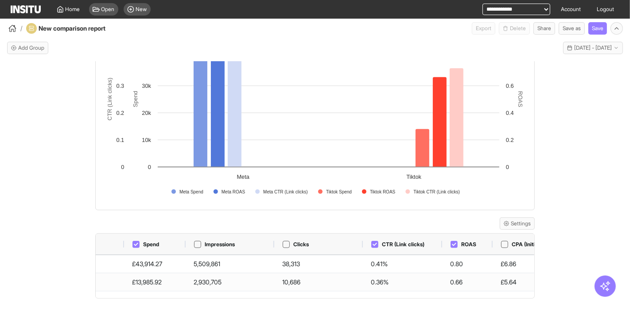
click at [443, 240] on div "ROAS" at bounding box center [467, 243] width 51 height 21
click at [451, 241] on div at bounding box center [454, 244] width 7 height 7
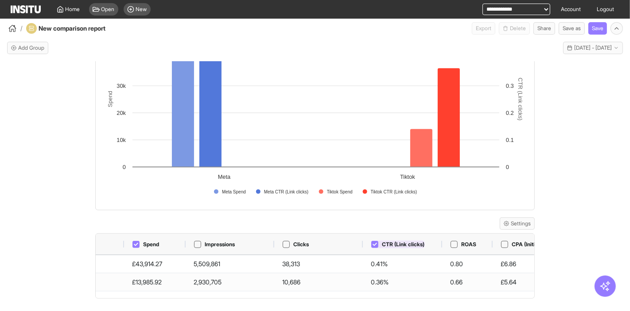
click at [373, 243] on icon at bounding box center [375, 244] width 4 height 4
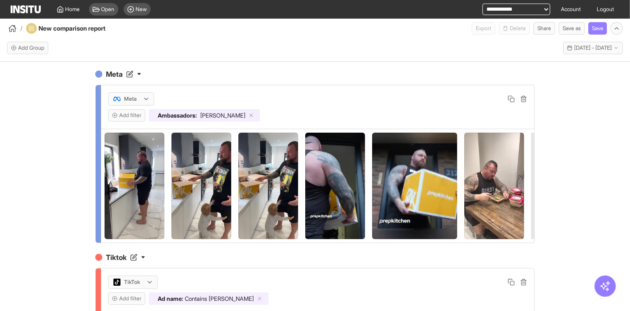
scroll to position [98, 0]
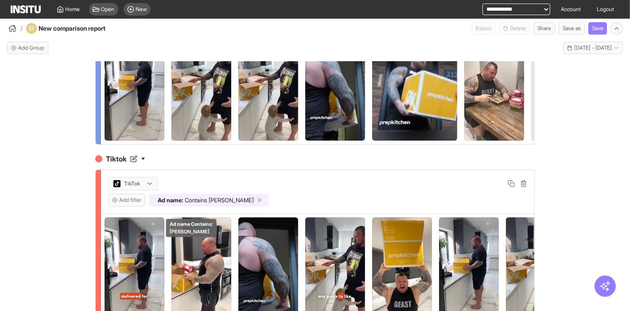
click at [257, 203] on icon at bounding box center [260, 200] width 6 height 6
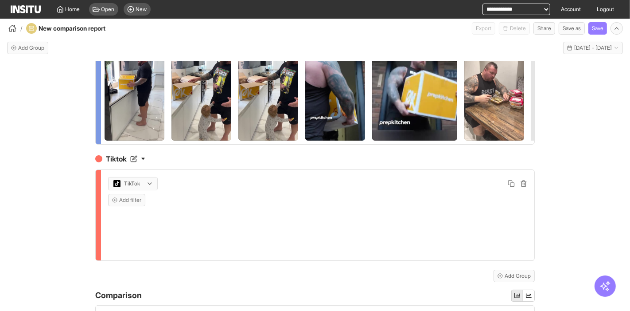
scroll to position [2, 0]
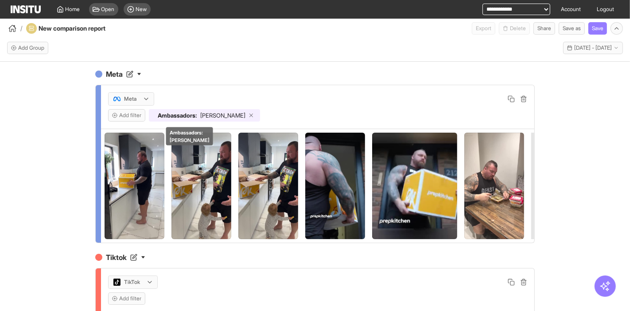
click at [248, 115] on icon at bounding box center [251, 115] width 6 height 6
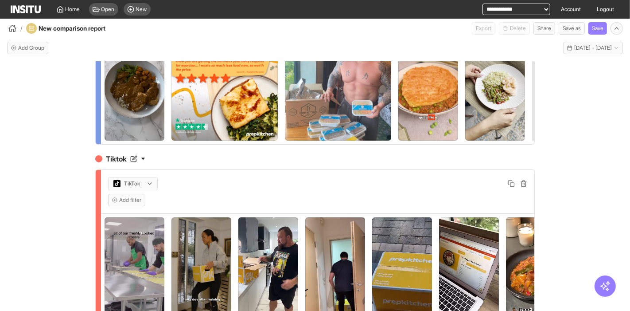
click at [146, 184] on div at bounding box center [149, 184] width 7 height 12
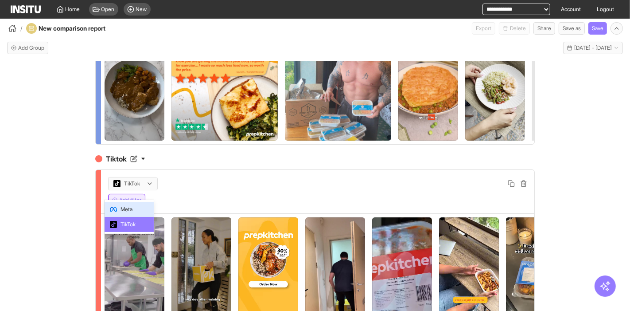
click at [140, 209] on span "Meta" at bounding box center [129, 209] width 39 height 8
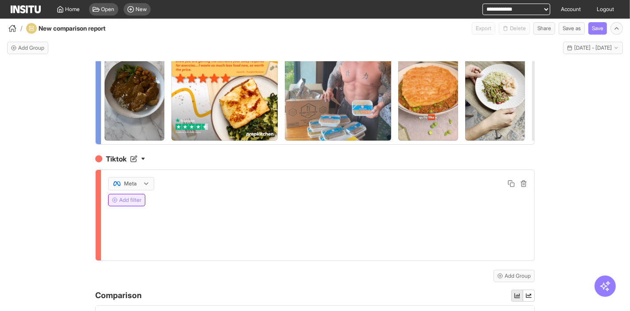
click at [126, 206] on button "Add filter" at bounding box center [126, 200] width 37 height 12
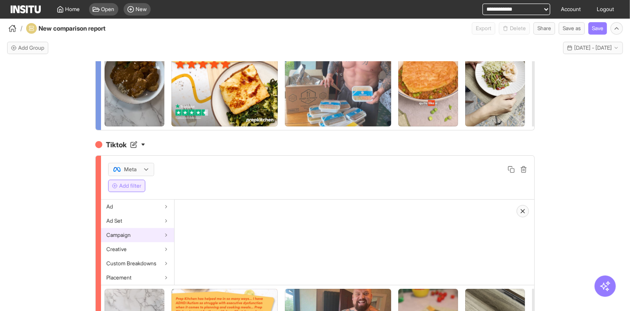
scroll to position [98, 0]
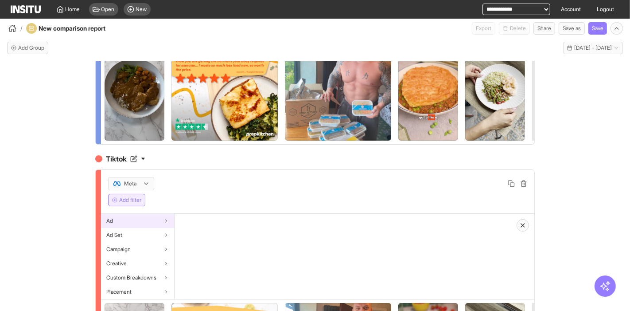
click at [153, 228] on div "Ad" at bounding box center [137, 221] width 73 height 14
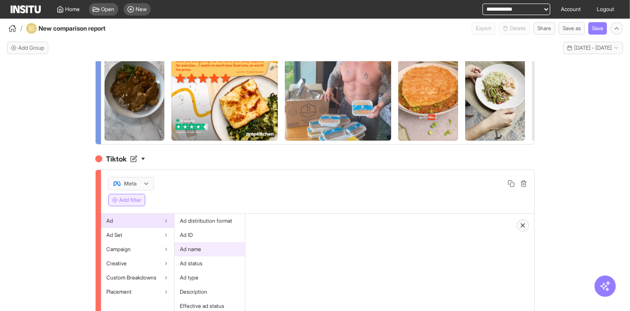
click at [201, 256] on div "Ad name" at bounding box center [210, 249] width 70 height 14
click at [277, 233] on div at bounding box center [274, 227] width 35 height 11
click at [277, 254] on span "Contains" at bounding box center [267, 253] width 22 height 8
click at [279, 254] on input "text" at bounding box center [290, 249] width 74 height 16
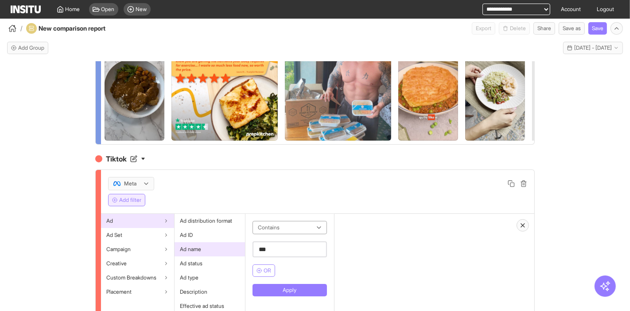
scroll to position [0, 0]
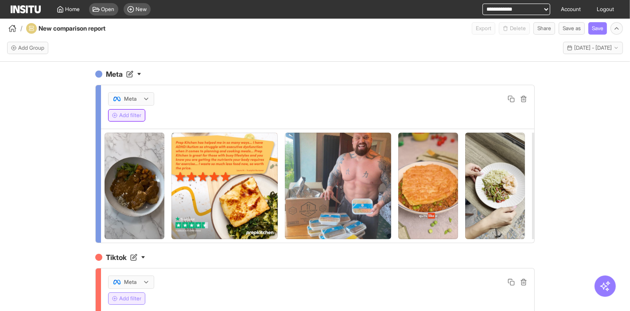
type input "***"
click at [133, 113] on button "Add filter" at bounding box center [126, 115] width 37 height 12
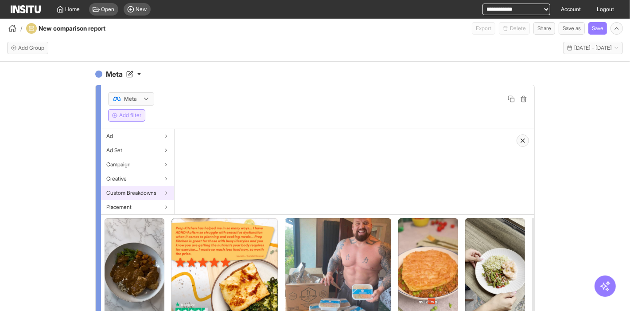
click at [144, 193] on span "Custom Breakdowns" at bounding box center [131, 192] width 50 height 7
click at [205, 132] on span "Ambassadors" at bounding box center [196, 135] width 32 height 7
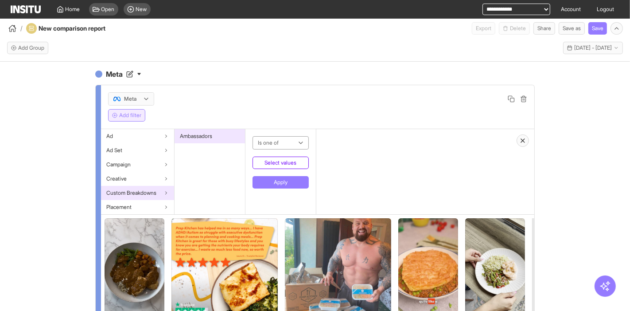
click at [284, 167] on button "Select values" at bounding box center [281, 162] width 56 height 12
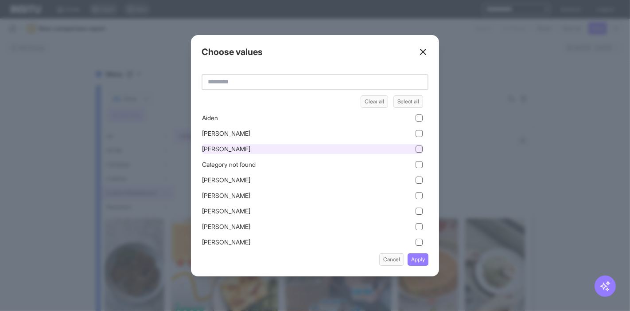
click at [280, 148] on div "Ash Watson" at bounding box center [313, 149] width 222 height 10
click at [413, 259] on button "Apply" at bounding box center [418, 259] width 21 height 12
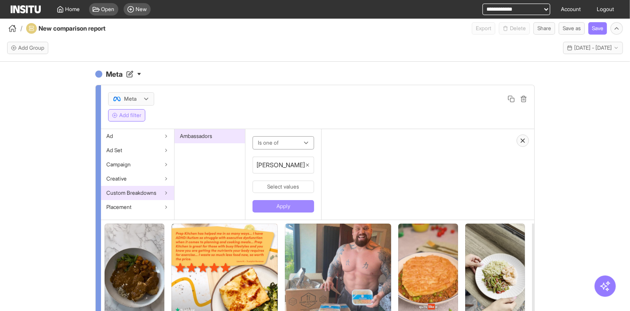
click at [296, 203] on button "Apply" at bounding box center [284, 206] width 62 height 12
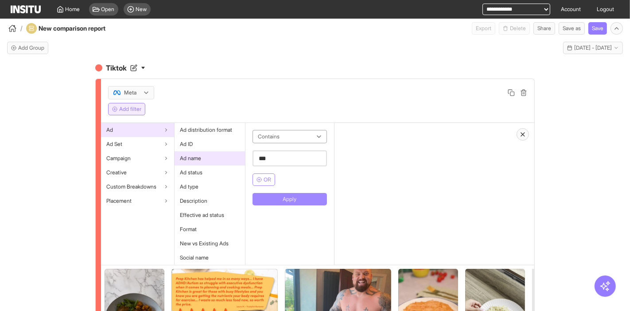
scroll to position [197, 0]
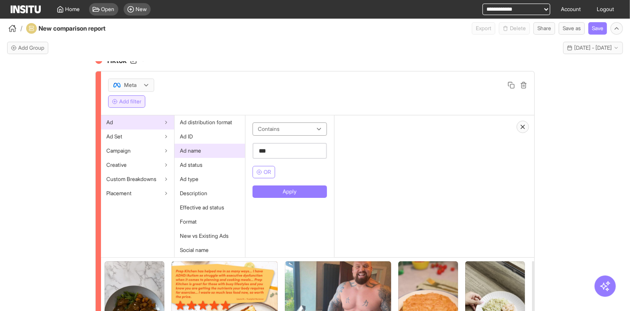
click at [284, 157] on input "***" at bounding box center [290, 151] width 74 height 16
click at [157, 127] on div "Ad" at bounding box center [137, 122] width 73 height 14
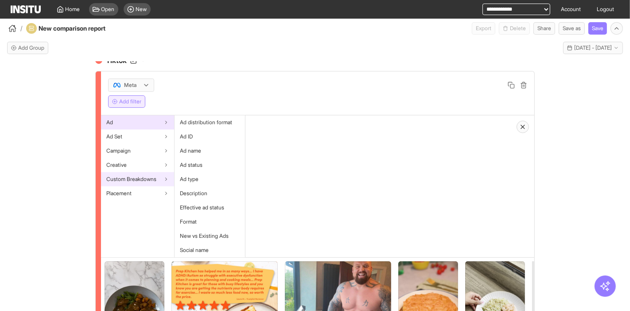
click at [147, 181] on div "Custom Breakdowns" at bounding box center [137, 179] width 73 height 14
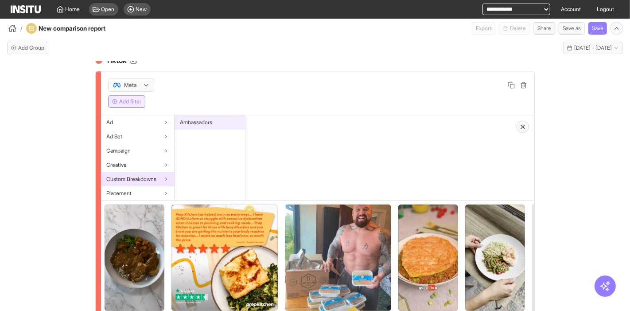
click at [213, 129] on div "Ambassadors" at bounding box center [210, 122] width 70 height 14
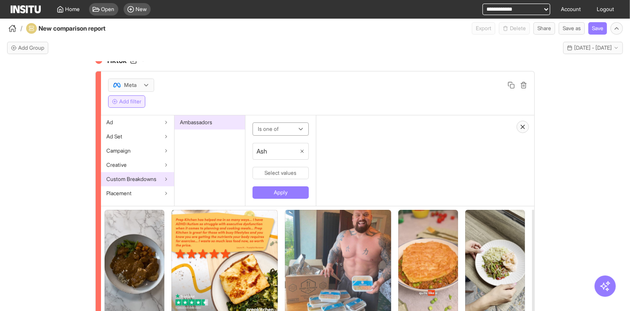
click at [276, 152] on span "Ash" at bounding box center [278, 151] width 43 height 9
click at [302, 154] on icon "button" at bounding box center [301, 150] width 5 height 5
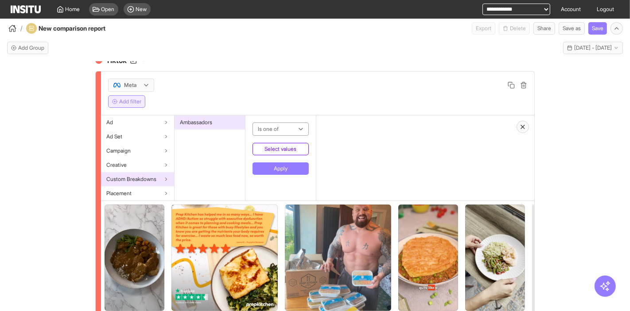
click at [288, 153] on button "Select values" at bounding box center [281, 149] width 56 height 12
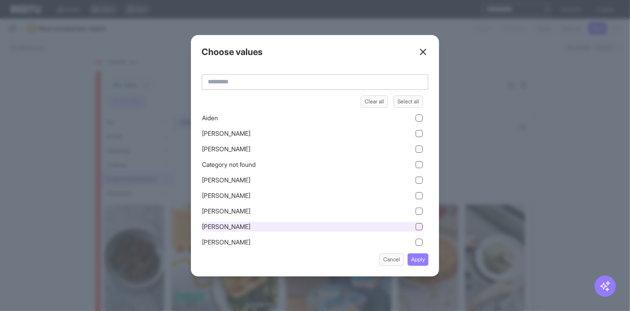
click at [260, 222] on div "[PERSON_NAME]" at bounding box center [313, 227] width 222 height 10
click at [416, 260] on button "Apply" at bounding box center [418, 259] width 21 height 12
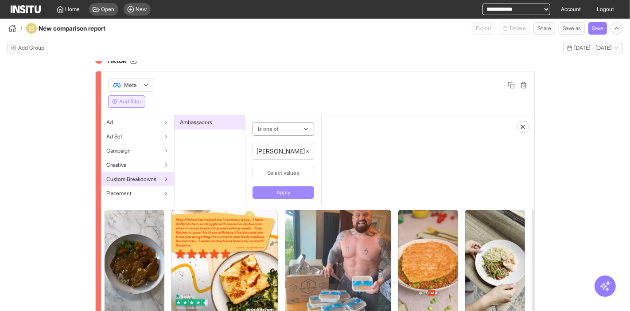
click at [288, 198] on button "Apply" at bounding box center [284, 192] width 62 height 12
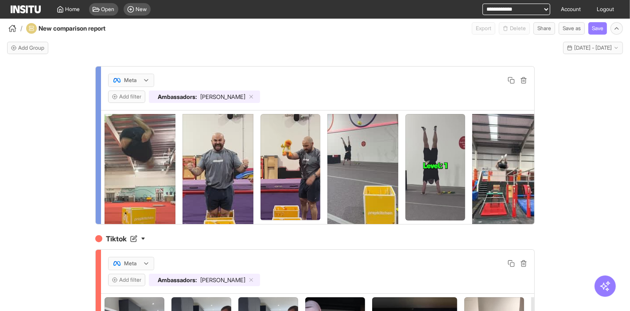
scroll to position [0, 0]
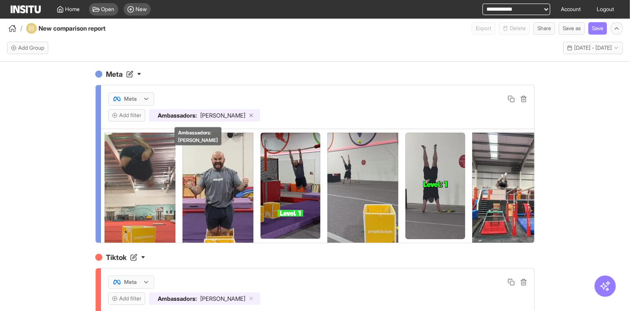
click at [248, 115] on icon at bounding box center [251, 115] width 6 height 6
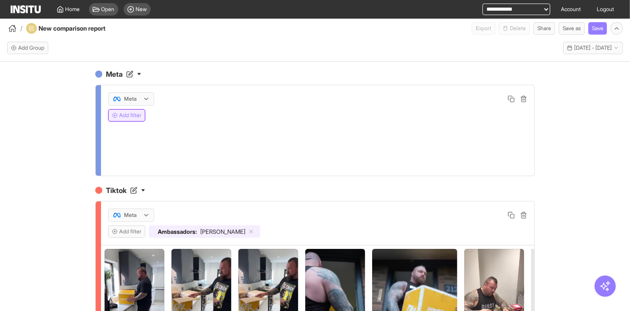
click at [133, 114] on button "Add filter" at bounding box center [126, 115] width 37 height 12
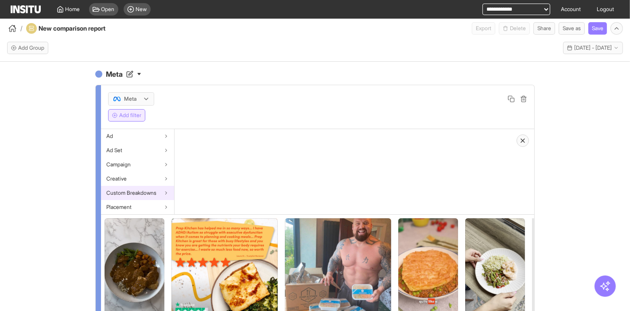
click at [148, 188] on div "Custom Breakdowns" at bounding box center [137, 193] width 73 height 14
click at [214, 136] on div "Ambassadors" at bounding box center [210, 136] width 70 height 14
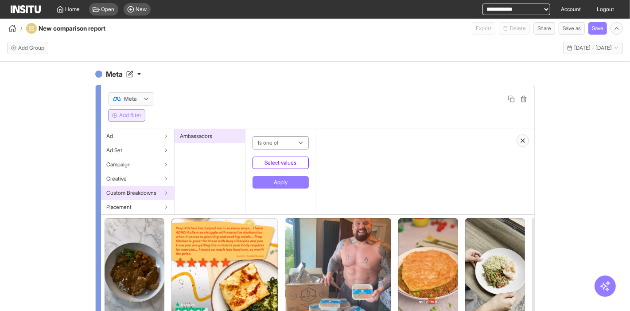
click at [281, 159] on button "Select values" at bounding box center [281, 162] width 56 height 12
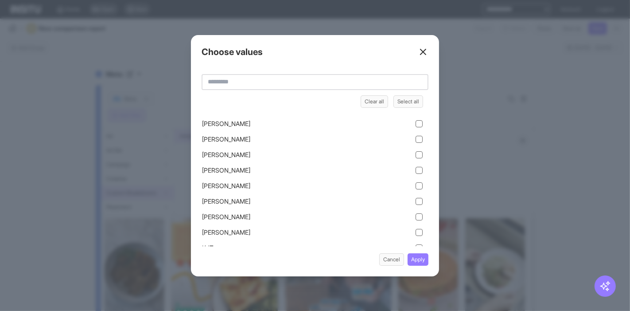
scroll to position [27, 0]
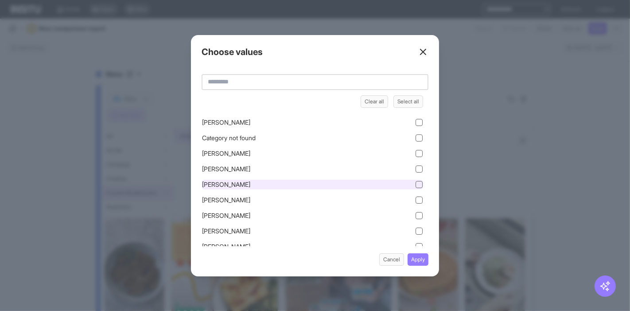
click at [264, 179] on div "Dan" at bounding box center [313, 184] width 222 height 10
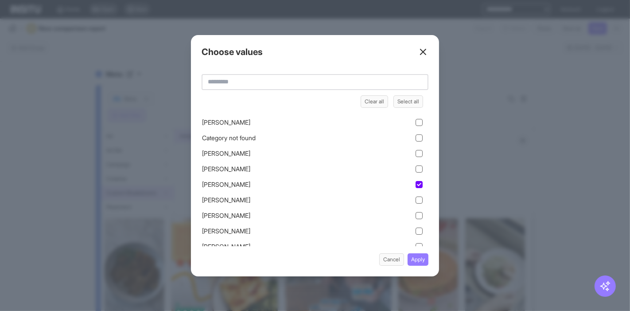
click at [434, 260] on div "Choose values Clear all Select all Aiden Anthony Ash Watson Category not found …" at bounding box center [315, 155] width 248 height 241
click at [419, 255] on button "Apply" at bounding box center [418, 259] width 21 height 12
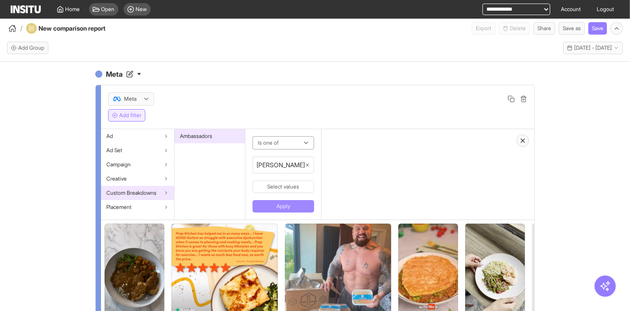
click at [275, 204] on button "Apply" at bounding box center [284, 206] width 62 height 12
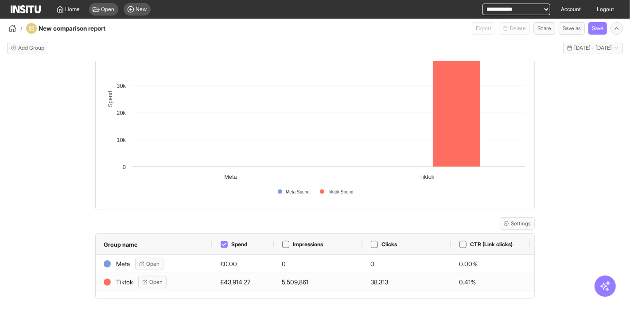
scroll to position [19, 0]
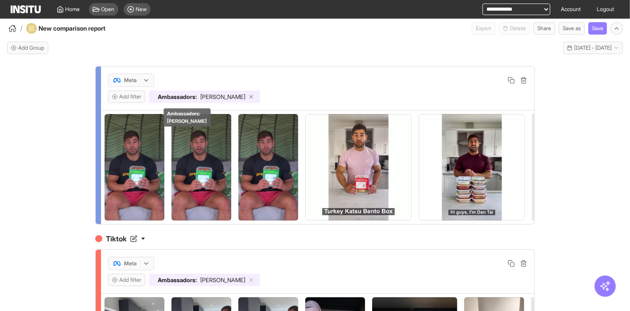
click at [248, 93] on icon at bounding box center [251, 96] width 6 height 6
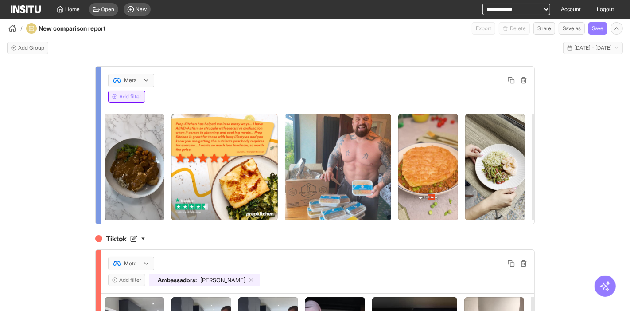
click at [138, 97] on button "Add filter" at bounding box center [126, 96] width 37 height 12
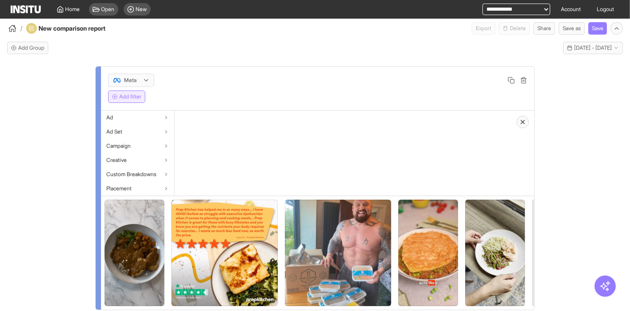
click at [138, 97] on button "Add filter" at bounding box center [126, 96] width 37 height 12
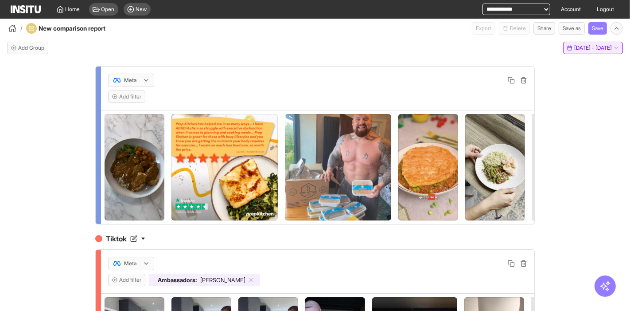
click at [579, 47] on span "17 Aug 25 - 15 Sep 25" at bounding box center [593, 47] width 38 height 7
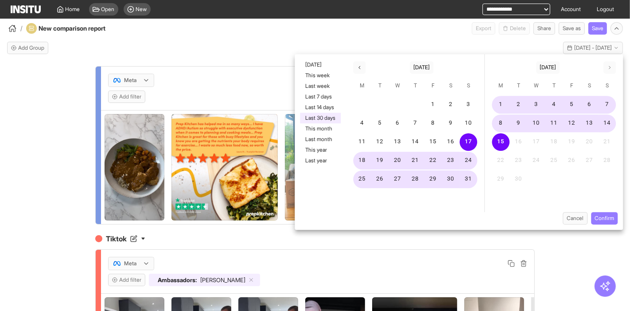
click at [328, 148] on button "This year" at bounding box center [320, 149] width 41 height 11
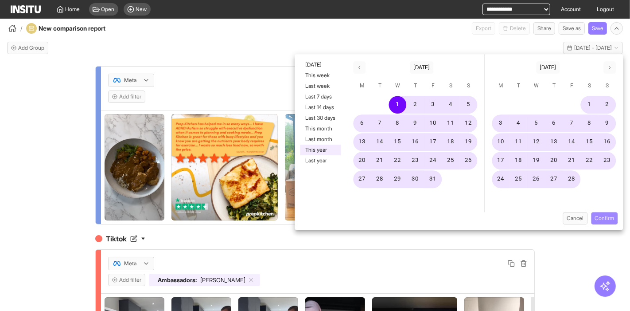
click at [614, 217] on button "Confirm" at bounding box center [604, 218] width 27 height 12
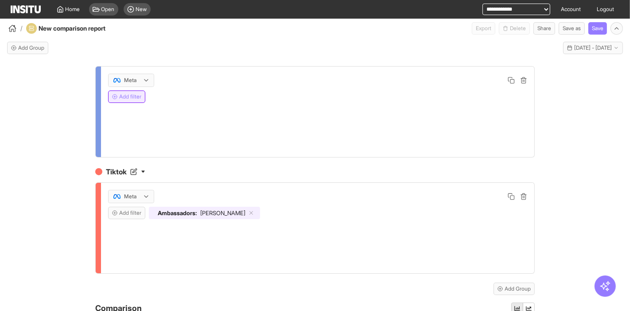
click at [130, 93] on button "Add filter" at bounding box center [126, 96] width 37 height 12
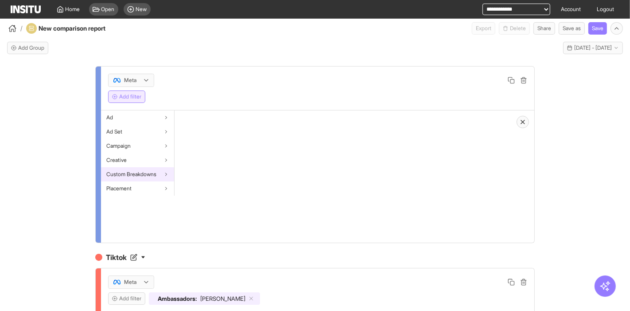
click at [154, 175] on span "Custom Breakdowns" at bounding box center [131, 174] width 50 height 7
click at [218, 119] on div "Ambassadors" at bounding box center [210, 117] width 70 height 14
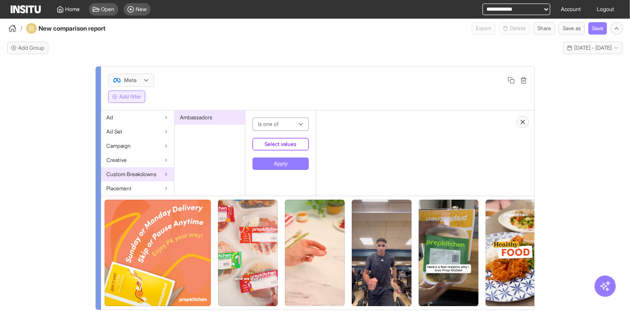
click at [272, 145] on button "Select values" at bounding box center [281, 144] width 56 height 12
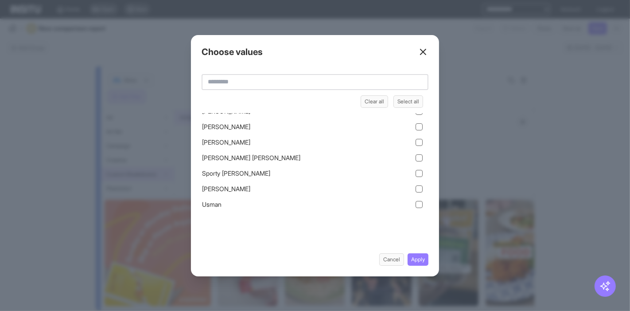
scroll to position [0, 0]
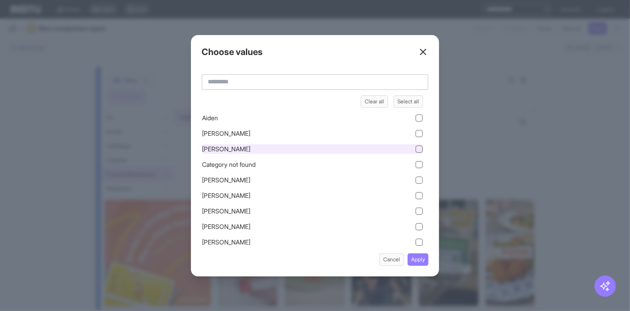
click at [250, 147] on div "Ash Watson" at bounding box center [313, 149] width 222 height 10
click at [418, 262] on button "Apply" at bounding box center [418, 259] width 21 height 12
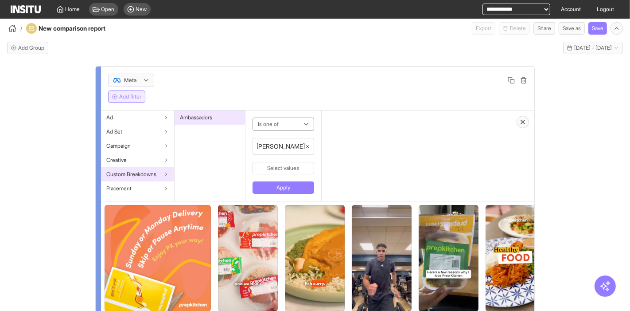
click at [271, 185] on button "Apply" at bounding box center [284, 187] width 62 height 12
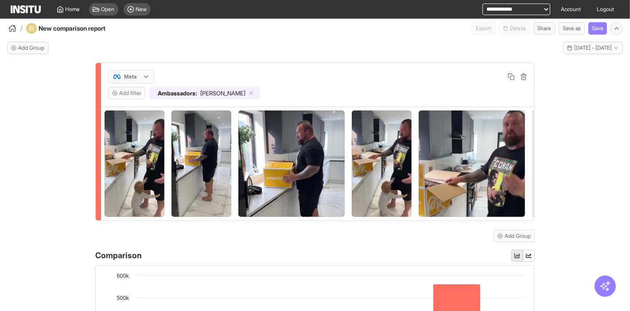
scroll to position [166, 0]
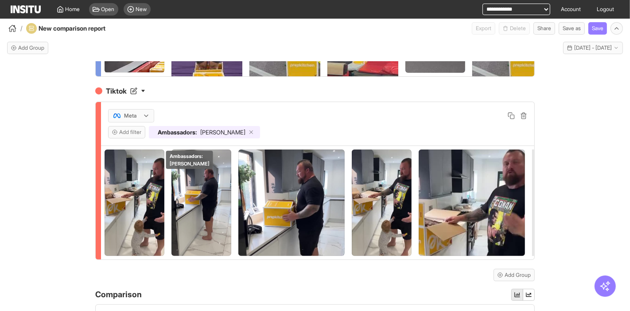
click at [250, 134] on line at bounding box center [251, 132] width 3 height 3
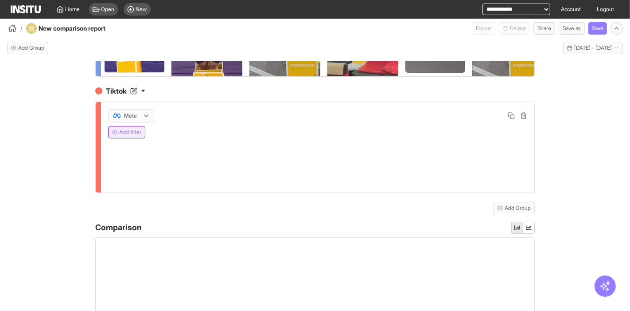
click at [130, 138] on button "Add filter" at bounding box center [126, 132] width 37 height 12
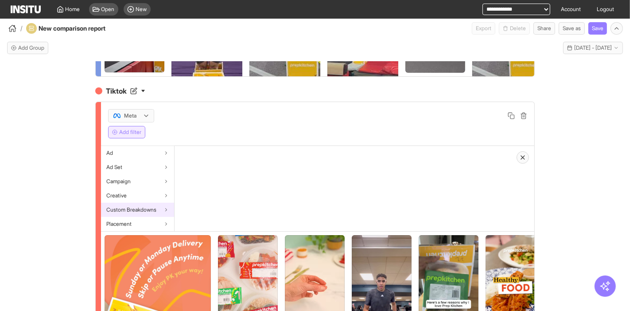
click at [159, 217] on div "Custom Breakdowns" at bounding box center [137, 209] width 73 height 14
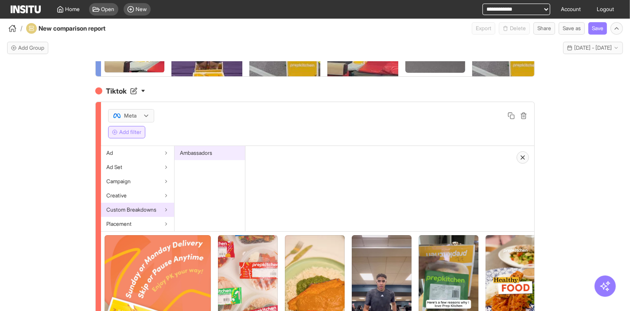
click at [222, 156] on div "Ambassadors" at bounding box center [210, 153] width 70 height 14
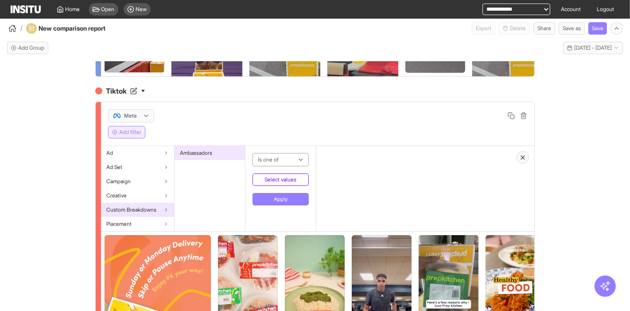
click at [283, 185] on button "Select values" at bounding box center [281, 179] width 56 height 12
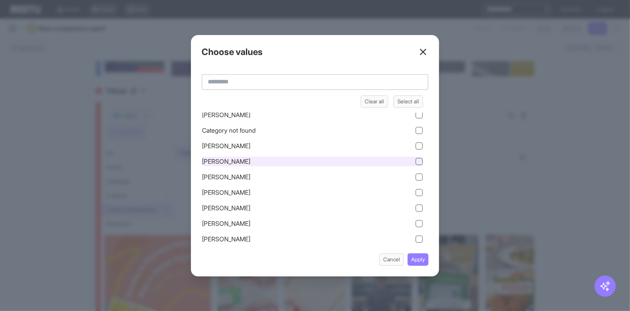
scroll to position [49, 0]
click at [278, 165] on div "Dan" at bounding box center [313, 162] width 222 height 10
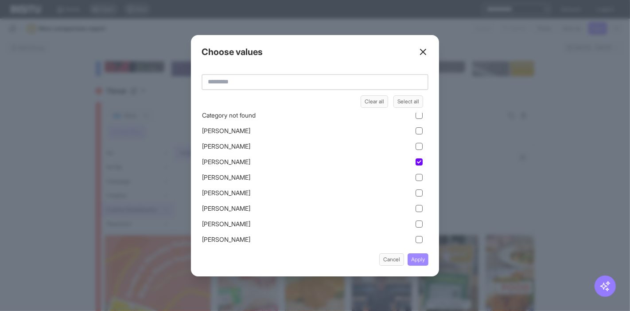
click at [411, 253] on button "Apply" at bounding box center [418, 259] width 21 height 12
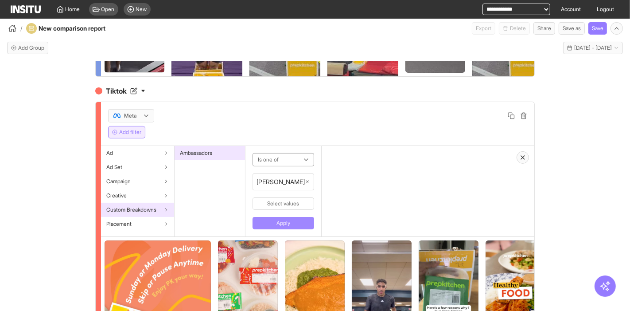
click at [274, 223] on button "Apply" at bounding box center [284, 223] width 62 height 12
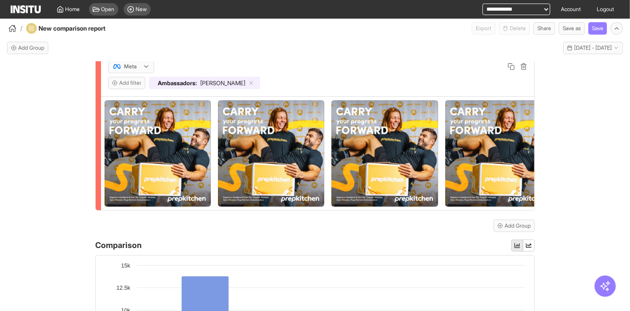
scroll to position [117, 0]
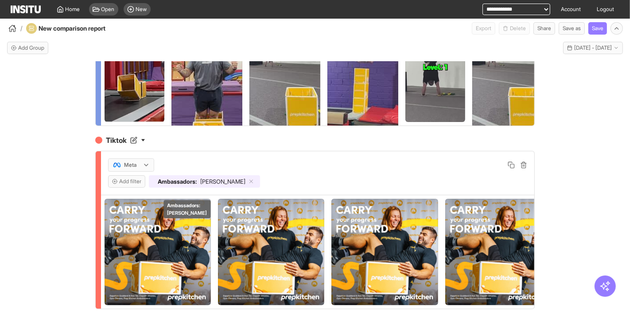
click at [220, 187] on div "Ambassadors : Dan" at bounding box center [204, 181] width 111 height 12
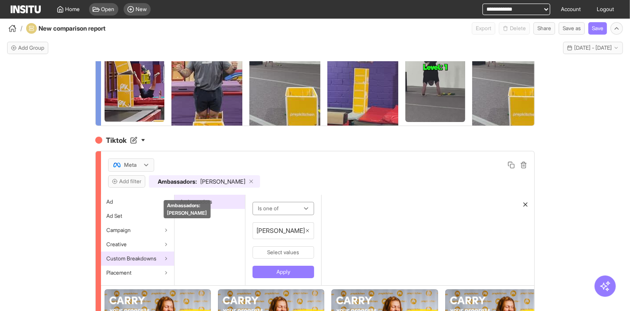
click at [248, 184] on icon at bounding box center [251, 181] width 6 height 6
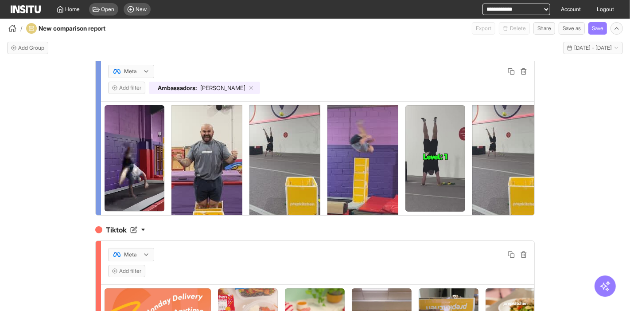
scroll to position [0, 0]
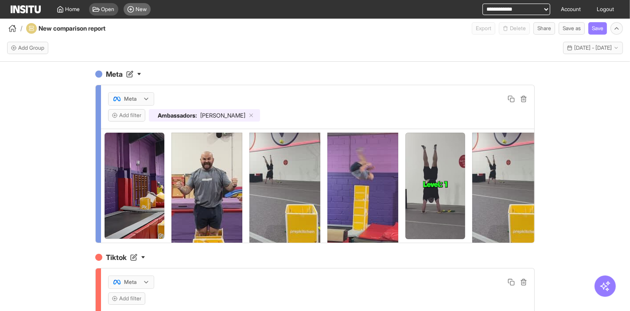
click at [146, 9] on span "New" at bounding box center [141, 9] width 11 height 7
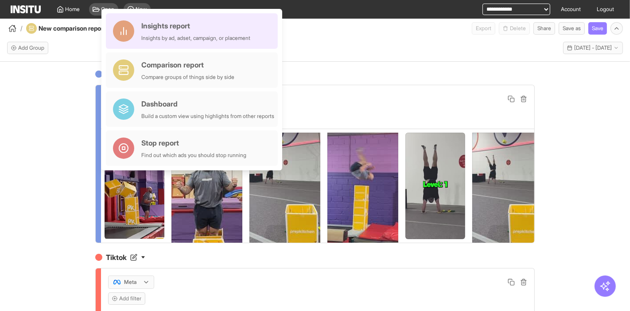
click at [179, 23] on div "Insights report" at bounding box center [195, 25] width 109 height 11
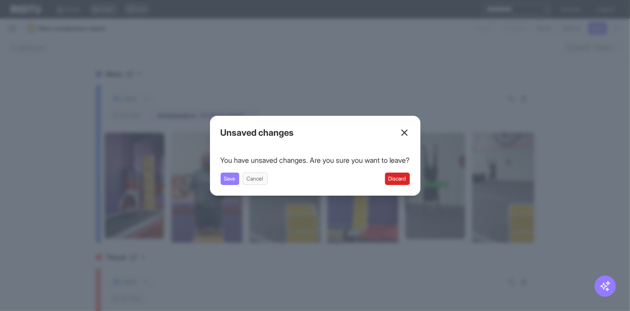
click at [408, 182] on button "Discard" at bounding box center [397, 178] width 25 height 12
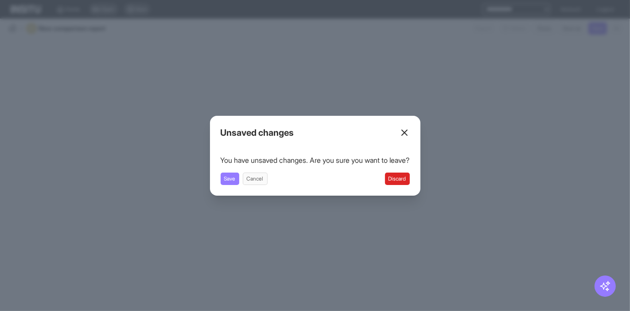
click at [403, 178] on button "Discard" at bounding box center [397, 178] width 25 height 12
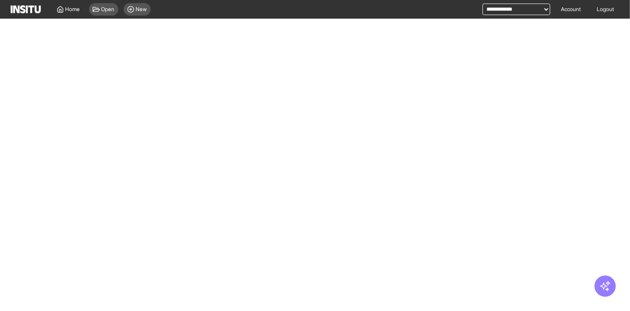
select select "**"
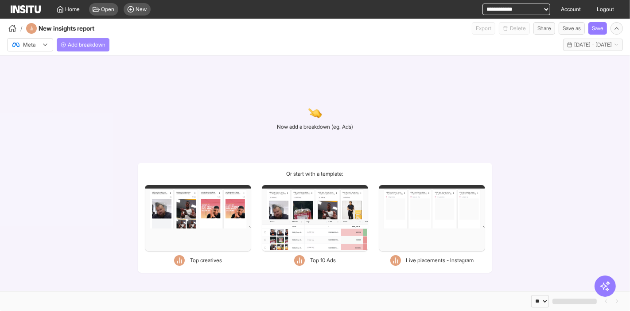
click at [95, 45] on span "Add breakdown" at bounding box center [87, 44] width 38 height 7
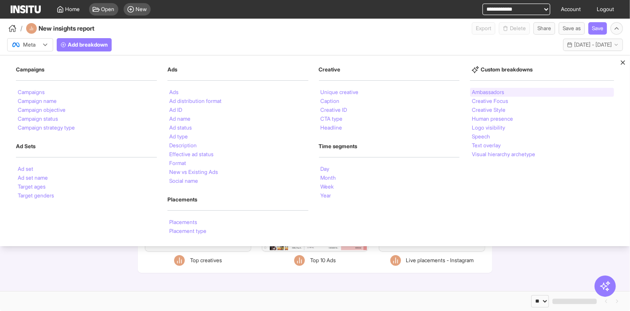
click at [478, 93] on li "Ambassadors" at bounding box center [488, 91] width 32 height 5
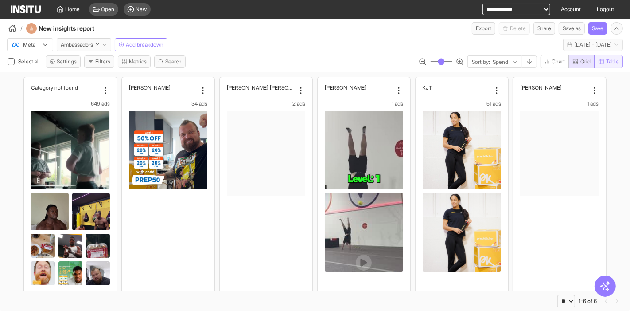
click at [601, 62] on icon "button" at bounding box center [601, 61] width 6 height 6
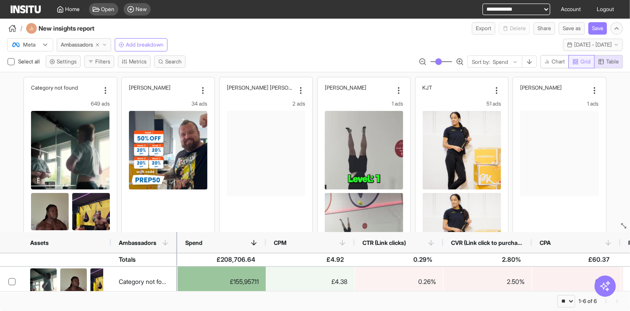
click at [585, 61] on span "Grid" at bounding box center [585, 61] width 10 height 7
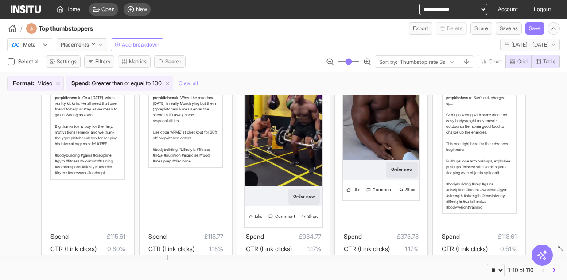
scroll to position [310, 0]
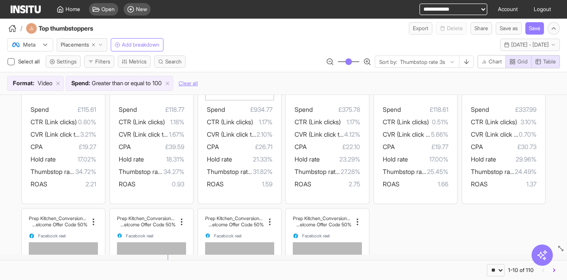
click at [339, 61] on input "range" at bounding box center [349, 61] width 22 height 1
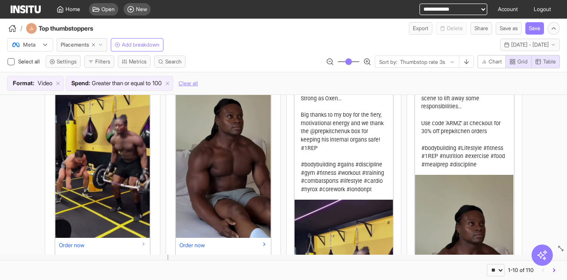
scroll to position [94, 0]
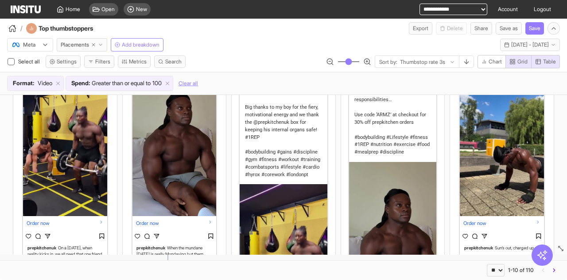
type input "**"
click at [341, 61] on input "range" at bounding box center [349, 61] width 22 height 1
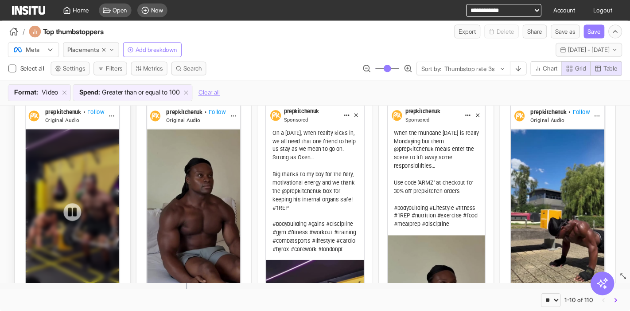
scroll to position [0, 0]
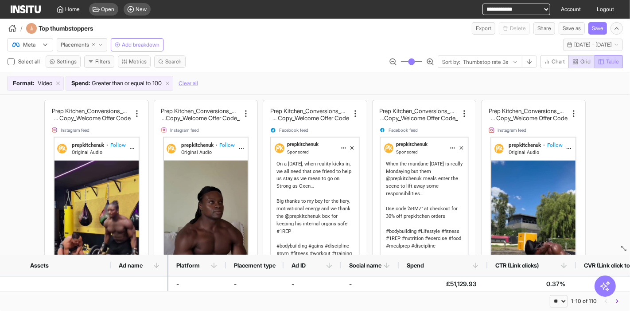
click at [567, 58] on button "Table" at bounding box center [609, 61] width 28 height 13
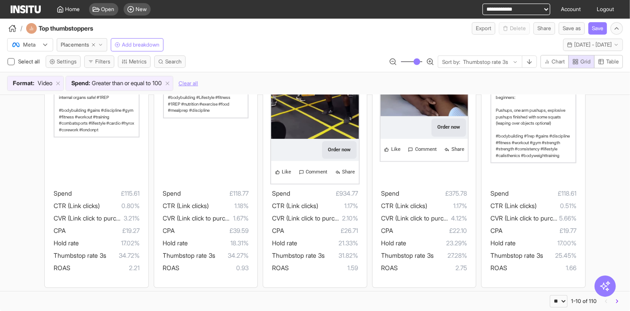
scroll to position [49, 0]
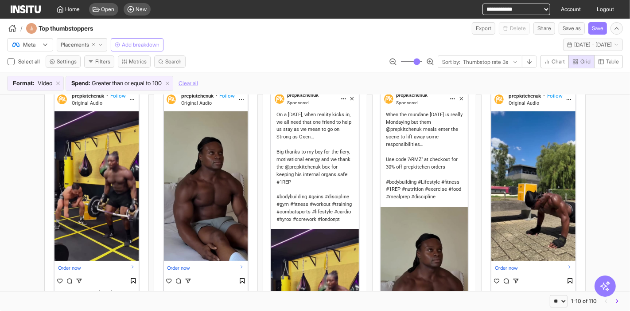
click at [147, 43] on span "Add breakdown" at bounding box center [141, 44] width 38 height 7
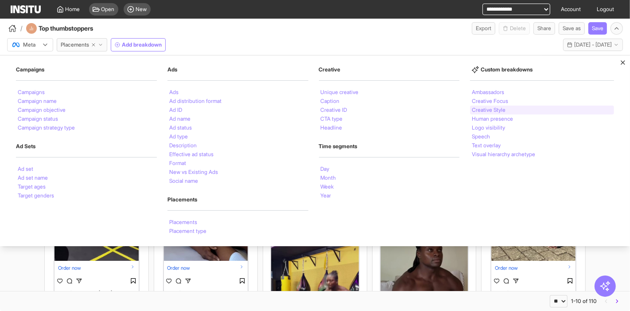
click at [490, 110] on li "Creative Style" at bounding box center [489, 109] width 34 height 5
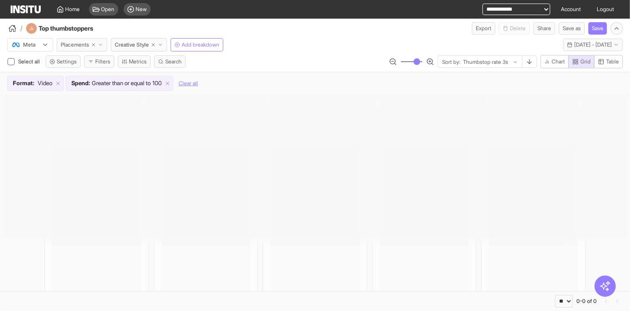
click at [93, 43] on icon "button" at bounding box center [93, 44] width 5 height 5
select select "**"
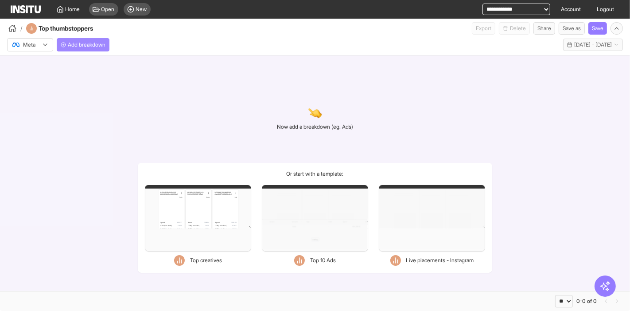
click at [78, 45] on span "Add breakdown" at bounding box center [87, 44] width 38 height 7
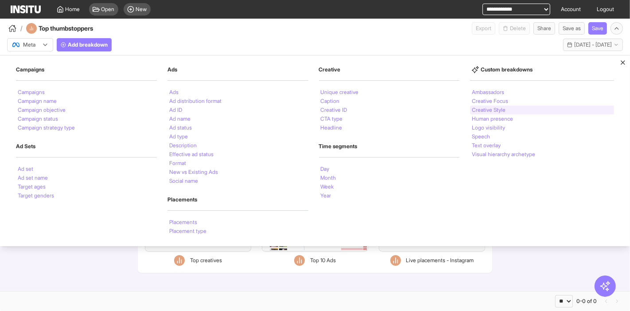
click at [495, 107] on li "Creative Style" at bounding box center [489, 109] width 34 height 5
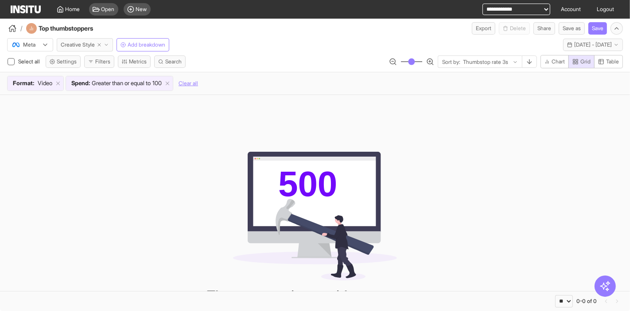
click at [100, 47] on icon "button" at bounding box center [99, 44] width 5 height 5
select select "**"
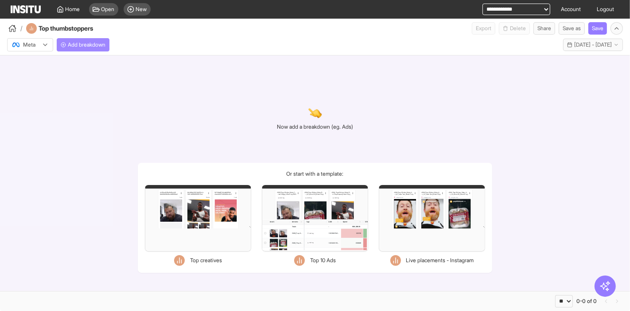
click at [93, 44] on span "Add breakdown" at bounding box center [87, 44] width 38 height 7
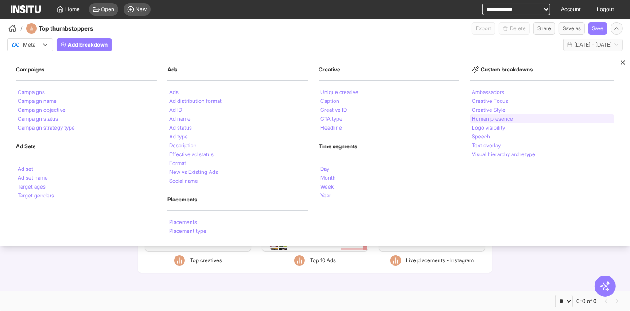
click at [499, 117] on li "Human presence" at bounding box center [492, 118] width 41 height 5
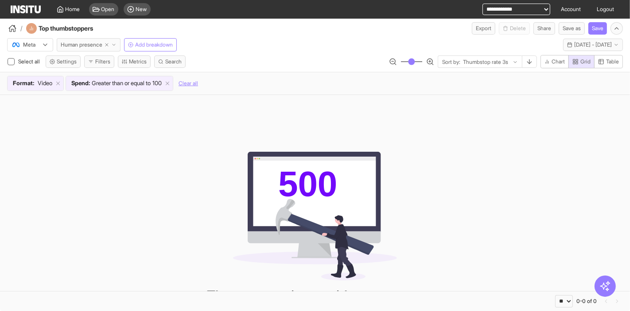
click at [105, 43] on icon "button" at bounding box center [106, 44] width 5 height 5
select select "**"
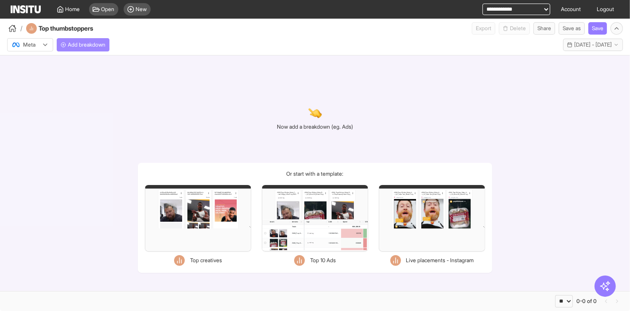
click at [83, 43] on span "Add breakdown" at bounding box center [87, 44] width 38 height 7
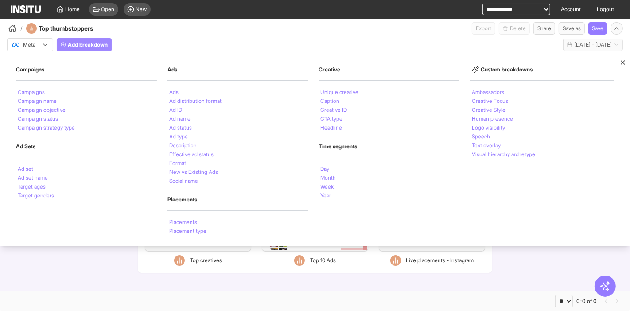
click at [98, 45] on span "Add breakdown" at bounding box center [88, 44] width 40 height 7
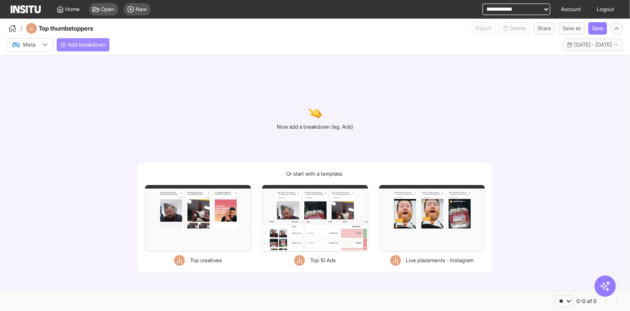
click at [98, 45] on span "Add breakdown" at bounding box center [87, 44] width 38 height 7
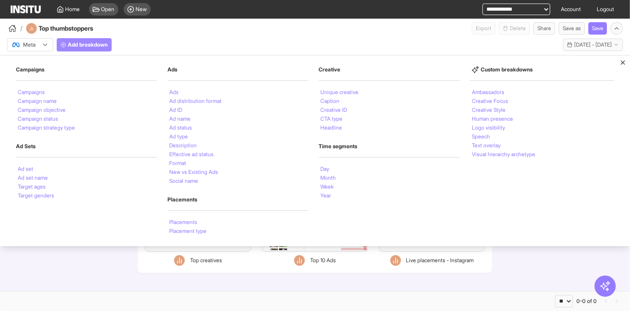
click at [98, 45] on span "Add breakdown" at bounding box center [88, 44] width 40 height 7
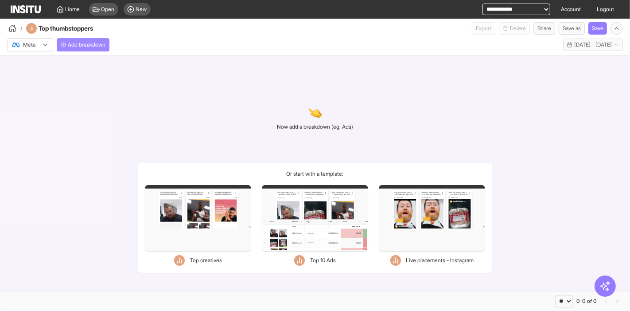
click at [73, 39] on button "Add breakdown" at bounding box center [83, 44] width 53 height 13
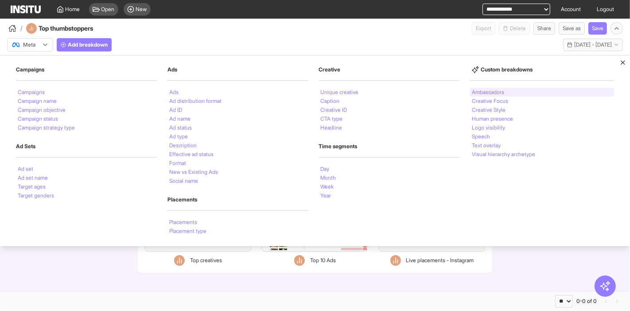
click at [487, 92] on li "Ambassadors" at bounding box center [488, 91] width 32 height 5
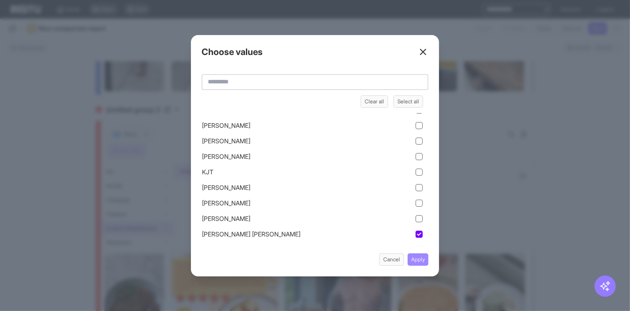
click at [420, 259] on button "Apply" at bounding box center [418, 259] width 21 height 12
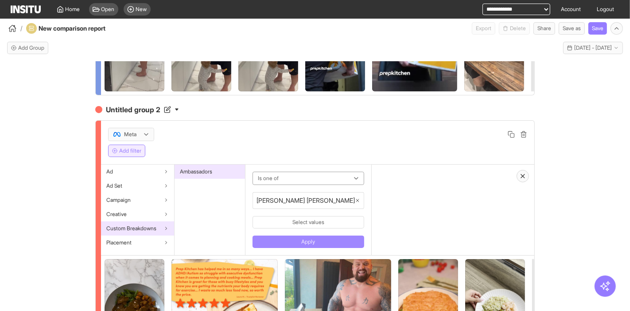
click at [280, 248] on button "Apply" at bounding box center [309, 241] width 112 height 12
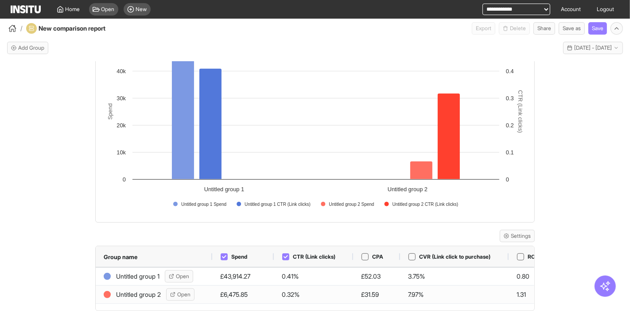
scroll to position [462, 0]
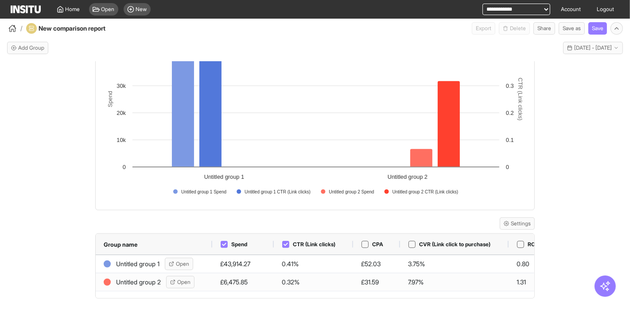
click at [277, 244] on div "CTR (Link clicks)" at bounding box center [313, 243] width 79 height 21
click at [284, 245] on div at bounding box center [285, 244] width 7 height 7
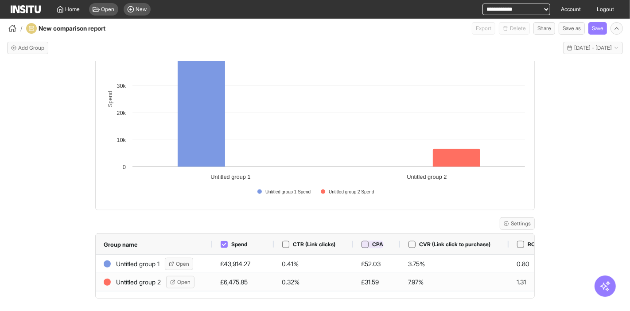
click at [363, 242] on icon at bounding box center [365, 244] width 4 height 4
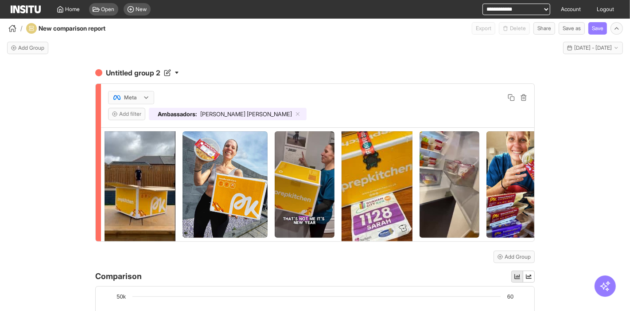
scroll to position [264, 0]
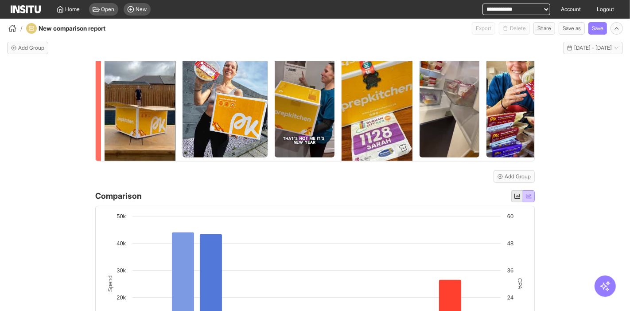
click at [526, 199] on icon "button" at bounding box center [529, 196] width 6 height 6
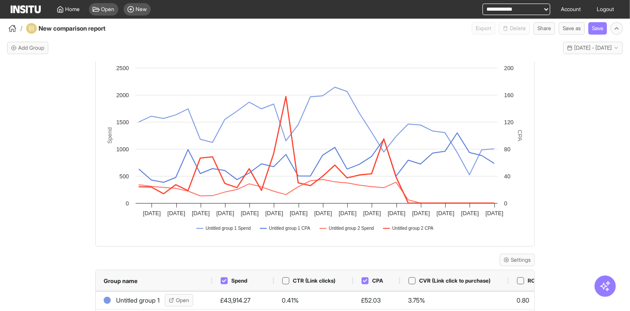
scroll to position [462, 0]
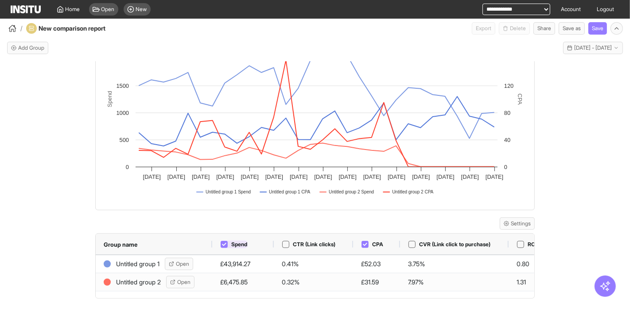
click at [223, 242] on div at bounding box center [224, 244] width 7 height 7
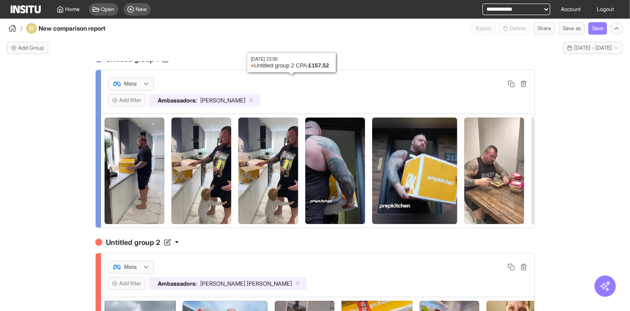
scroll to position [0, 0]
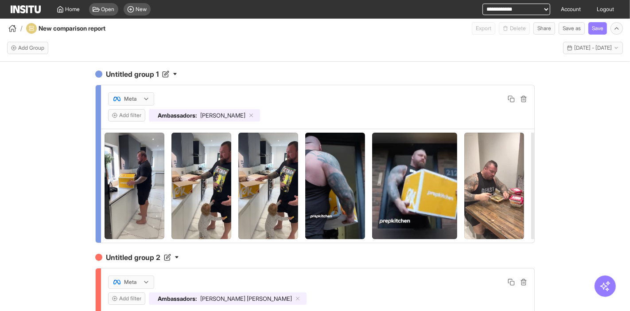
click at [117, 97] on div at bounding box center [125, 98] width 25 height 9
click at [130, 132] on span "TikTok" at bounding box center [127, 132] width 15 height 8
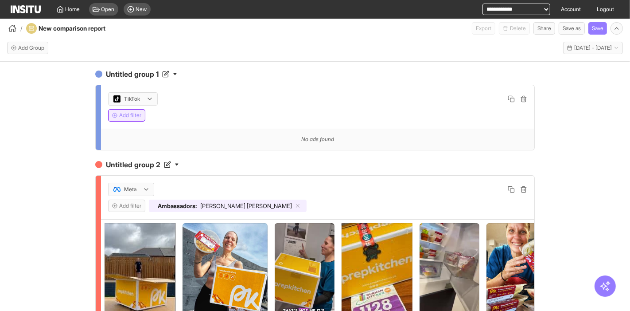
click at [129, 114] on button "Add filter" at bounding box center [126, 115] width 37 height 12
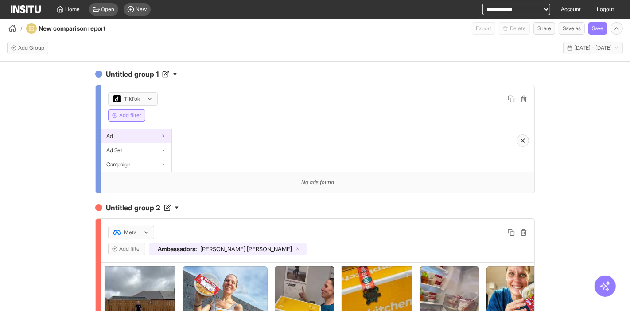
click at [140, 135] on div "Ad" at bounding box center [136, 136] width 70 height 14
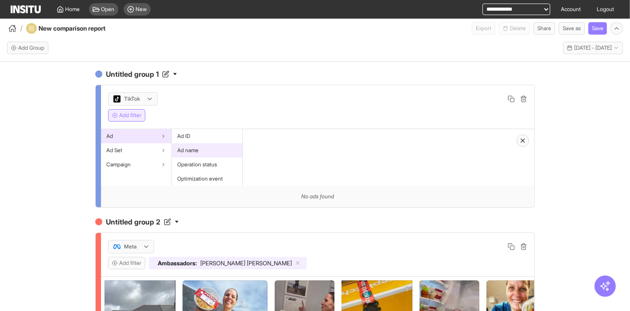
click at [211, 149] on div "Ad name" at bounding box center [207, 150] width 70 height 14
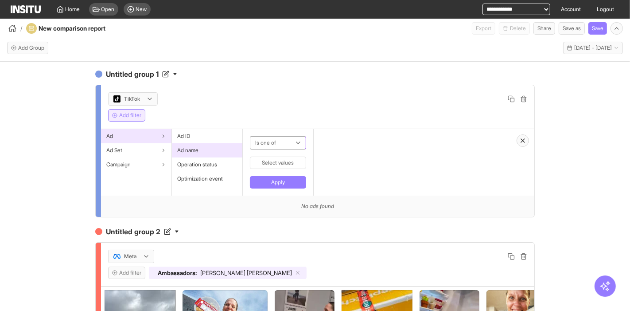
click at [265, 141] on div at bounding box center [271, 142] width 35 height 11
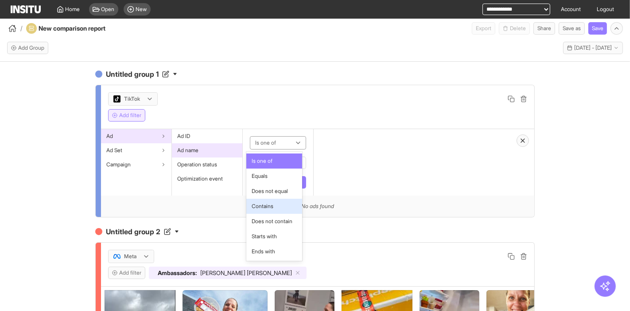
click at [269, 207] on span "Contains" at bounding box center [263, 206] width 22 height 8
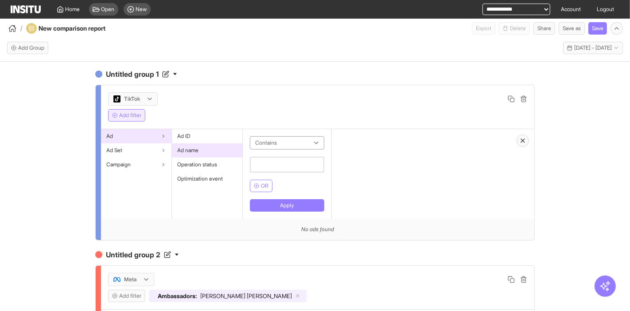
click at [277, 163] on input "text" at bounding box center [287, 164] width 74 height 16
type input "*****"
click at [289, 204] on button "Apply" at bounding box center [287, 205] width 74 height 12
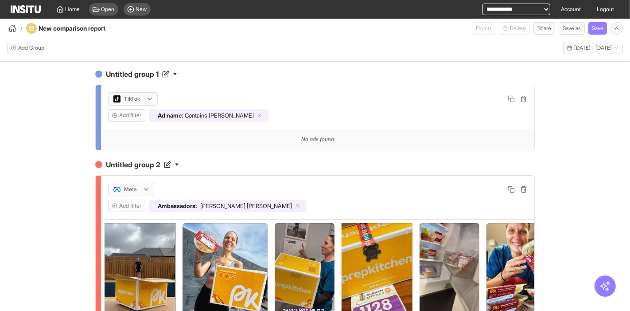
click at [205, 110] on div "Ad name : Contains [PERSON_NAME]" at bounding box center [209, 115] width 120 height 12
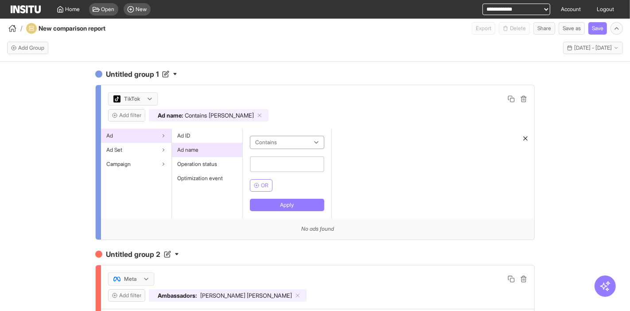
click at [277, 161] on input "text" at bounding box center [287, 164] width 74 height 16
type input "*****"
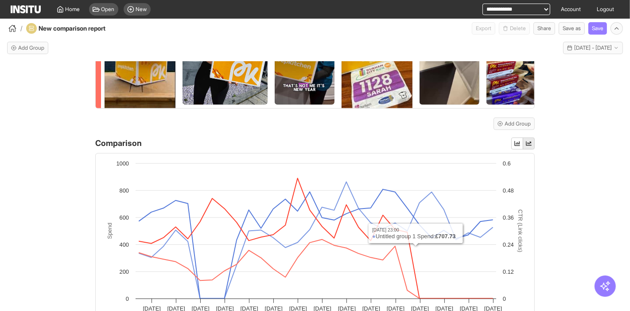
scroll to position [363, 0]
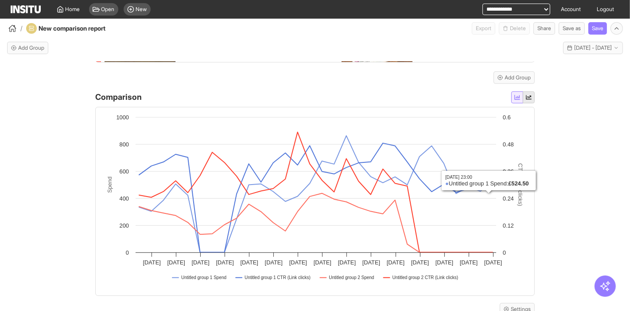
click at [515, 103] on button "button" at bounding box center [517, 97] width 12 height 12
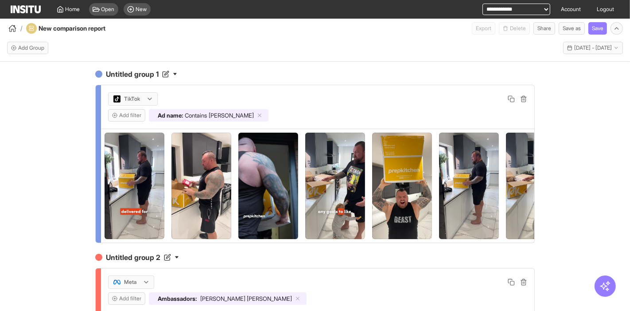
scroll to position [98, 0]
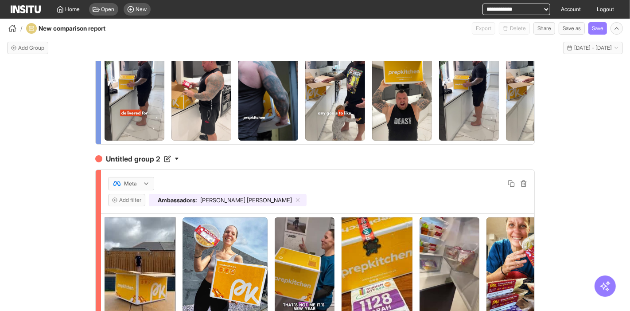
type button "column"
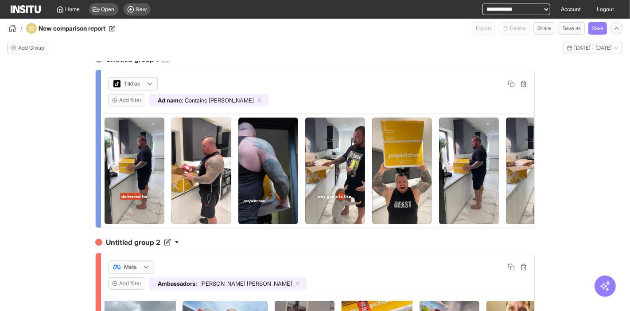
scroll to position [0, 0]
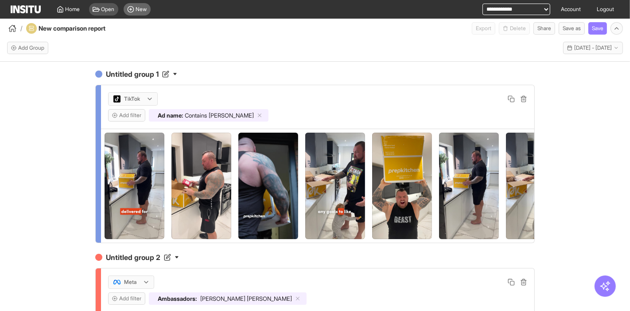
click at [147, 7] on span "New" at bounding box center [141, 9] width 11 height 7
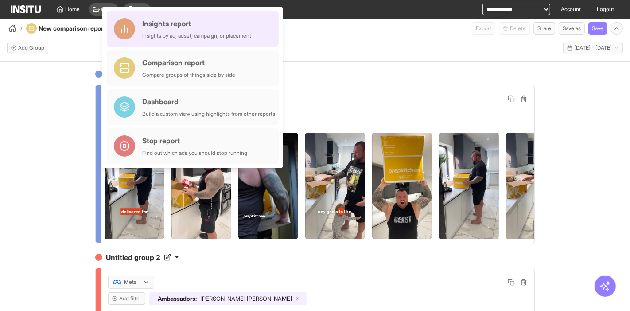
click at [173, 29] on div "Insights report Insights by ad, adset, campaign, or placement" at bounding box center [196, 28] width 109 height 21
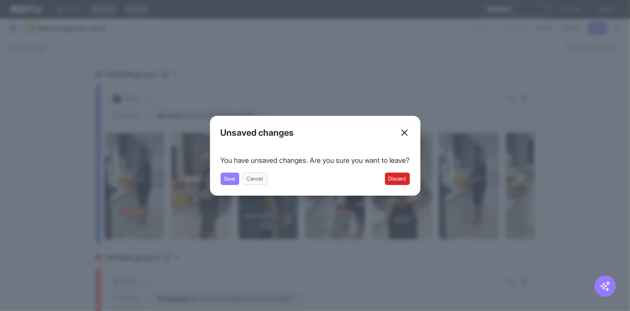
click at [408, 170] on div "You have unsaved changes. Are you sure you want to leave? Save Cancel Discard" at bounding box center [315, 170] width 189 height 30
click at [406, 178] on button "Discard" at bounding box center [397, 178] width 25 height 12
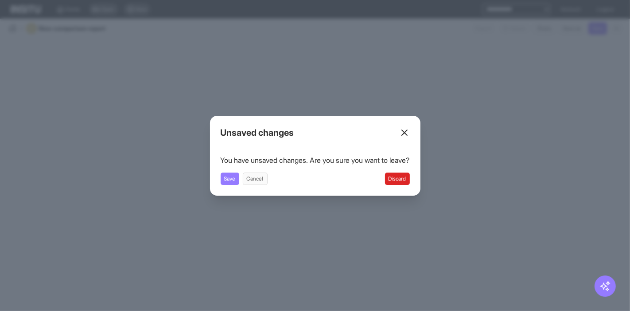
click at [402, 169] on div "You have unsaved changes. Are you sure you want to leave? Save Cancel Discard" at bounding box center [315, 170] width 189 height 30
click at [401, 175] on button "Discard" at bounding box center [397, 178] width 25 height 12
select select "**"
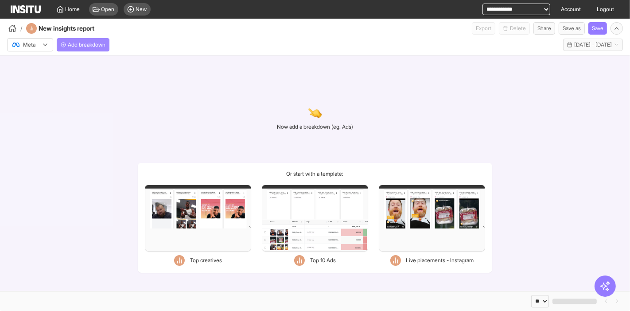
click at [80, 47] on span "Add breakdown" at bounding box center [87, 44] width 38 height 7
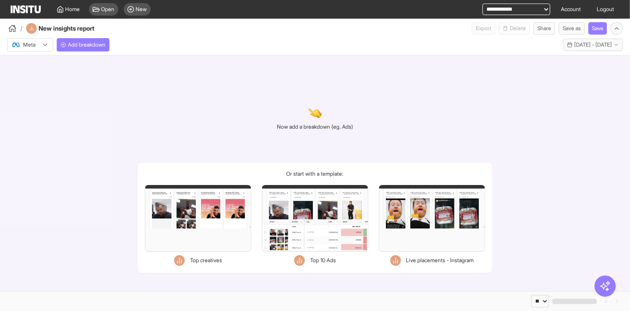
click at [86, 256] on div "Now add a breakdown (eg. Ads) Or start with a template: Filters Format Static V…" at bounding box center [315, 172] width 630 height 235
click at [86, 39] on button "Add breakdown" at bounding box center [83, 44] width 53 height 13
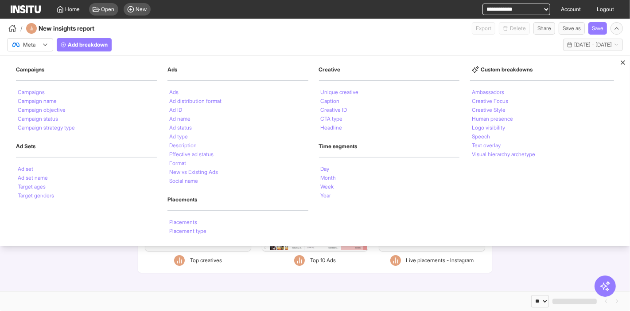
click at [145, 28] on div "/ New insights report Export Delete Share Save as Save" at bounding box center [315, 27] width 630 height 16
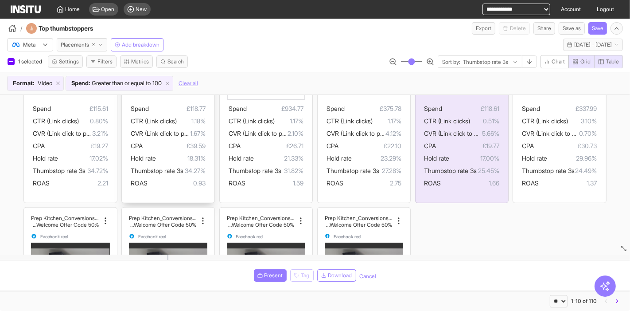
scroll to position [295, 0]
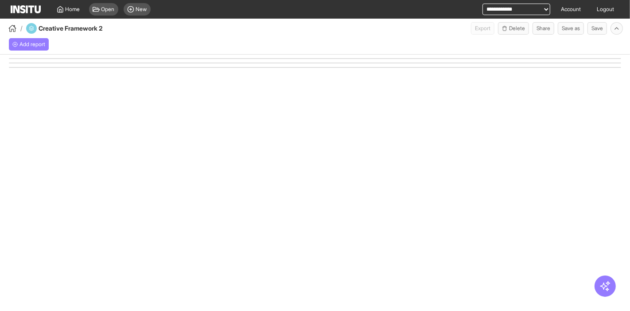
select select "**"
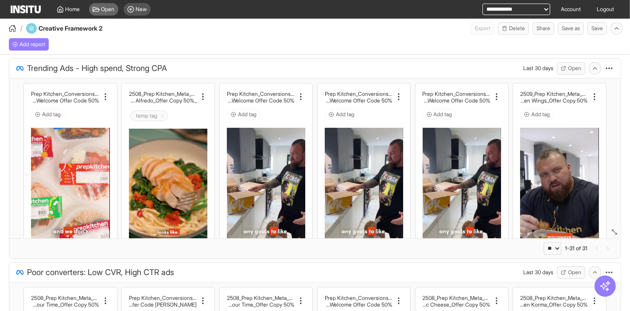
click at [109, 8] on span "Open" at bounding box center [107, 9] width 13 height 7
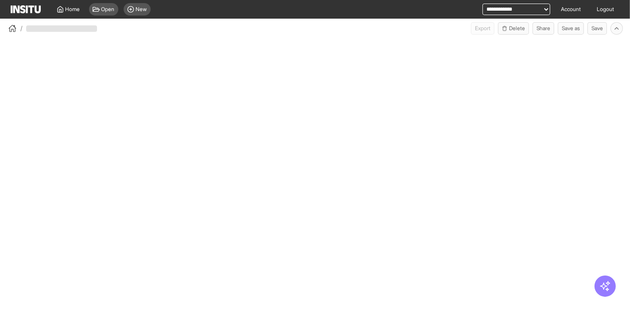
select select "**"
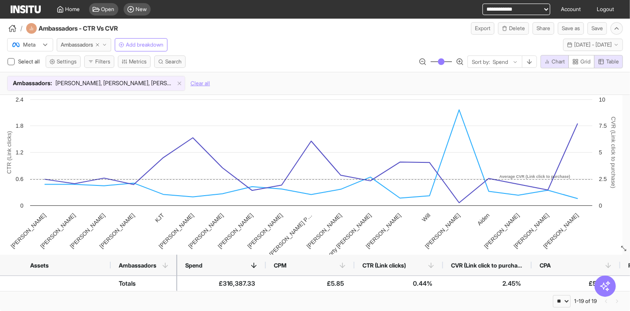
click at [439, 35] on div "Meta Ambassadors Add breakdown Mon 1 Jan - Fri 17 May, 2024 1 Jan 24 - 17 May 24" at bounding box center [315, 43] width 630 height 17
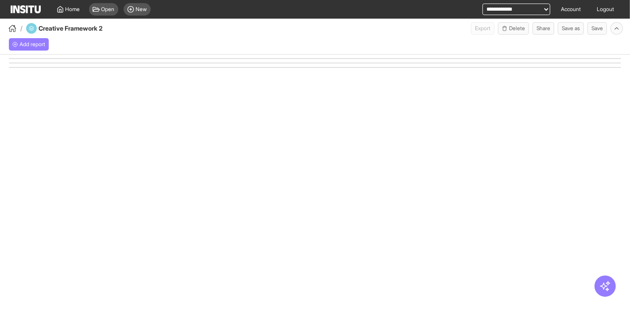
select select "**"
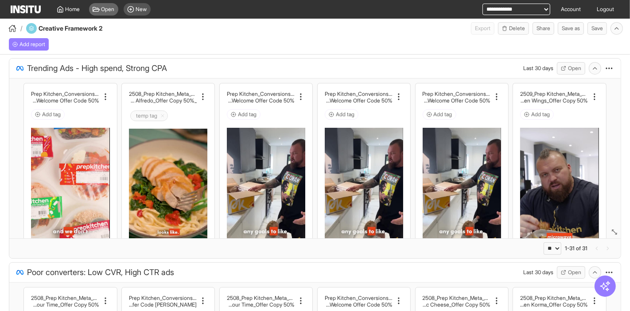
click at [107, 10] on span "Open" at bounding box center [107, 9] width 13 height 7
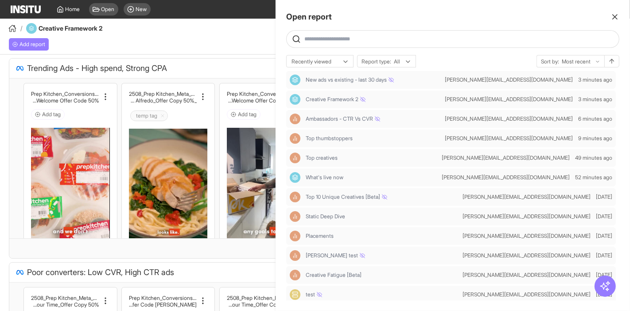
click at [355, 36] on span at bounding box center [453, 39] width 332 height 9
click at [401, 53] on div "Open report Ask questions like: Which campaigns had the highest spend last mont…" at bounding box center [453, 155] width 354 height 311
click at [400, 45] on div at bounding box center [452, 39] width 333 height 18
click at [388, 43] on span at bounding box center [453, 39] width 332 height 9
click at [379, 39] on input "text" at bounding box center [459, 38] width 311 height 7
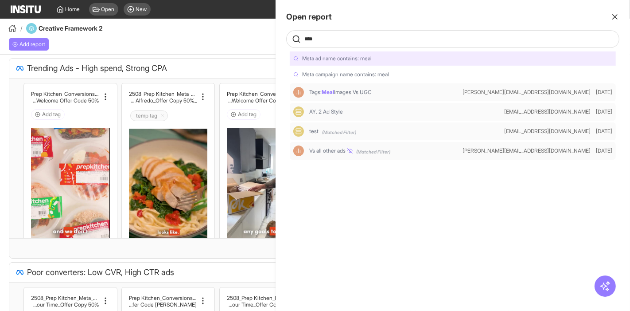
type input "*****"
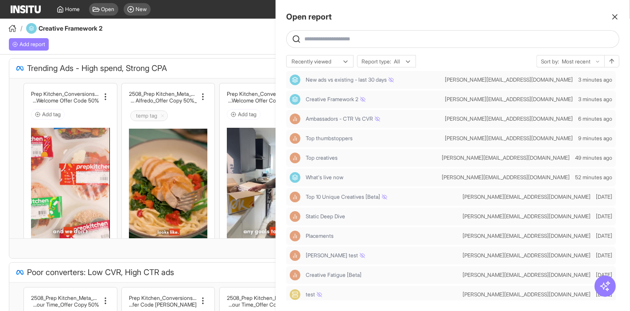
click at [617, 15] on icon "button" at bounding box center [614, 16] width 9 height 9
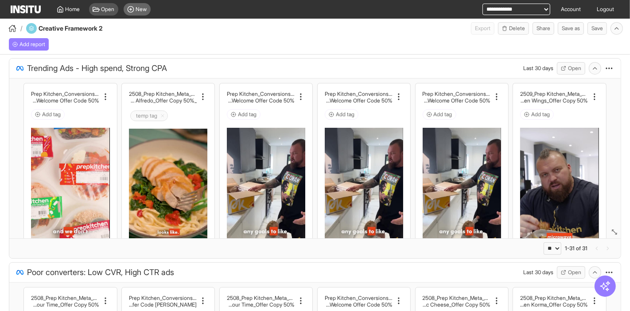
click at [139, 8] on span "New" at bounding box center [141, 9] width 11 height 7
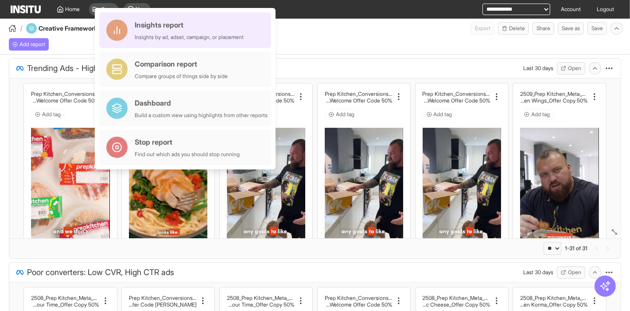
click at [175, 28] on div "Insights report" at bounding box center [189, 24] width 109 height 11
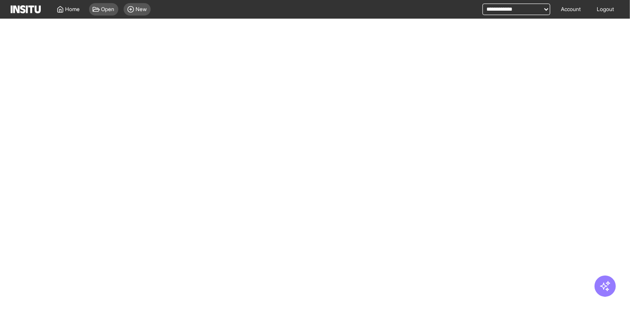
select select "**"
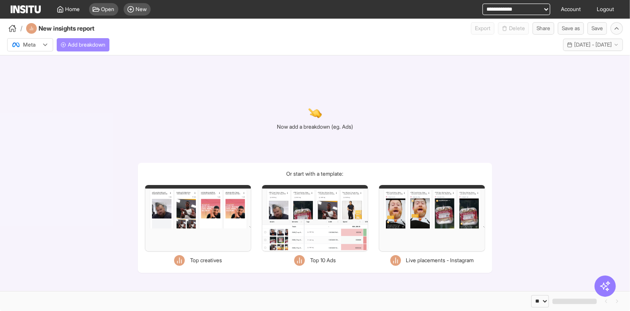
click at [90, 49] on button "Add breakdown" at bounding box center [83, 44] width 53 height 13
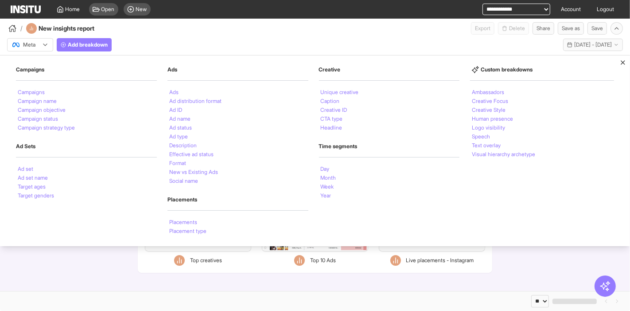
click at [114, 284] on div "Now add a breakdown (eg. Ads) Or start with a template: Filters Format Static V…" at bounding box center [315, 172] width 630 height 235
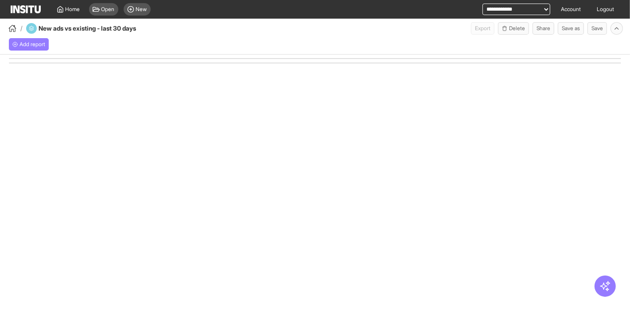
select select "**"
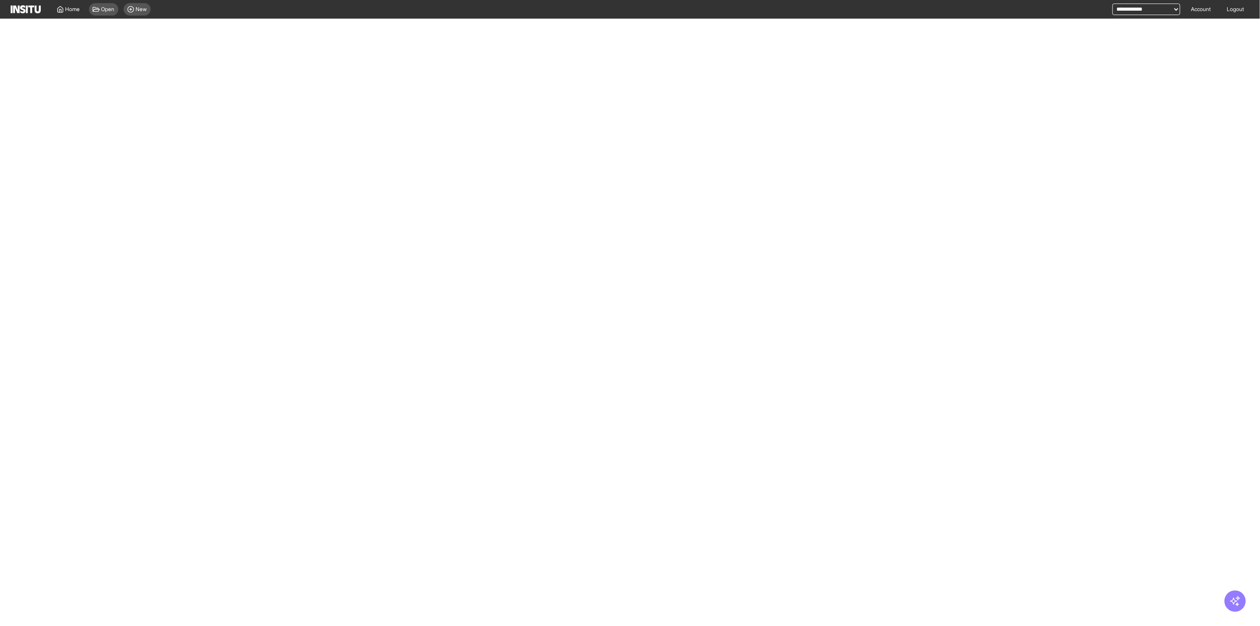
select select "**"
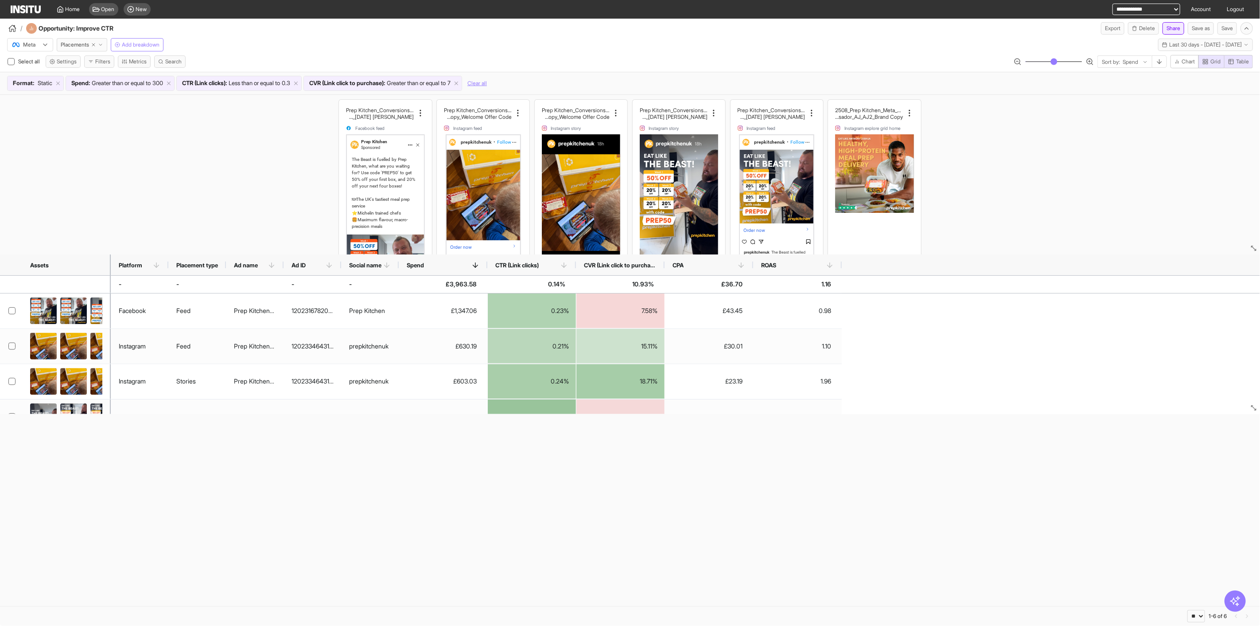
click at [1170, 28] on button "Share" at bounding box center [1173, 28] width 22 height 12
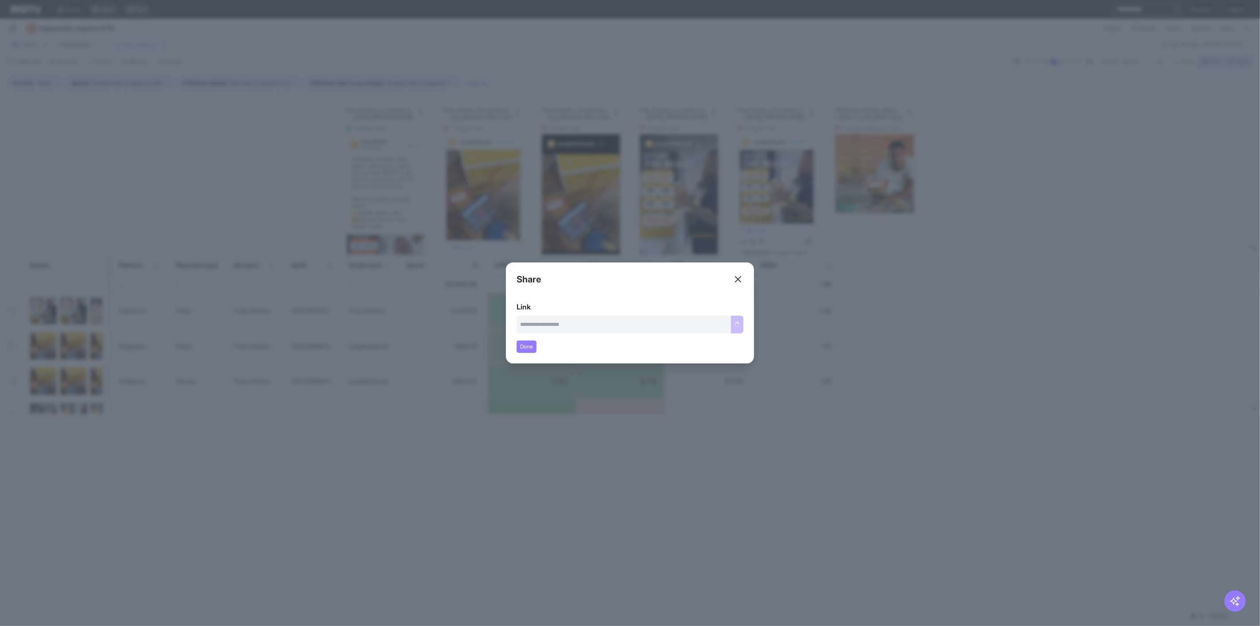
type input "**********"
click at [734, 327] on button "Copy link" at bounding box center [729, 324] width 30 height 18
click at [877, 250] on div "Close overlay" at bounding box center [630, 313] width 1260 height 626
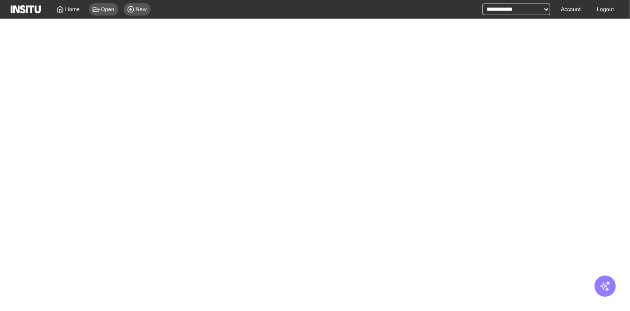
select select "**"
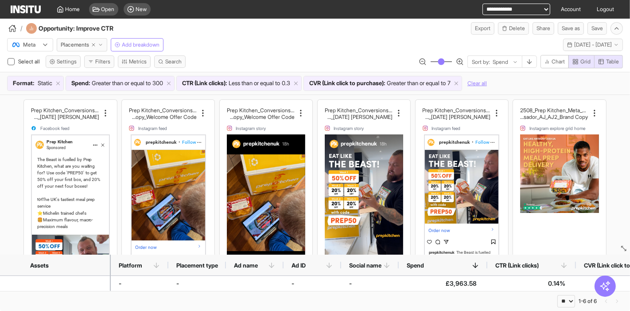
click at [324, 47] on div "Meta Placements Add breakdown Last 30 days - [DATE] - [DATE] [DATE] - [DATE]" at bounding box center [315, 43] width 630 height 17
click at [602, 290] on icon "button" at bounding box center [605, 286] width 12 height 12
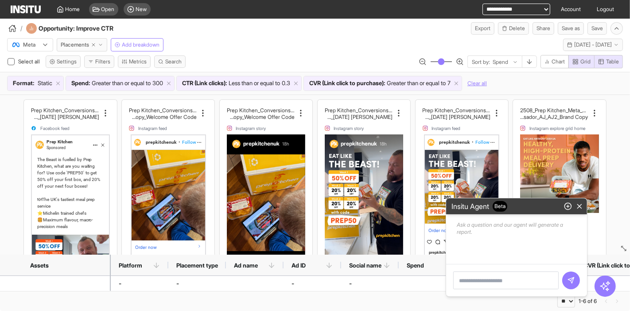
click at [493, 286] on textarea at bounding box center [505, 280] width 105 height 18
paste textarea "**********"
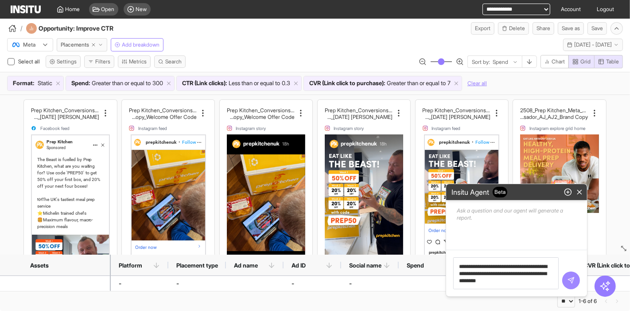
type textarea "**********"
click at [572, 280] on line "submit" at bounding box center [572, 278] width 3 height 3
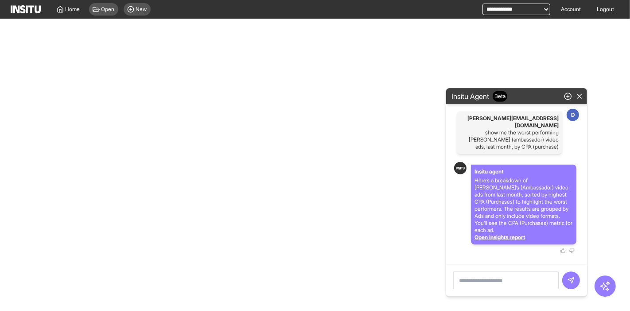
select select "**"
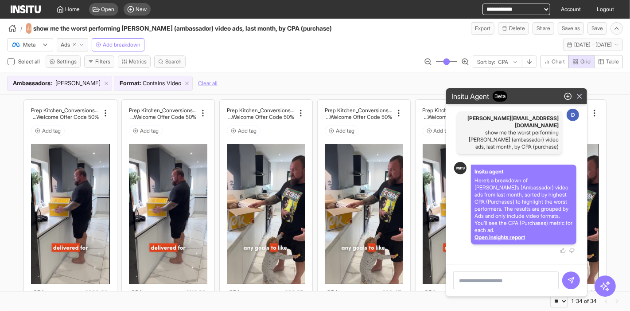
click at [579, 98] on line "button" at bounding box center [580, 96] width 4 height 4
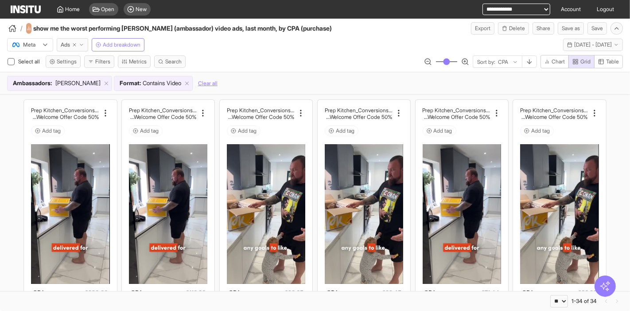
click at [602, 286] on icon "button" at bounding box center [605, 286] width 12 height 12
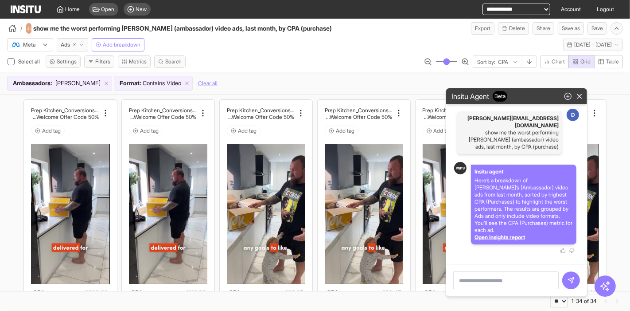
click at [566, 100] on icon "button" at bounding box center [568, 96] width 8 height 8
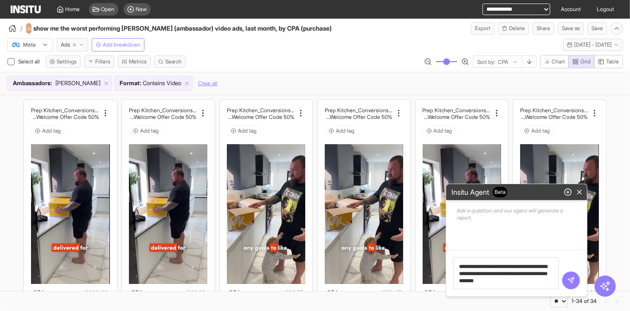
type textarea "**********"
click at [581, 280] on div "**********" at bounding box center [516, 272] width 141 height 47
click at [571, 280] on icon "submit" at bounding box center [570, 279] width 7 height 7
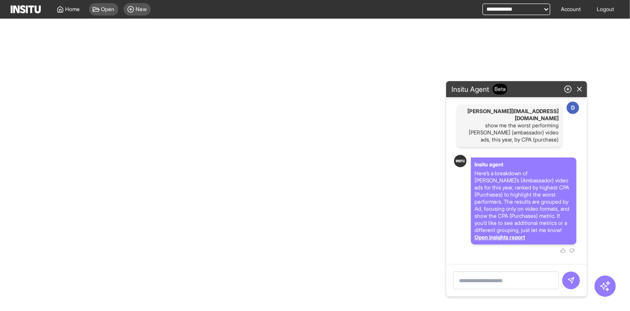
select select "**"
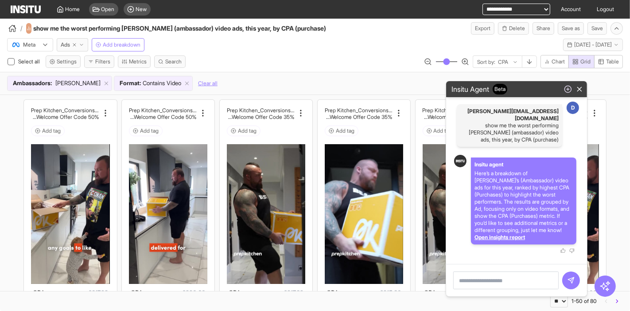
click at [568, 90] on line "button" at bounding box center [568, 89] width 0 height 3
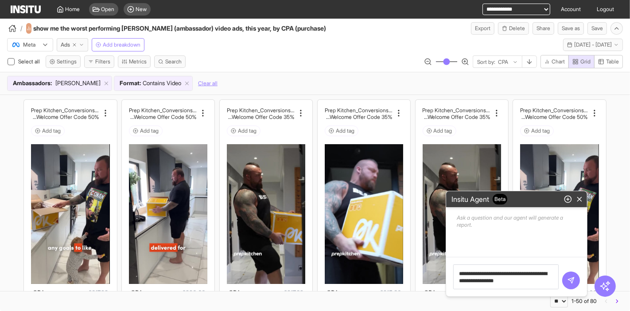
type textarea "**********"
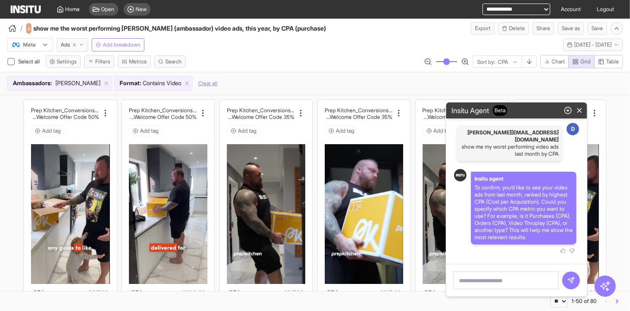
click at [512, 273] on textarea at bounding box center [505, 280] width 105 height 18
type textarea "********"
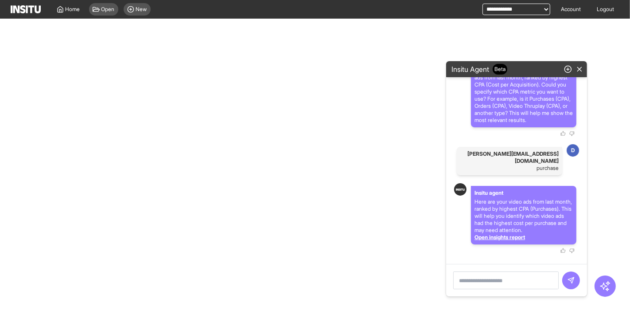
scroll to position [82, 0]
select select "**"
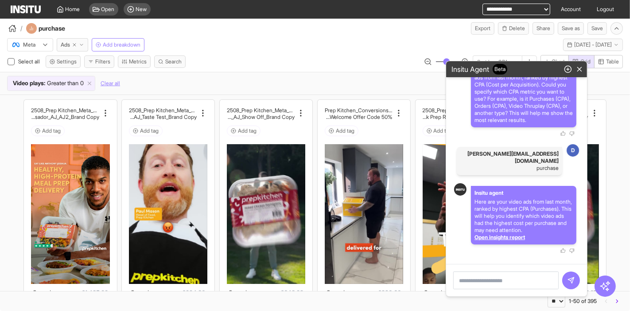
click at [533, 70] on div "Insitu Agent Beta" at bounding box center [516, 69] width 137 height 12
click at [581, 70] on icon "button" at bounding box center [579, 69] width 8 height 8
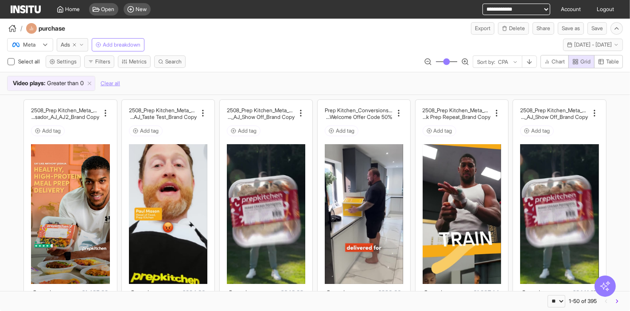
click at [606, 281] on icon "button" at bounding box center [605, 286] width 12 height 12
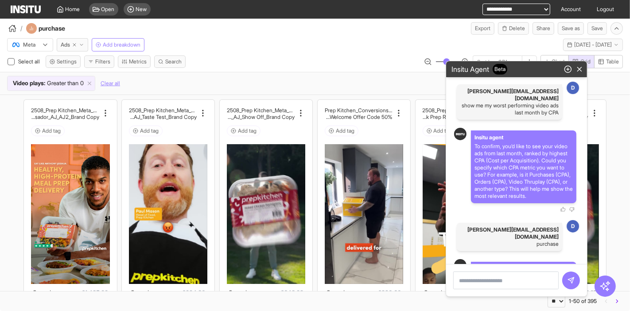
click at [522, 104] on p "show me my worst performing video ads last month by CPA" at bounding box center [509, 109] width 98 height 14
copy p "show me my worst performing video ads last month by CPA"
click at [579, 70] on line "button" at bounding box center [580, 69] width 4 height 4
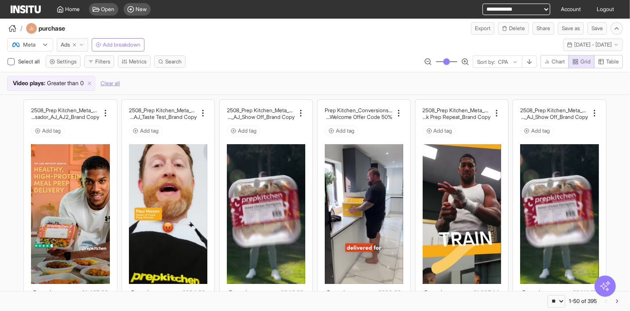
click at [609, 286] on icon "button" at bounding box center [605, 286] width 12 height 12
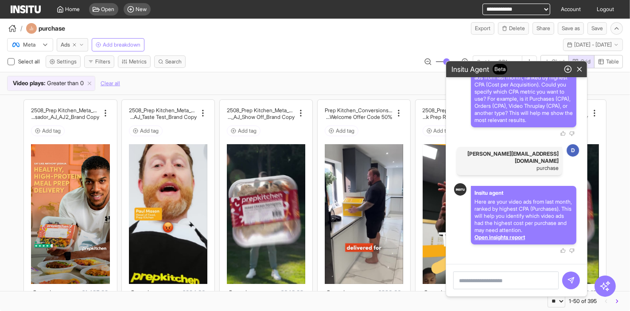
scroll to position [82, 0]
click at [507, 280] on textarea at bounding box center [505, 280] width 105 height 18
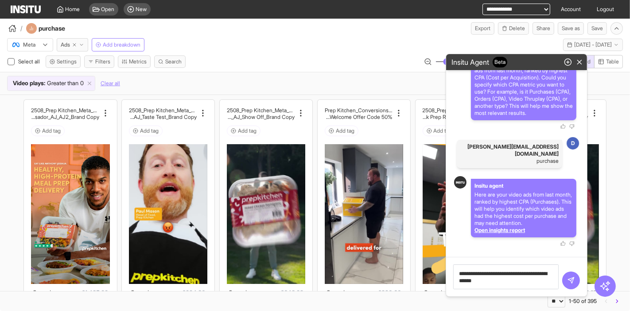
type textarea "**********"
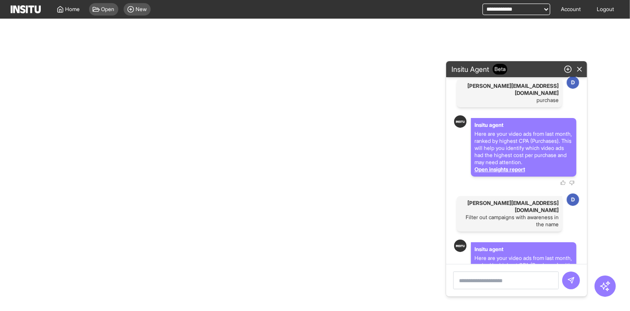
scroll to position [228, 0]
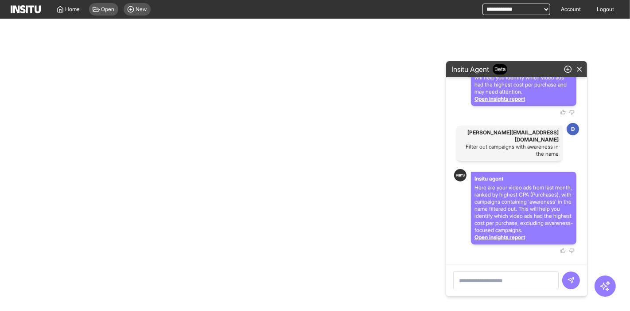
select select "**"
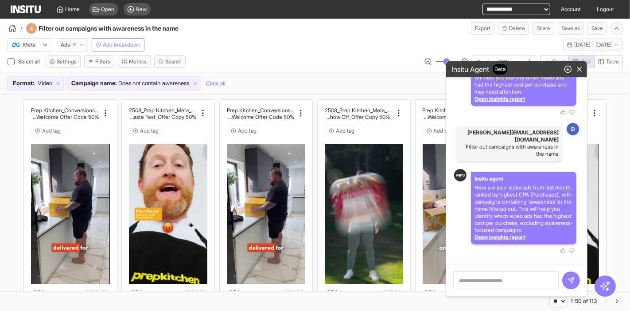
click at [516, 143] on p "Filter out campaigns with awareness in the name" at bounding box center [509, 150] width 98 height 14
copy p "Filter out campaigns with awareness in the name"
click at [566, 70] on icon "button" at bounding box center [568, 69] width 8 height 8
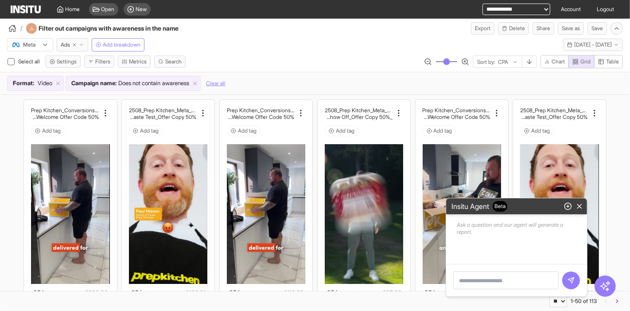
click at [510, 288] on textarea at bounding box center [505, 280] width 105 height 18
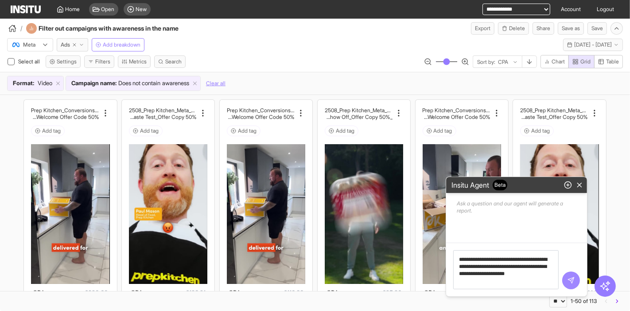
type textarea "**********"
click at [571, 282] on icon "submit" at bounding box center [570, 279] width 7 height 7
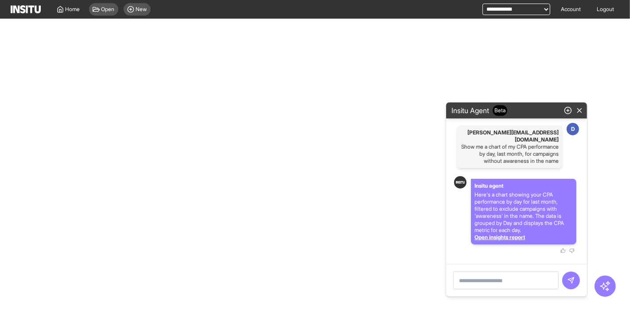
select select "**"
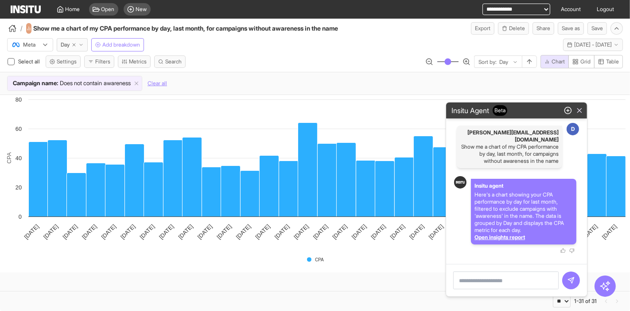
click at [583, 109] on icon "button" at bounding box center [579, 110] width 8 height 8
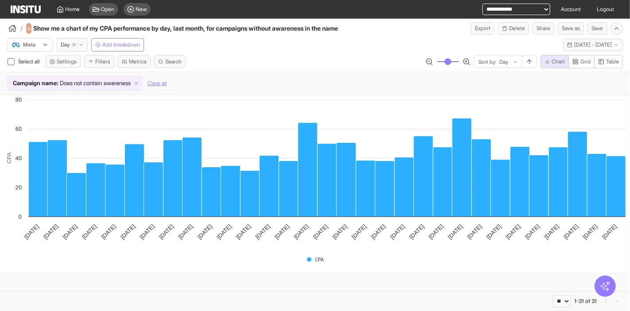
click at [603, 284] on icon "button" at bounding box center [605, 286] width 12 height 12
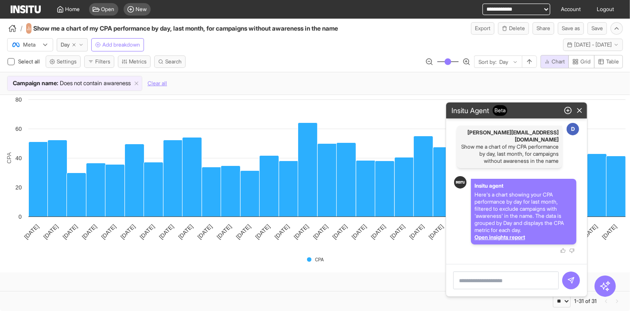
click at [514, 279] on textarea at bounding box center [505, 280] width 105 height 18
type textarea "******"
type textarea "****"
type textarea "**********"
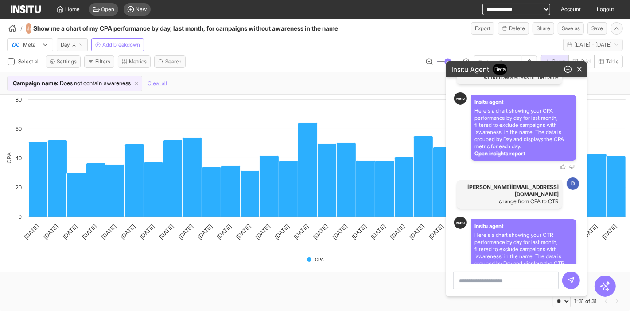
scroll to position [75, 0]
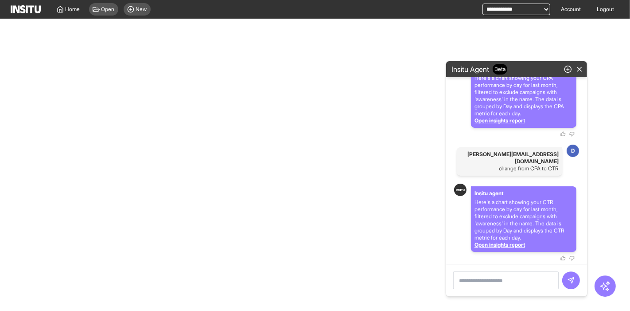
select select "**"
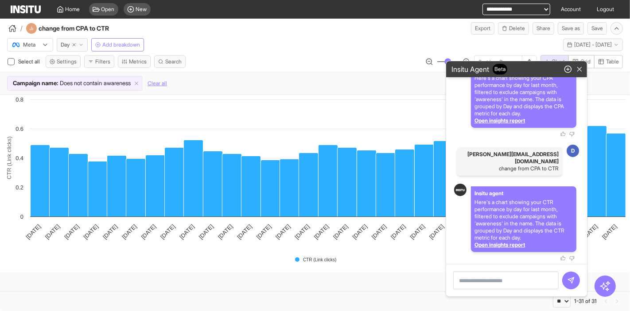
click at [577, 70] on icon "button" at bounding box center [579, 69] width 8 height 8
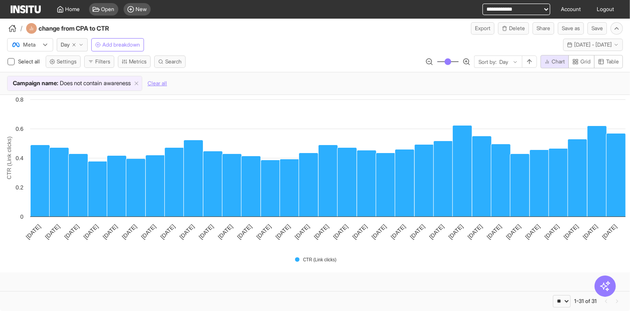
click at [601, 279] on div at bounding box center [605, 285] width 21 height 21
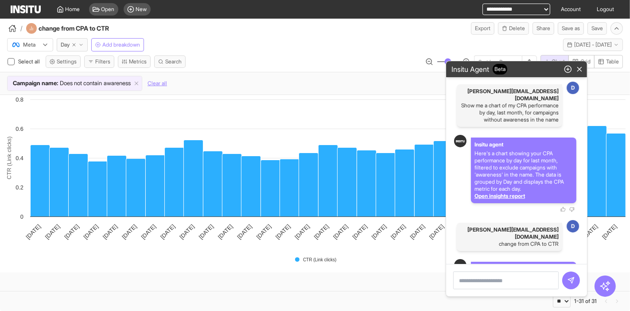
scroll to position [75, 0]
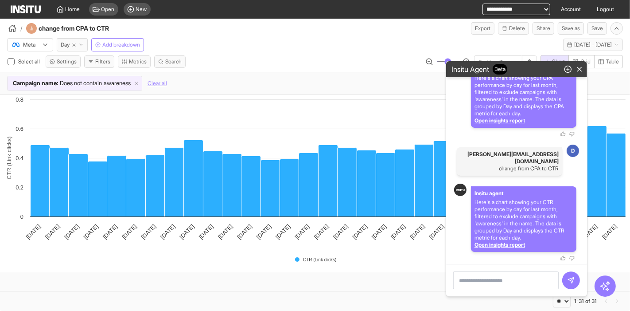
click at [506, 282] on textarea at bounding box center [505, 280] width 105 height 18
type textarea "**********"
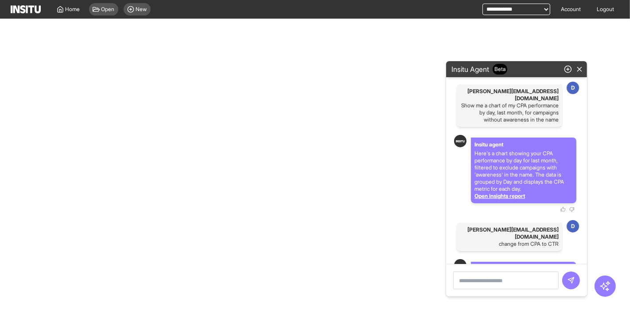
select select "**"
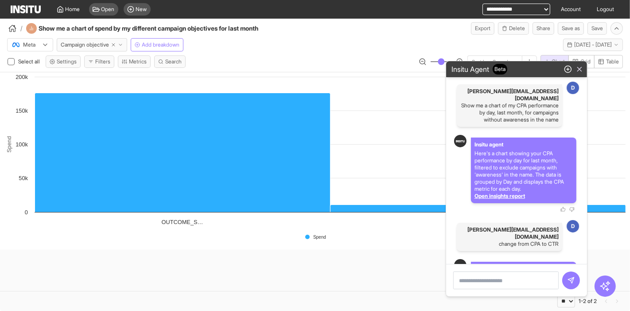
click at [579, 69] on line "button" at bounding box center [580, 69] width 4 height 4
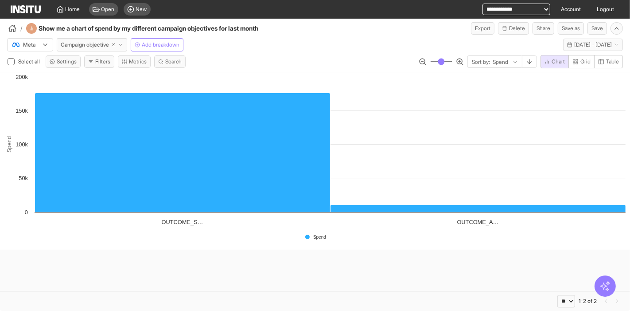
click at [605, 283] on icon "button" at bounding box center [605, 286] width 12 height 12
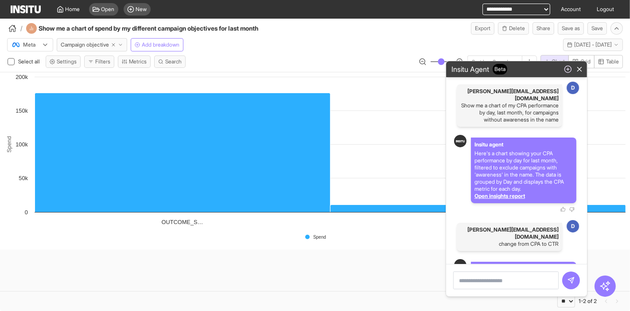
click at [565, 68] on circle "button" at bounding box center [568, 69] width 7 height 7
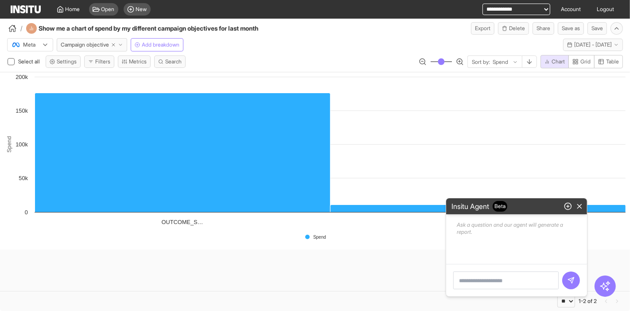
click at [491, 279] on textarea at bounding box center [505, 280] width 105 height 18
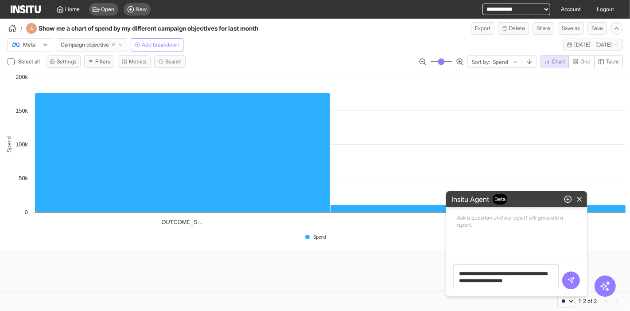
type textarea "**********"
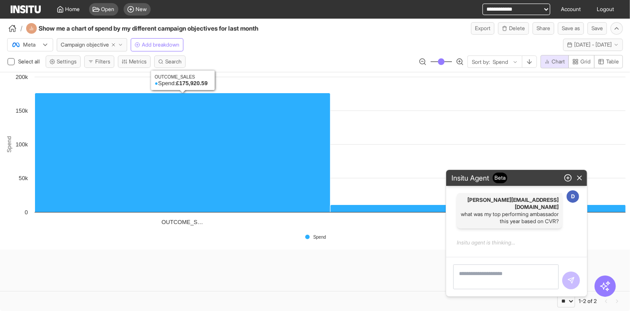
click at [542, 221] on p "what was my top performing ambassador this year based on CVR?" at bounding box center [509, 217] width 98 height 14
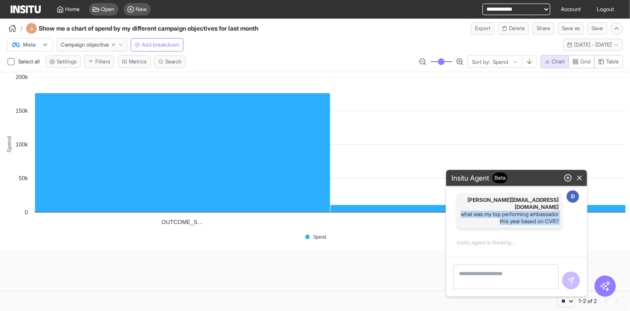
click at [542, 221] on p "what was my top performing ambassador this year based on CVR?" at bounding box center [509, 217] width 98 height 14
copy p "what was my top performing ambassador this year based on CVR?"
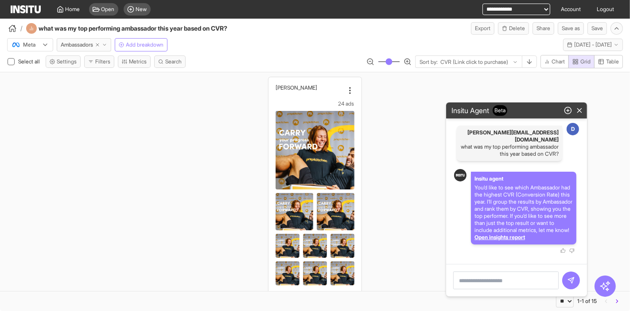
click at [514, 145] on p "what was my top performing ambassador this year based on CVR?" at bounding box center [509, 150] width 98 height 14
copy p "what was my top performing ambassador this year based on CVR?"
click at [495, 272] on textarea at bounding box center [505, 280] width 105 height 18
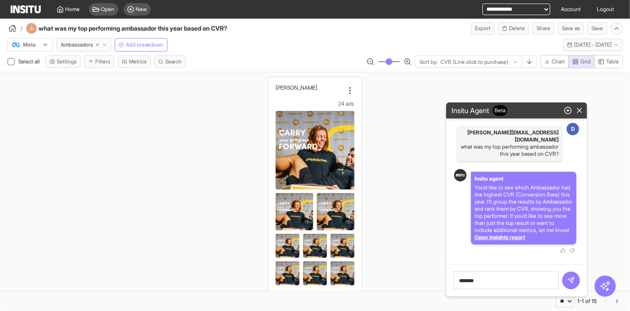
type textarea "***"
type textarea "**********"
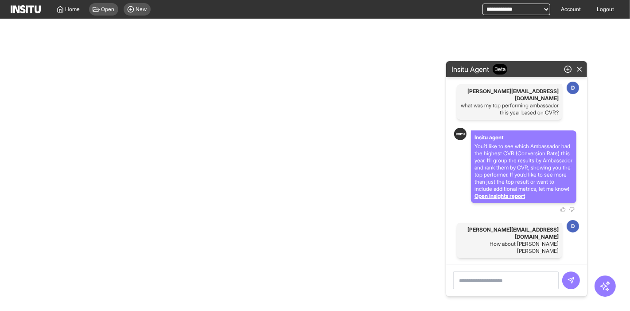
select select "**"
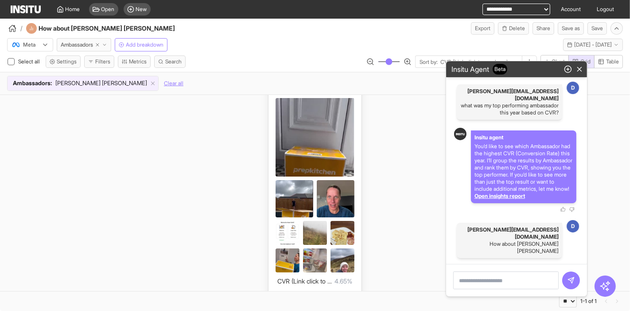
scroll to position [48, 0]
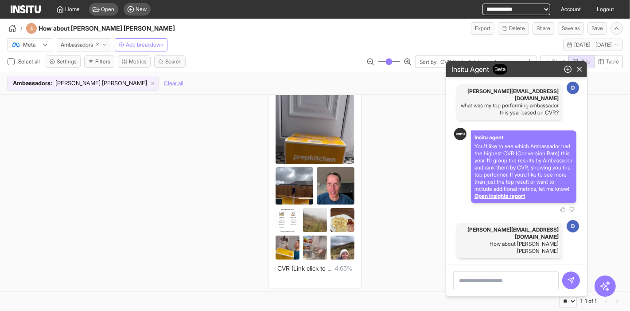
click at [525, 280] on textarea at bounding box center [505, 280] width 105 height 18
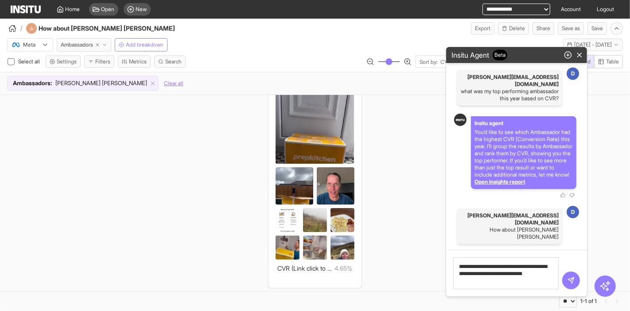
type textarea "**********"
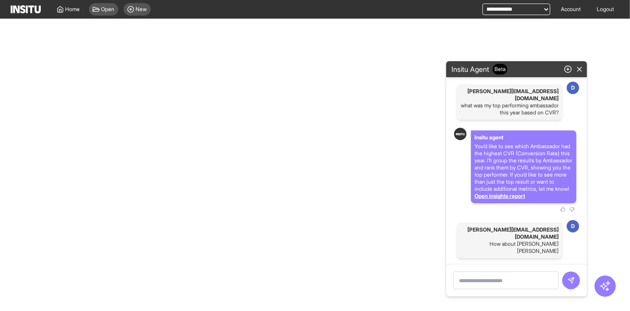
scroll to position [228, 0]
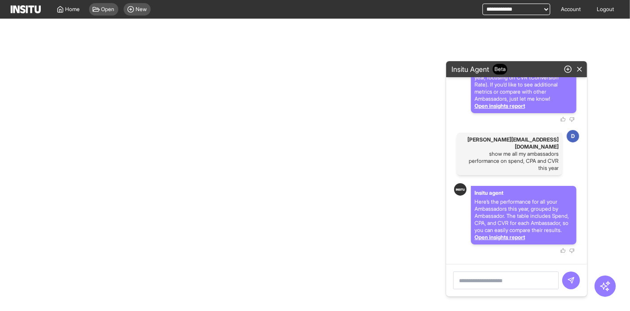
select select "**"
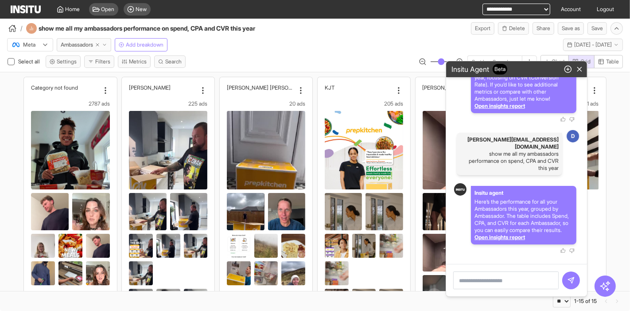
click at [524, 154] on p "show me all my ambassadors performance on spend, CPA and CVR this year" at bounding box center [509, 160] width 98 height 21
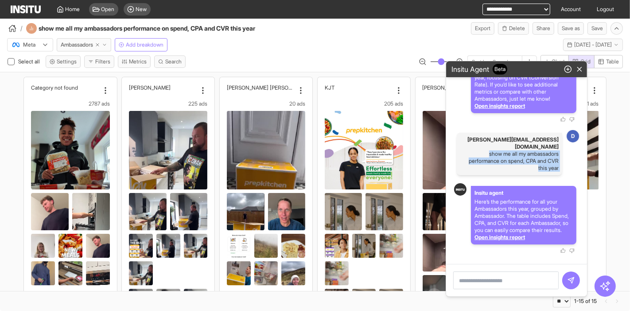
click at [524, 154] on p "show me all my ambassadors performance on spend, CPA and CVR this year" at bounding box center [509, 160] width 98 height 21
copy p "show me all my ambassadors performance on spend, CPA and CVR this year"
click at [581, 69] on icon "button" at bounding box center [579, 69] width 8 height 8
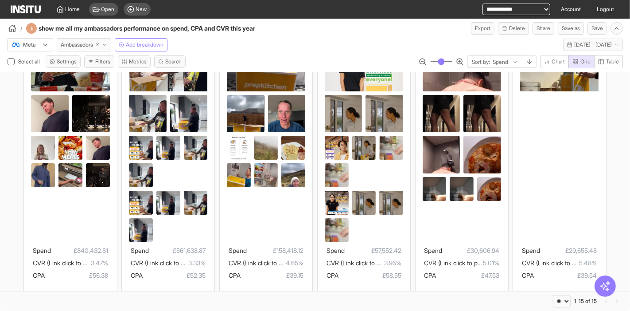
scroll to position [98, 0]
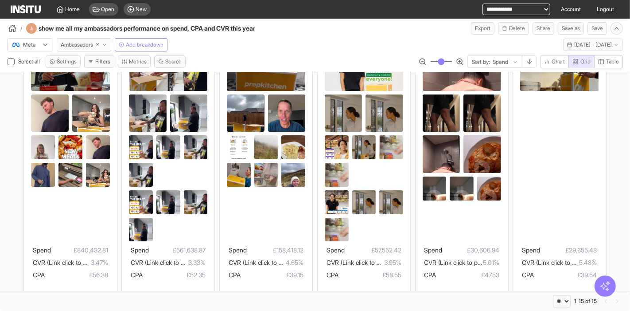
click at [596, 283] on div at bounding box center [605, 285] width 21 height 21
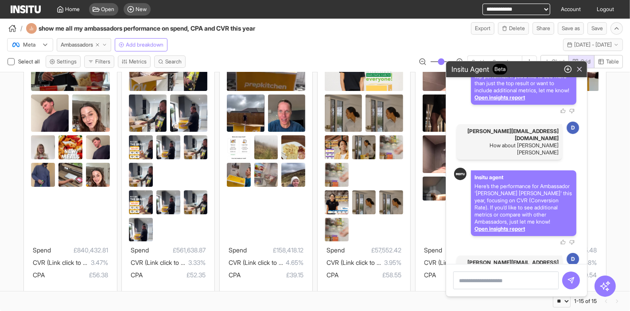
click at [579, 68] on icon "button" at bounding box center [579, 69] width 8 height 8
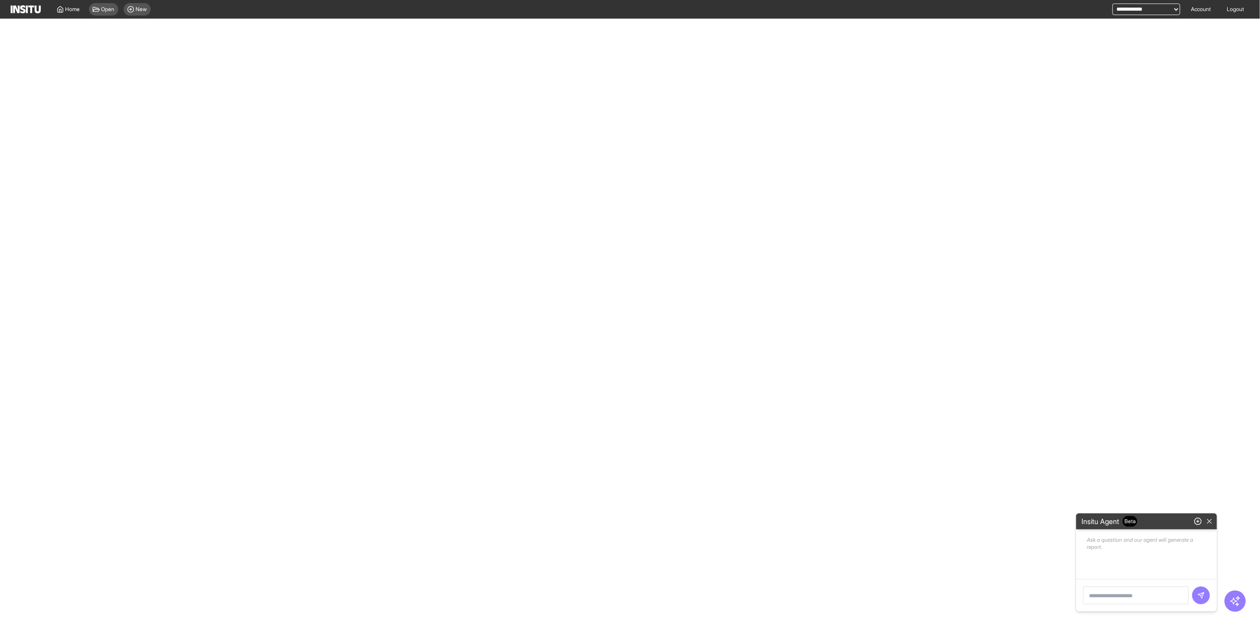
click at [1208, 519] on line "button" at bounding box center [1210, 521] width 4 height 4
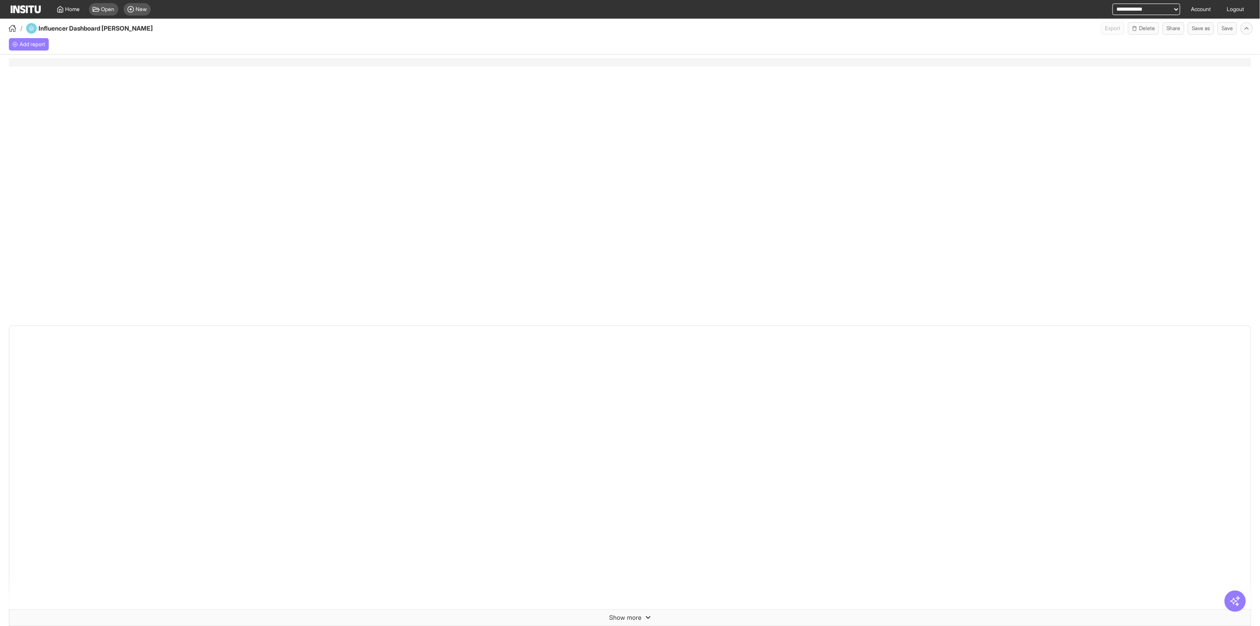
select select "**"
